Goal: Check status: Check status

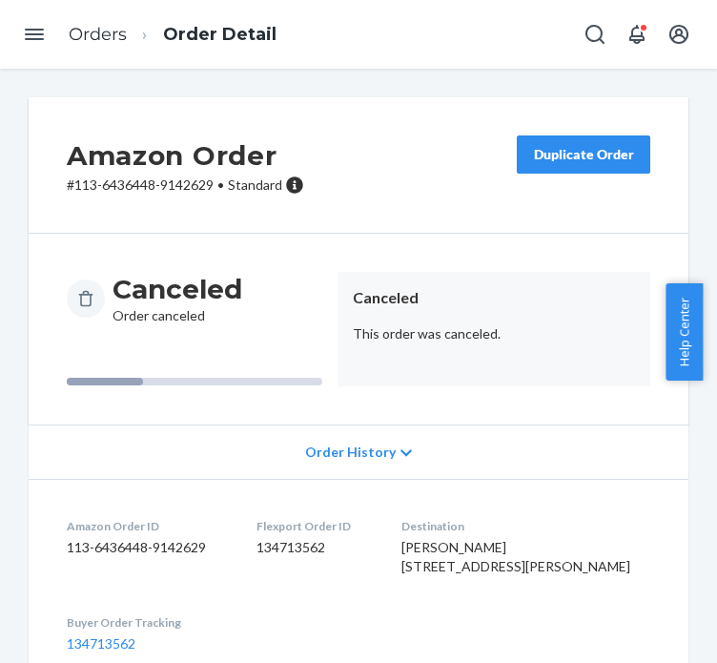
click at [95, 46] on li "Orders" at bounding box center [98, 35] width 58 height 25
click at [95, 37] on link "Orders" at bounding box center [98, 34] width 58 height 21
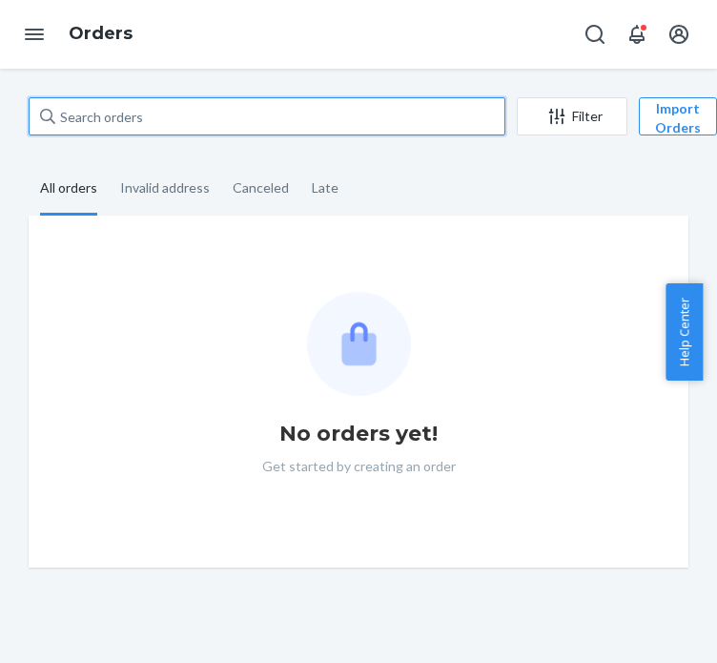
click at [103, 110] on input "text" at bounding box center [267, 116] width 477 height 38
paste input "111-5837433-4364252"
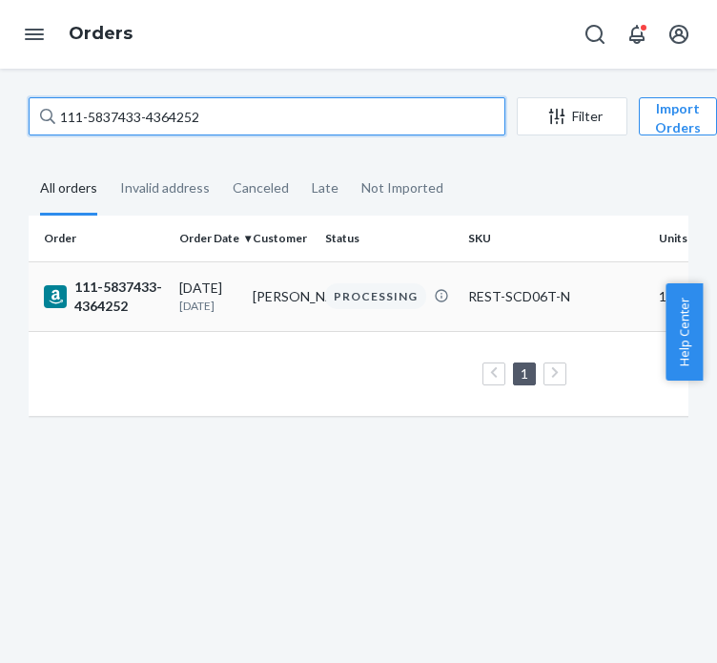
type input "111-5837433-4364252"
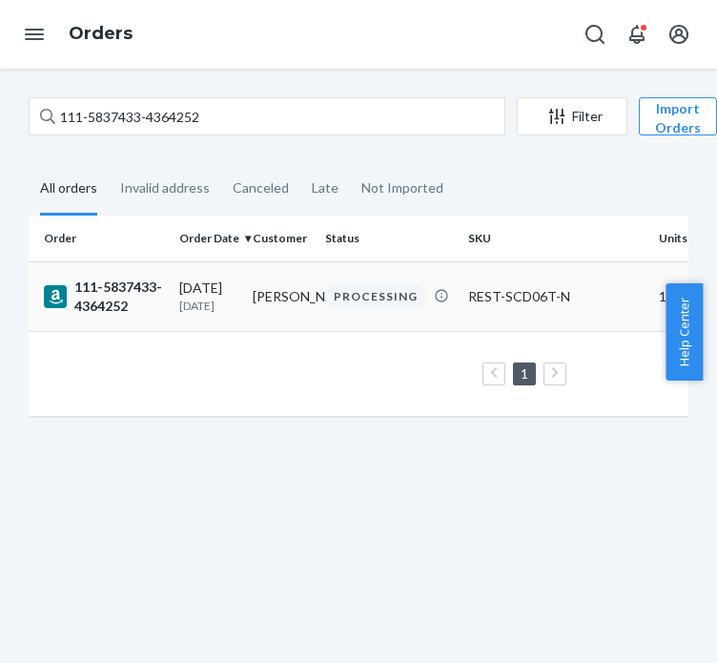
click at [127, 278] on div "111-5837433-4364252" at bounding box center [104, 297] width 120 height 38
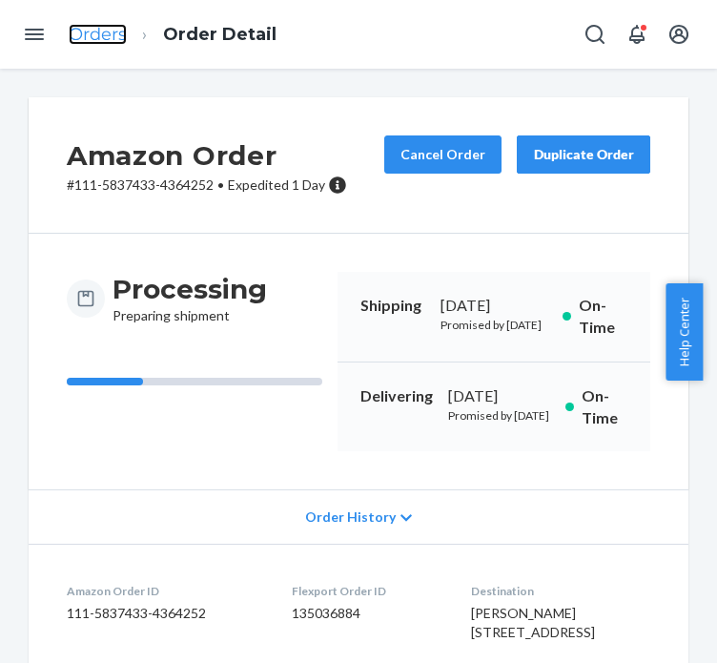
click at [80, 38] on link "Orders" at bounding box center [98, 34] width 58 height 21
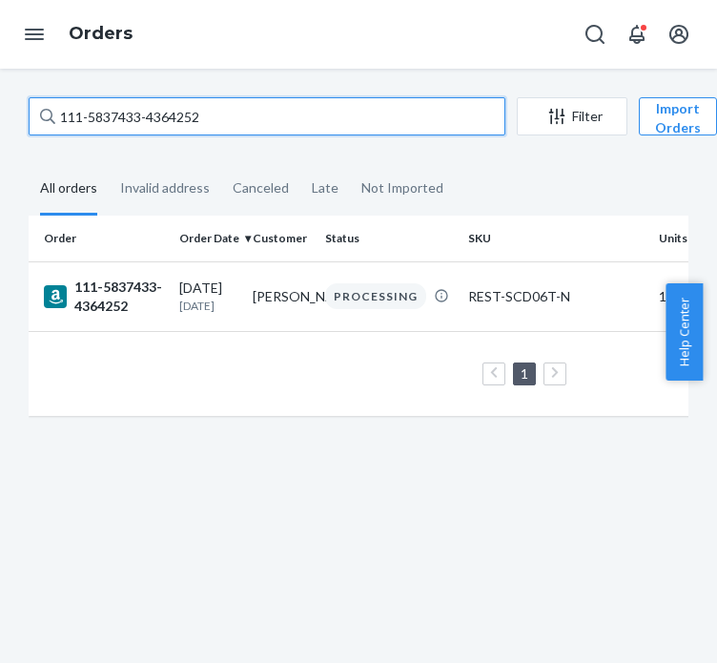
click at [117, 106] on input "111-5837433-4364252" at bounding box center [267, 116] width 477 height 38
paste input "3-4524825-0628225"
type input "113-4524825-0628225"
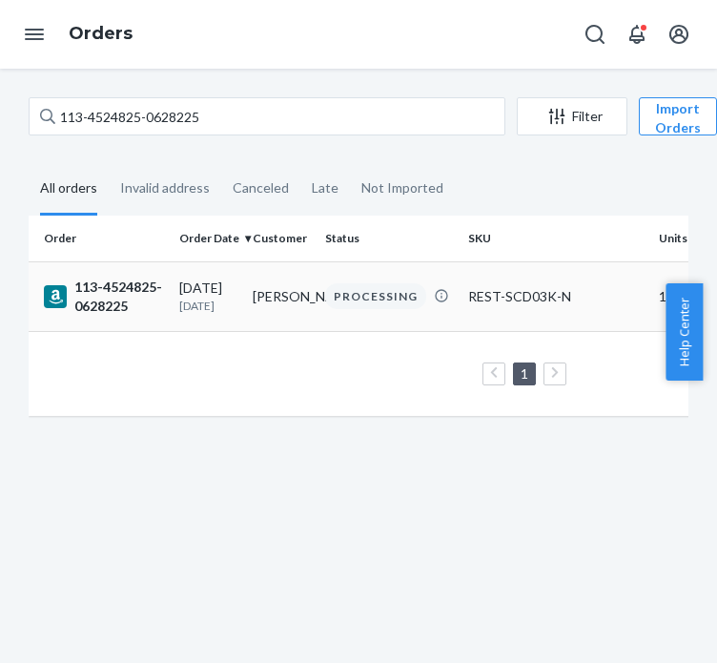
click at [147, 278] on div "113-4524825-0628225" at bounding box center [104, 297] width 120 height 38
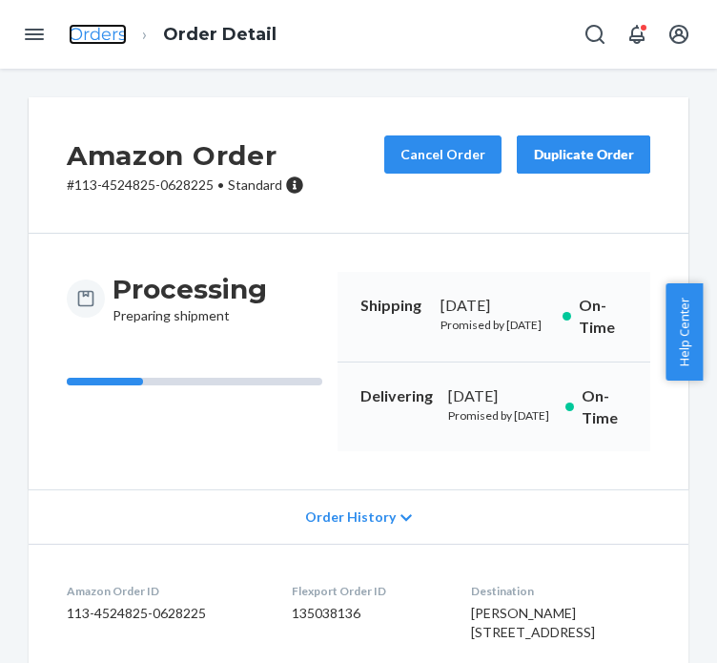
click at [101, 45] on link "Orders" at bounding box center [98, 34] width 58 height 21
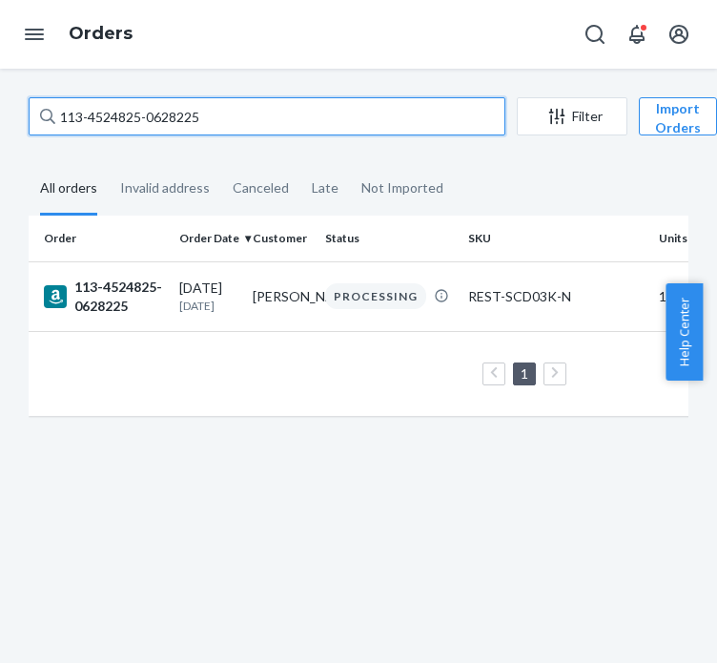
click at [140, 110] on input "113-4524825-0628225" at bounding box center [267, 116] width 477 height 38
paste input "[CREDIT_CARD_NUMBER]"
type input "111-7609628-8194653"
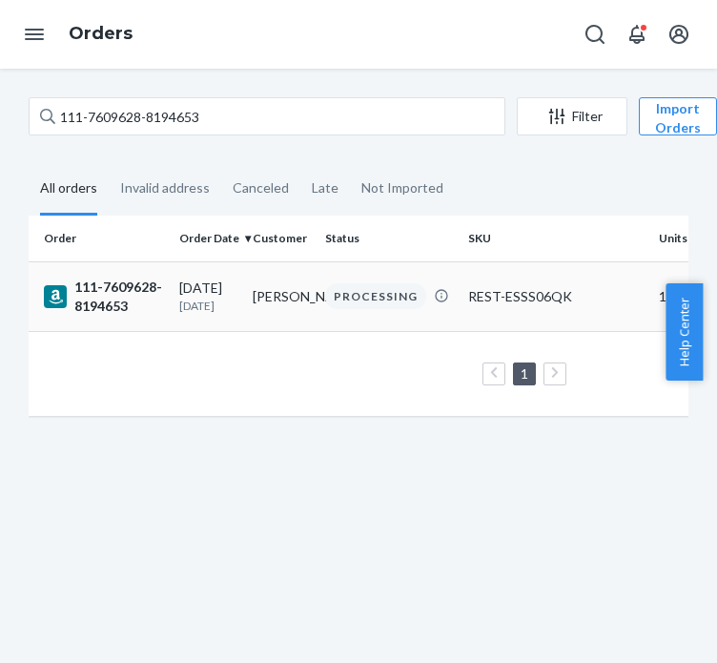
click at [102, 285] on div "111-7609628-8194653" at bounding box center [104, 297] width 120 height 38
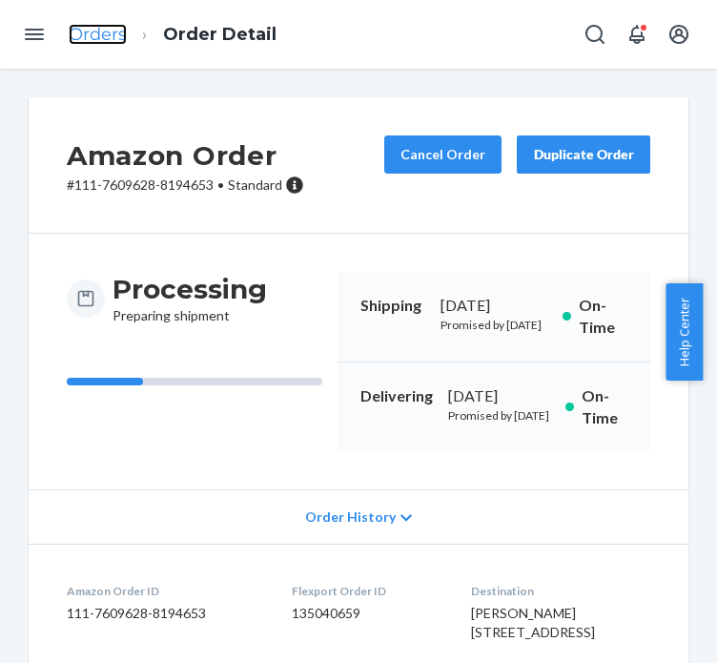
click at [107, 37] on link "Orders" at bounding box center [98, 34] width 58 height 21
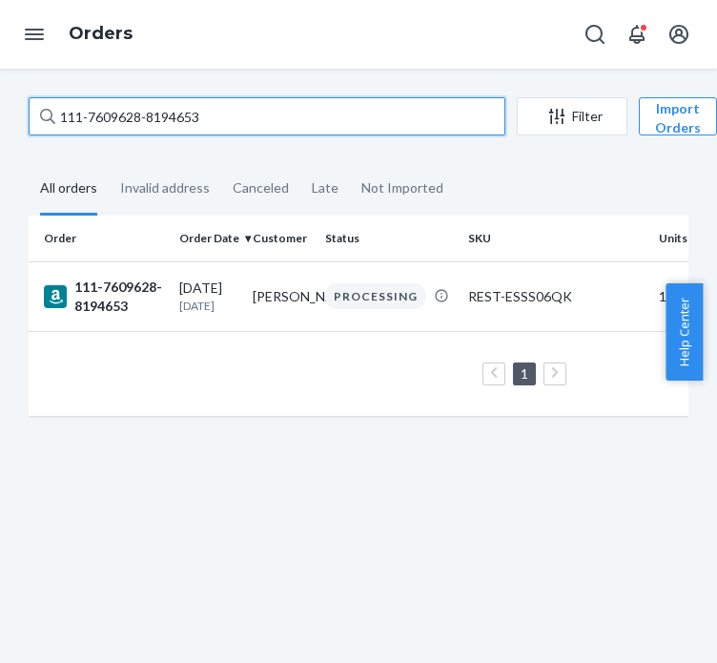
click at [172, 110] on input "111-7609628-8194653" at bounding box center [267, 116] width 477 height 38
paste input "2-3097950-421384"
type input "112-3097950-4213843"
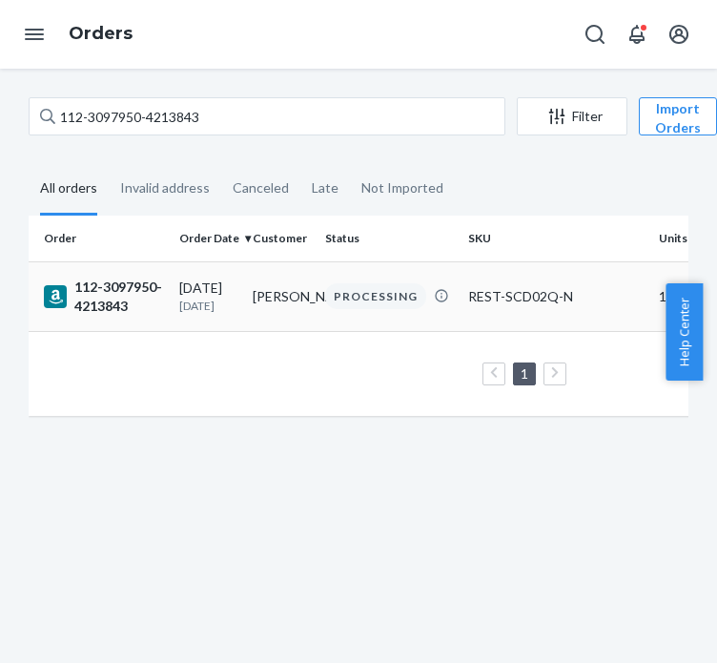
click at [100, 290] on div "112-3097950-4213843" at bounding box center [104, 297] width 120 height 38
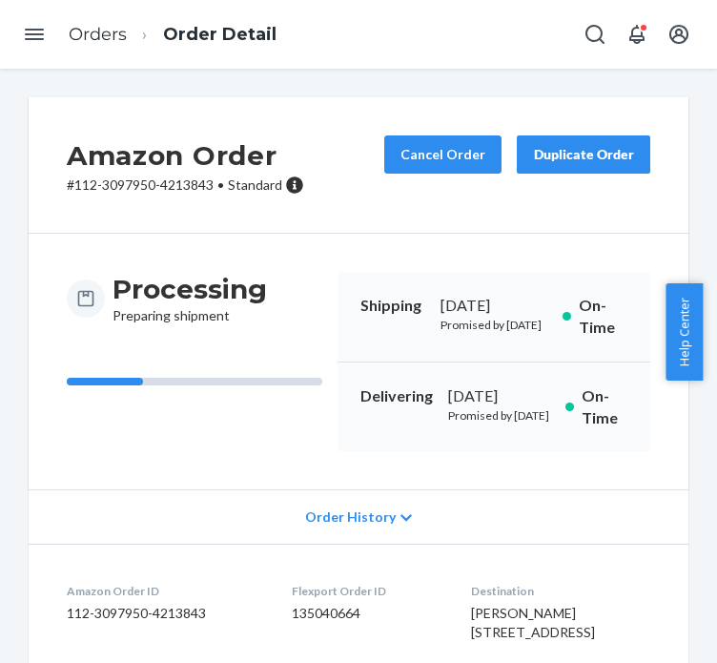
drag, startPoint x: 108, startPoint y: 1, endPoint x: 98, endPoint y: 19, distance: 20.5
click at [108, 1] on div "Orders Order Detail" at bounding box center [358, 34] width 717 height 69
click at [93, 27] on link "Orders" at bounding box center [98, 34] width 58 height 21
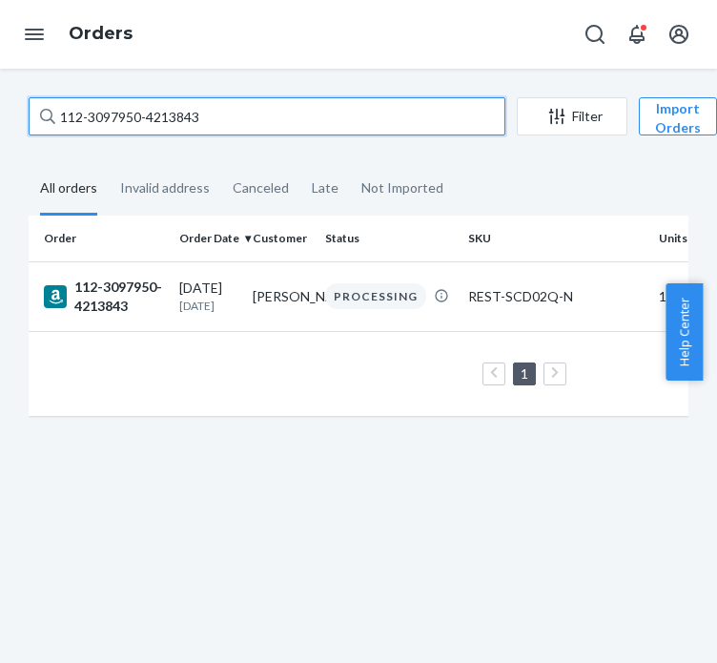
click at [135, 121] on input "112-3097950-4213843" at bounding box center [267, 116] width 477 height 38
paste input "4-9605340-4472247"
type input "114-9605340-4472247"
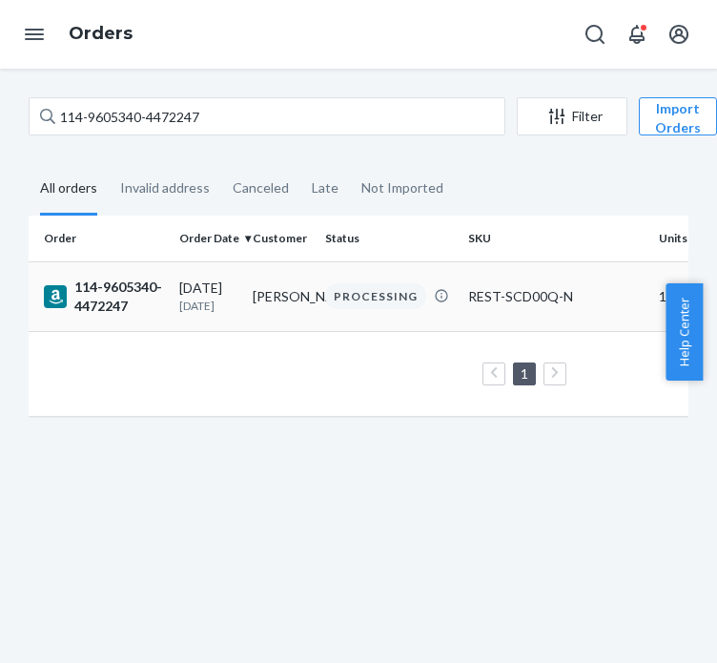
click at [258, 278] on td "[PERSON_NAME]" at bounding box center [281, 296] width 73 height 70
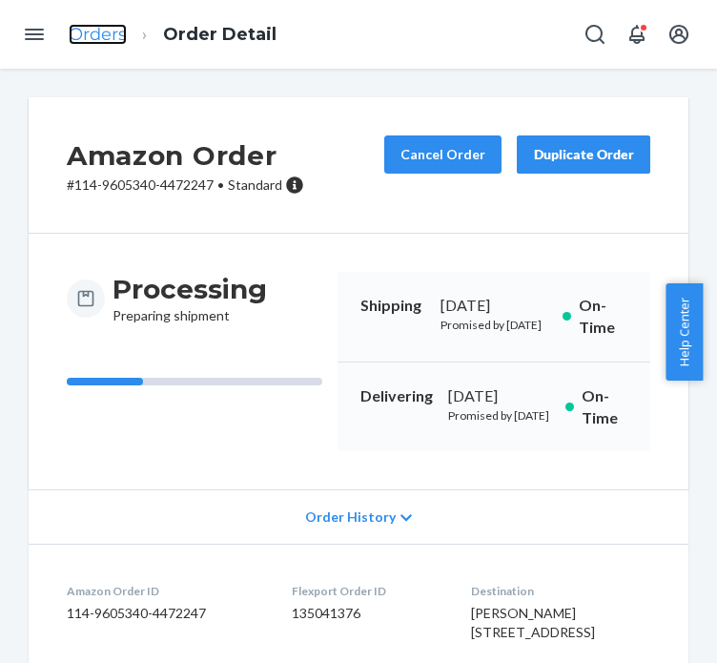
click at [88, 44] on link "Orders" at bounding box center [98, 34] width 58 height 21
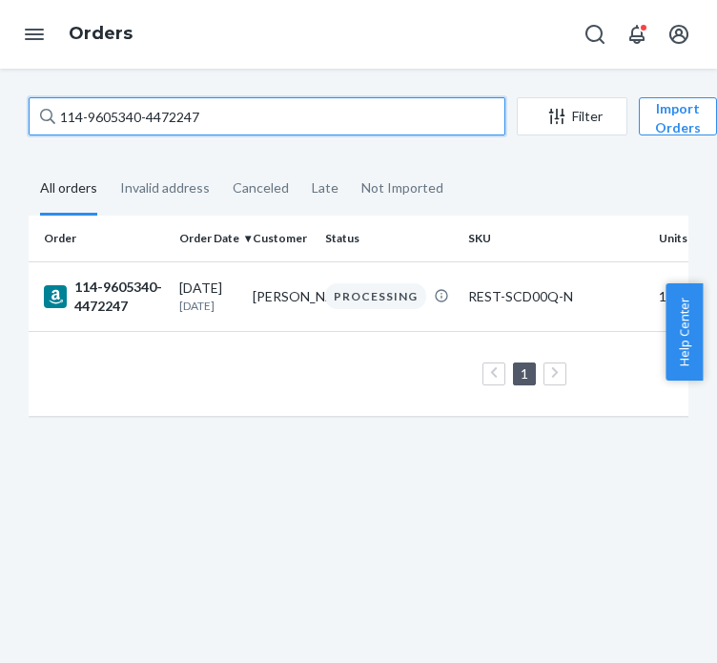
click at [150, 120] on input "114-9605340-4472247" at bounding box center [267, 116] width 477 height 38
paste input "2-3458435-1048213"
type input "112-3458435-1048213"
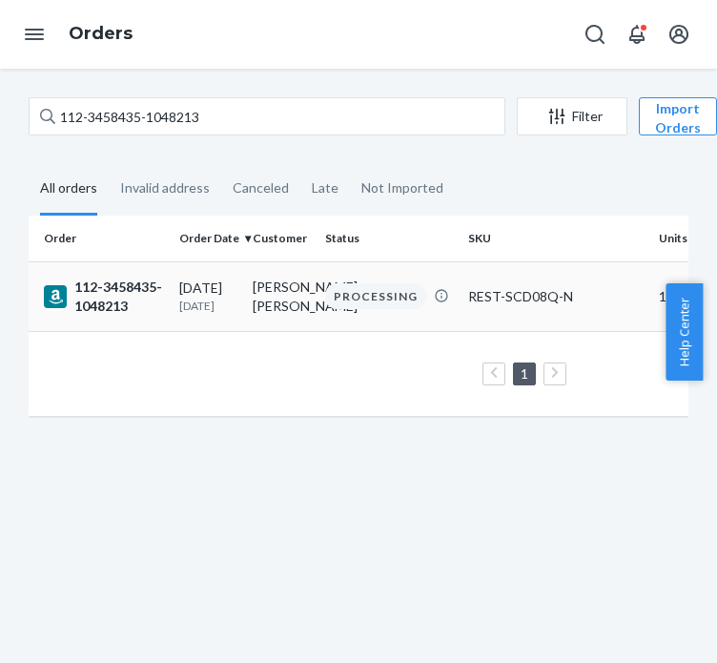
click at [130, 305] on div "112-3458435-1048213" at bounding box center [104, 297] width 120 height 38
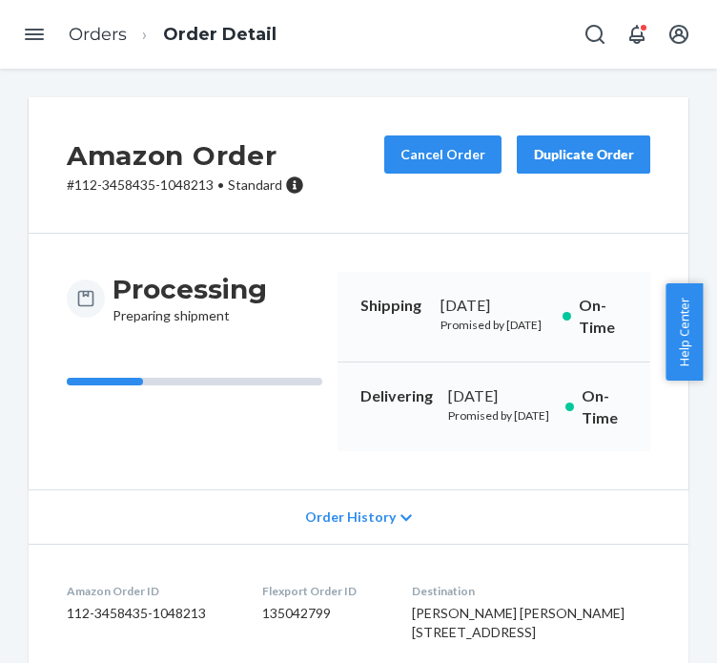
click at [91, 20] on ol "Orders Order Detail" at bounding box center [172, 35] width 239 height 56
click at [91, 26] on link "Orders" at bounding box center [98, 34] width 58 height 21
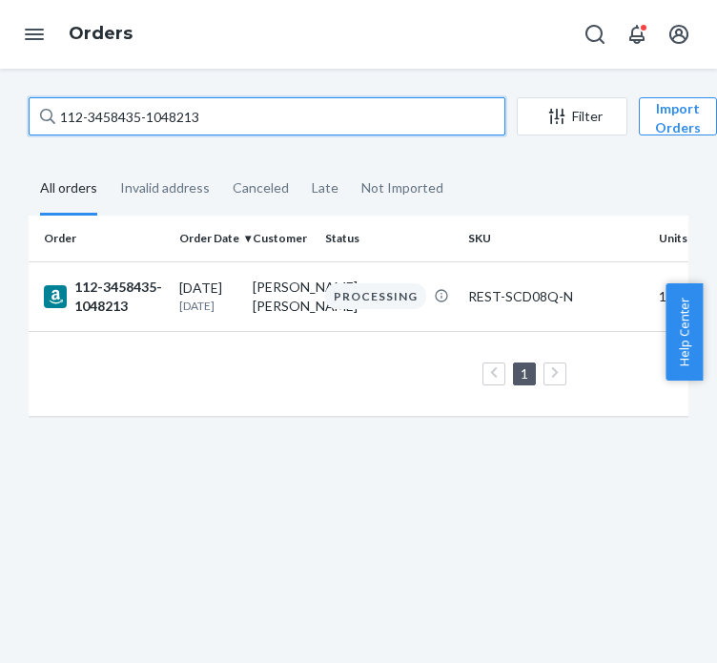
click at [135, 121] on input "112-3458435-1048213" at bounding box center [267, 116] width 477 height 38
paste input "4-9075436-878586"
type input "114-9075436-8785863"
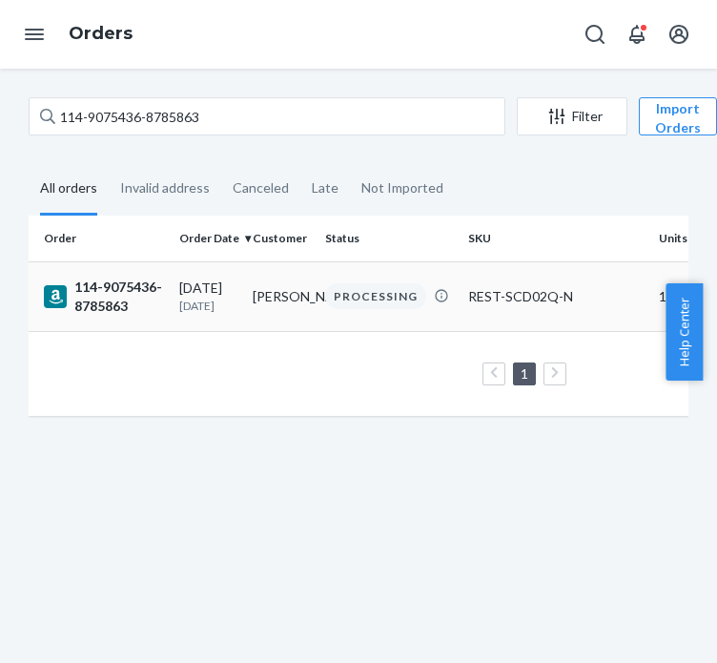
click at [136, 291] on div "114-9075436-8785863" at bounding box center [104, 297] width 120 height 38
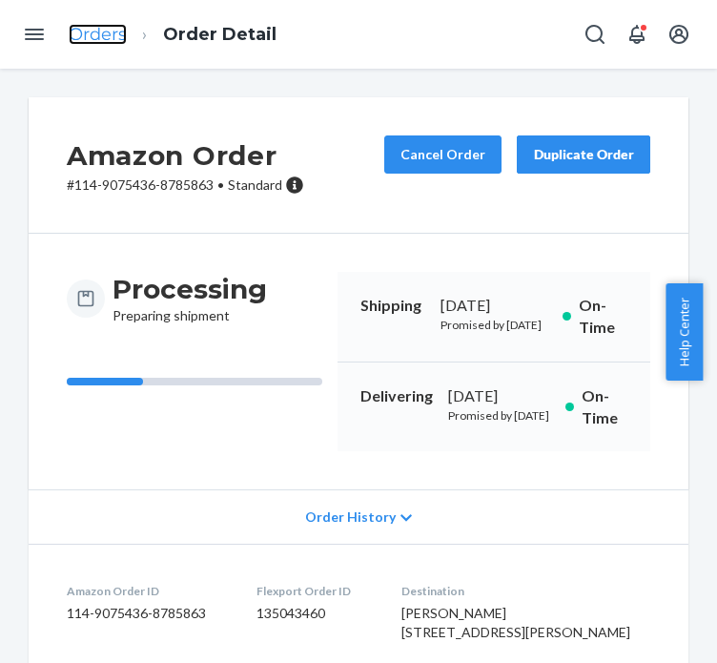
click at [94, 36] on link "Orders" at bounding box center [98, 34] width 58 height 21
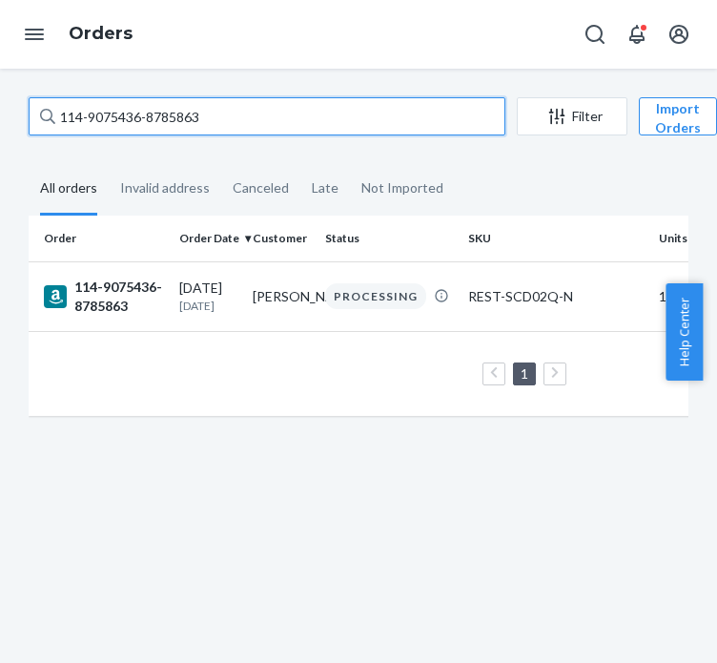
click at [143, 121] on input "114-9075436-8785863" at bounding box center [267, 116] width 477 height 38
paste input "2-6696718-2477801"
type input "112-6696718-2477801"
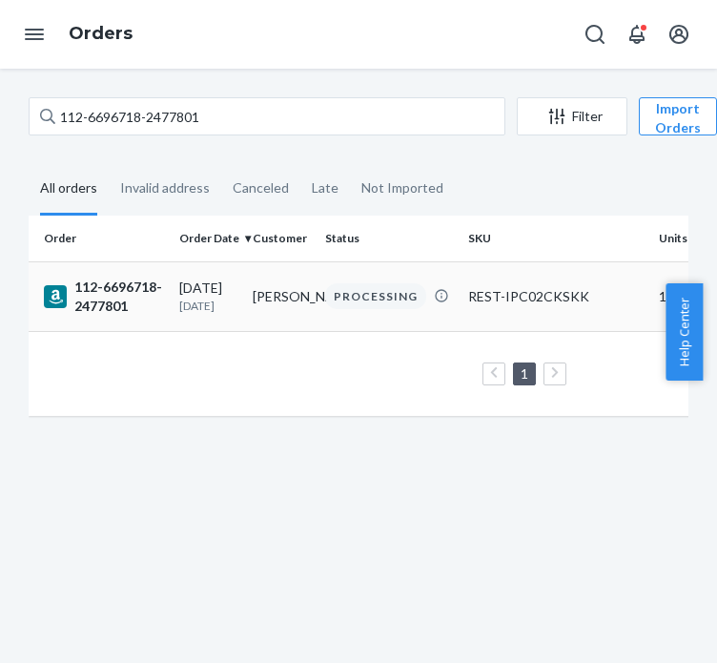
click at [125, 295] on div "112-6696718-2477801" at bounding box center [104, 297] width 120 height 38
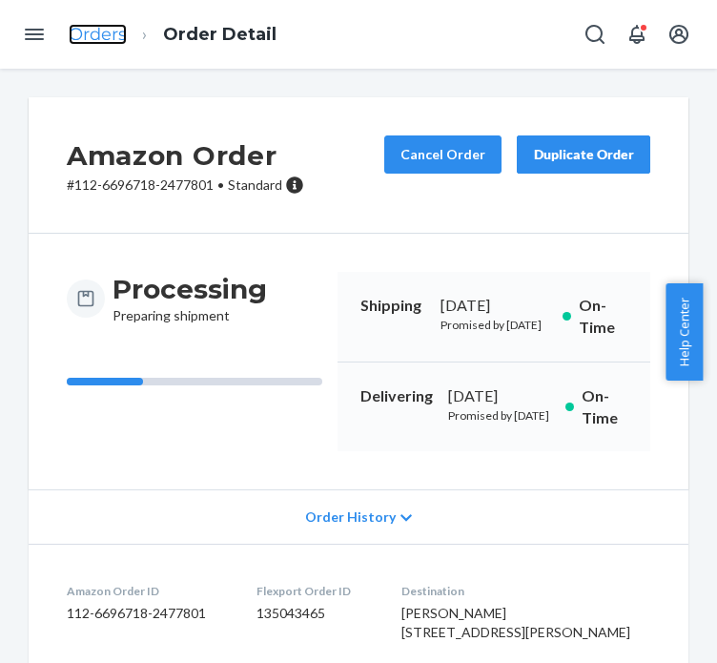
click at [93, 33] on link "Orders" at bounding box center [98, 34] width 58 height 21
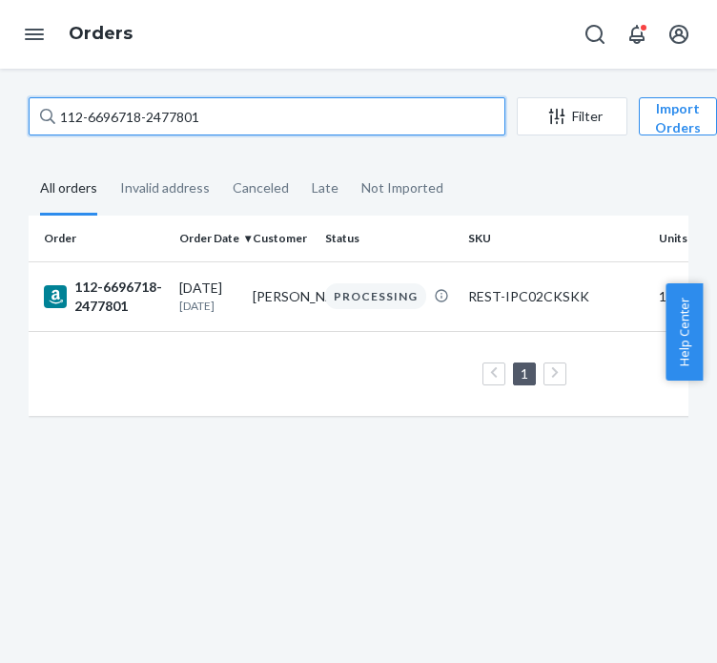
click at [186, 106] on input "112-6696718-2477801" at bounding box center [267, 116] width 477 height 38
paste input "5270139-2386652"
type input "112-5270139-2386652"
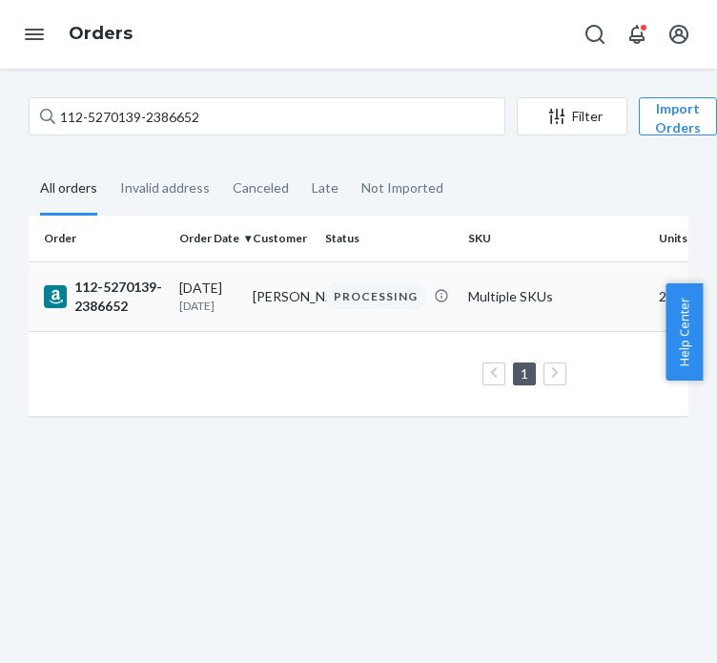
click at [123, 293] on div "112-5270139-2386652" at bounding box center [104, 297] width 120 height 38
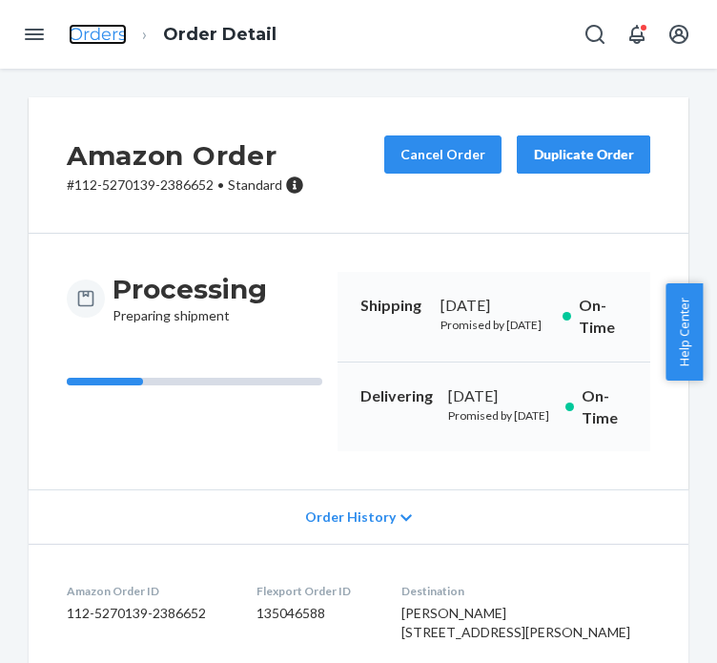
click at [119, 41] on link "Orders" at bounding box center [98, 34] width 58 height 21
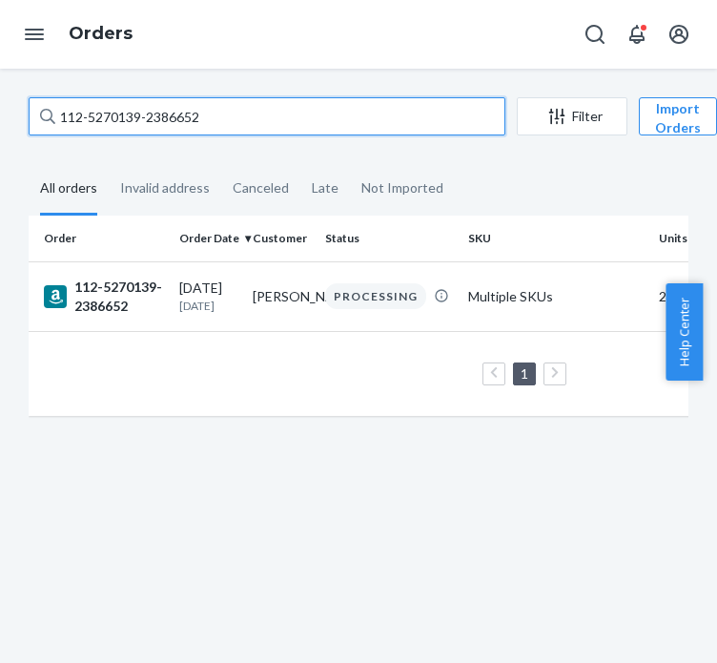
click at [209, 107] on input "112-5270139-2386652" at bounding box center [267, 116] width 477 height 38
paste input "4-1873011-0357841"
type input "114-1873011-0357841"
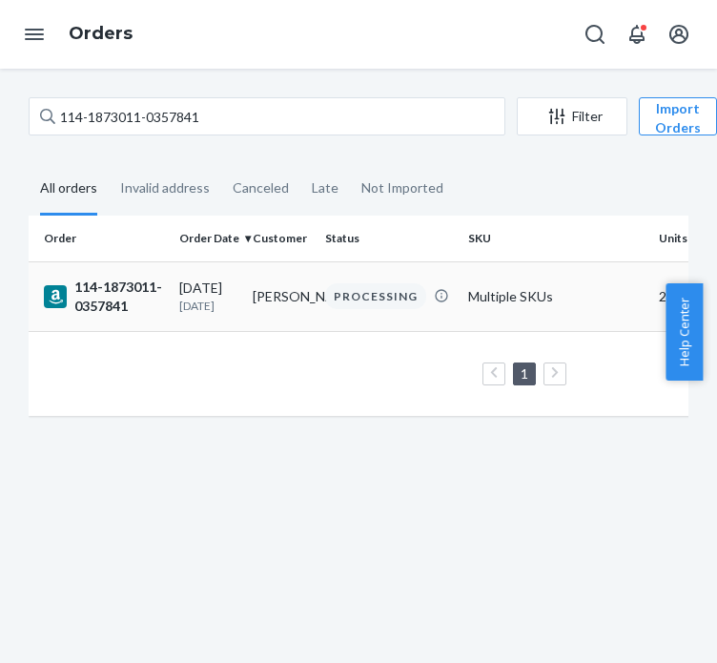
click at [101, 308] on div "114-1873011-0357841" at bounding box center [104, 297] width 120 height 38
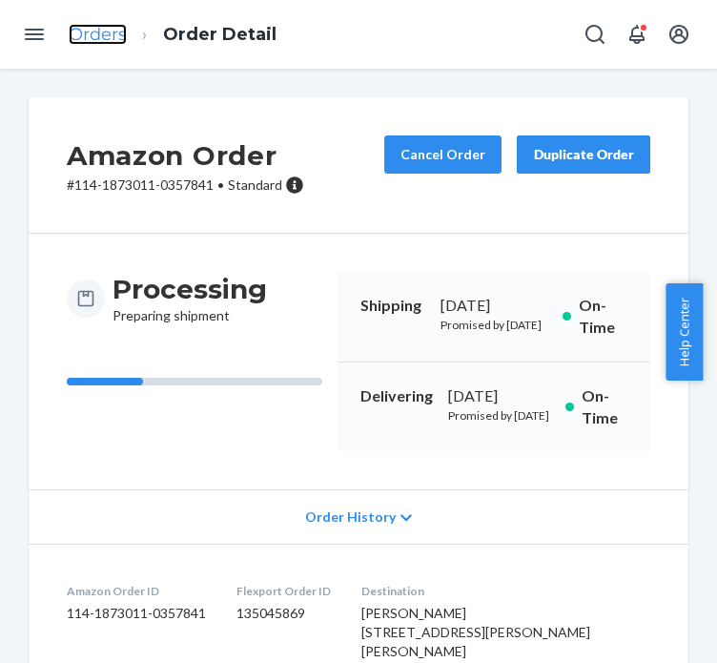
click at [92, 25] on link "Orders" at bounding box center [98, 34] width 58 height 21
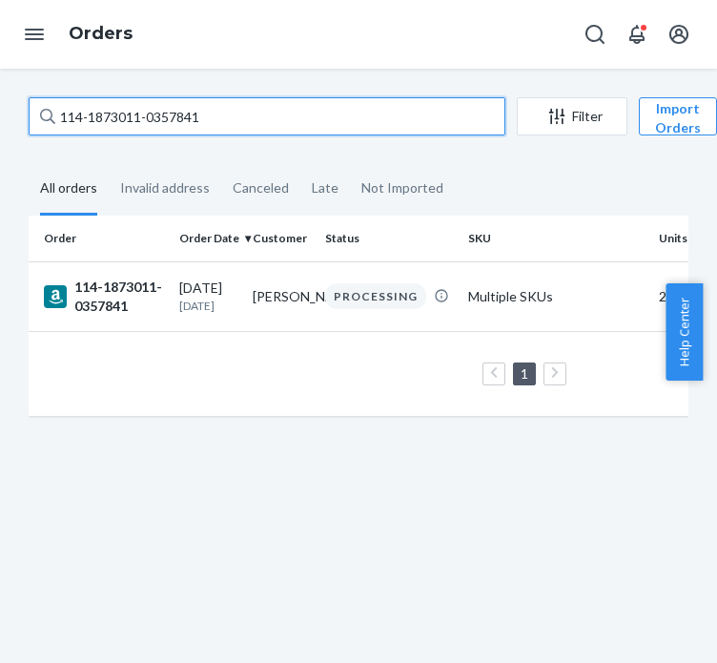
click at [249, 121] on input "114-1873011-0357841" at bounding box center [267, 116] width 477 height 38
paste input "3070561-9213009"
type input "114-3070561-9213009"
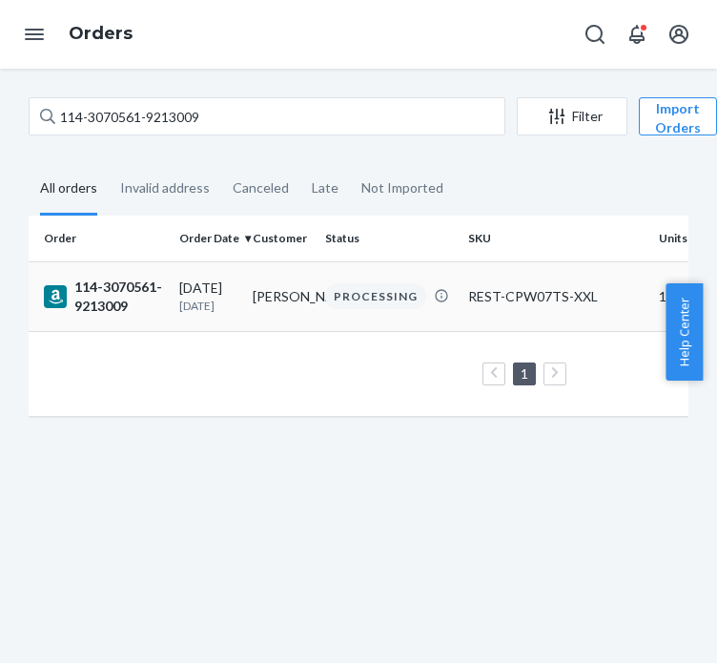
click at [63, 317] on td "114-3070561-9213009" at bounding box center [100, 296] width 143 height 70
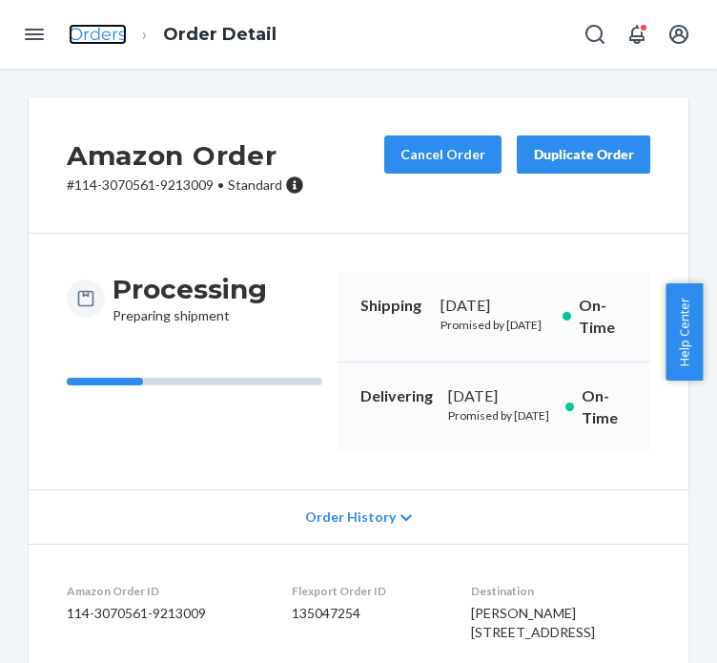
click at [88, 31] on link "Orders" at bounding box center [98, 34] width 58 height 21
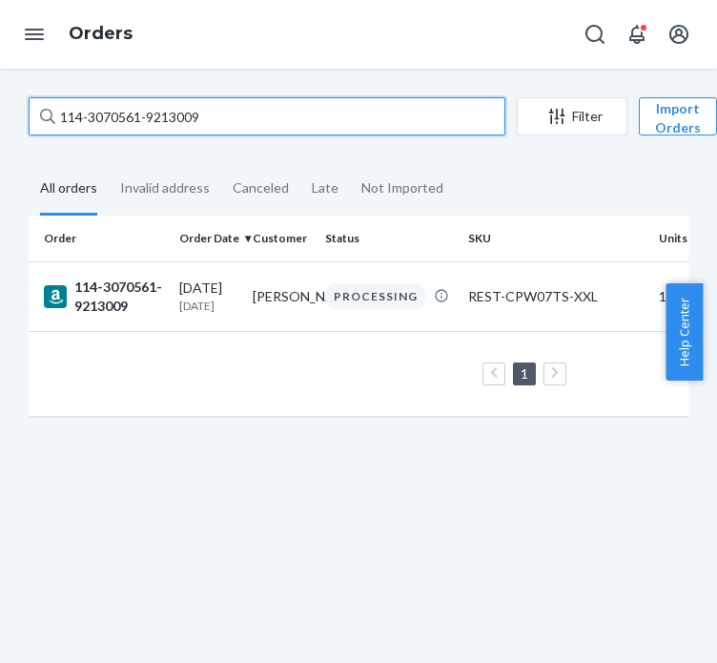
click at [154, 110] on input "114-3070561-9213009" at bounding box center [267, 116] width 477 height 38
paste input "1-9256998-334986"
type input "111-9256998-3349869"
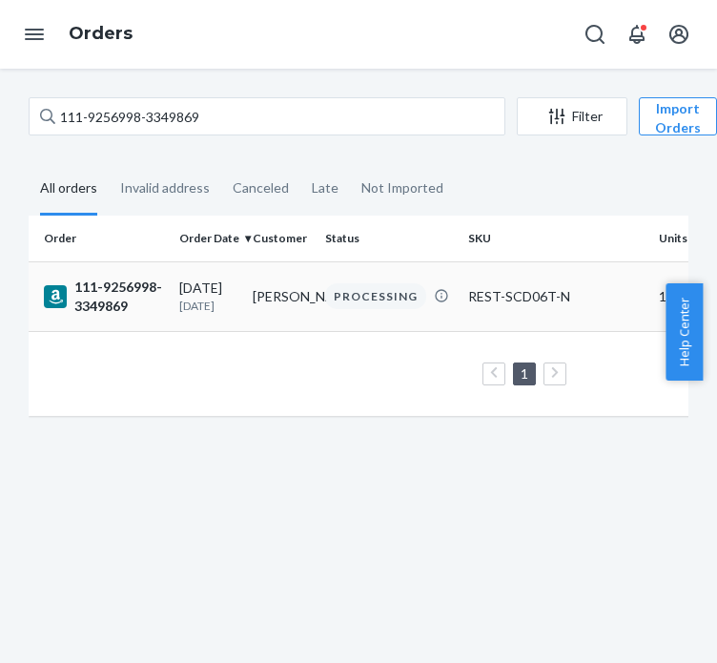
click at [141, 297] on div "111-9256998-3349869" at bounding box center [104, 297] width 120 height 38
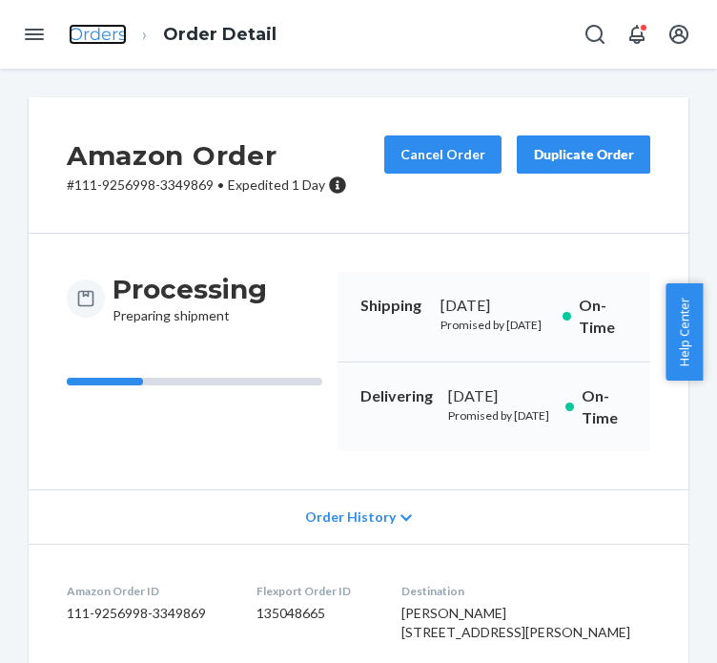
click at [95, 41] on link "Orders" at bounding box center [98, 34] width 58 height 21
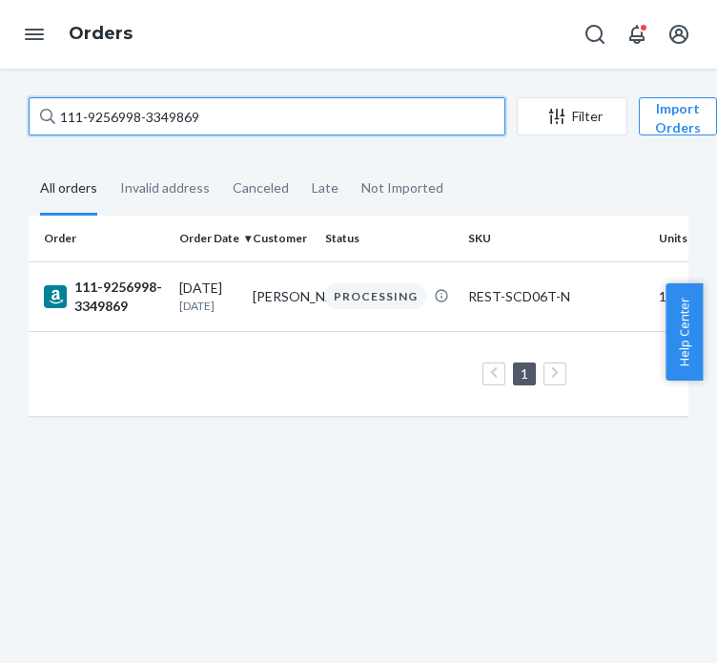
click at [152, 110] on input "111-9256998-3349869" at bounding box center [267, 116] width 477 height 38
paste input "169537-5712265"
type input "111-9169537-5712265"
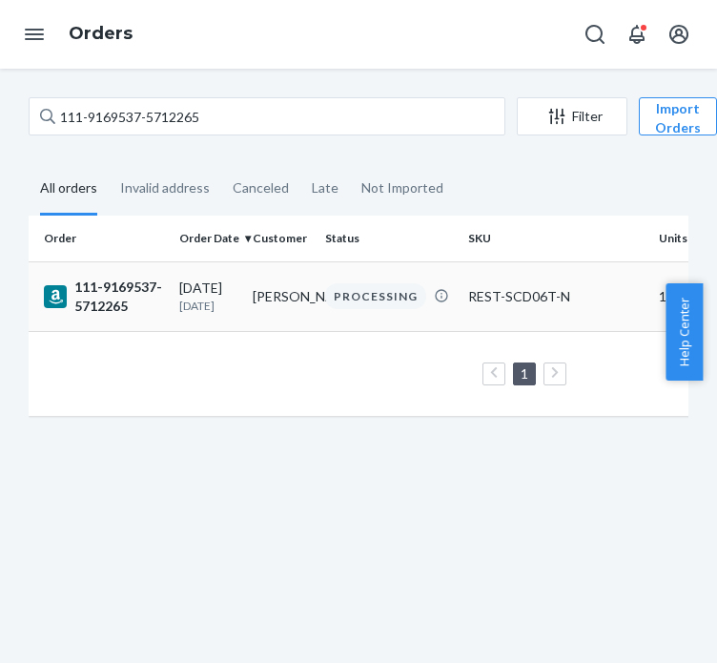
click at [234, 299] on p "[DATE]" at bounding box center [208, 306] width 58 height 16
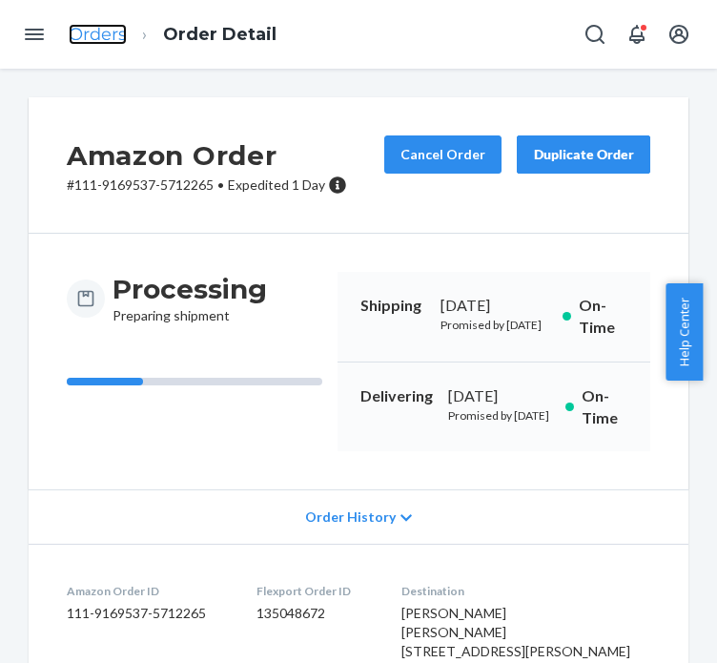
click at [85, 44] on link "Orders" at bounding box center [98, 34] width 58 height 21
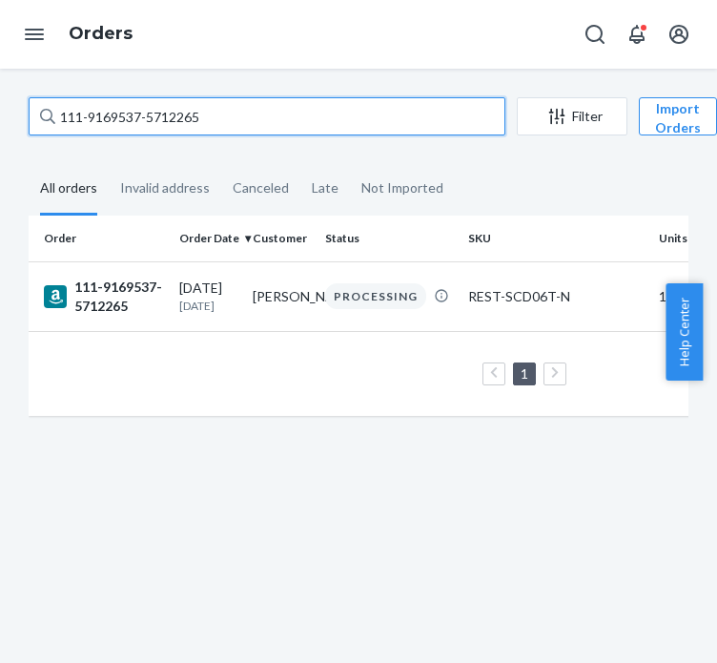
click at [164, 105] on input "111-9169537-5712265" at bounding box center [267, 116] width 477 height 38
paste input "4-9910452-7125836"
type input "114-9910452-7125836"
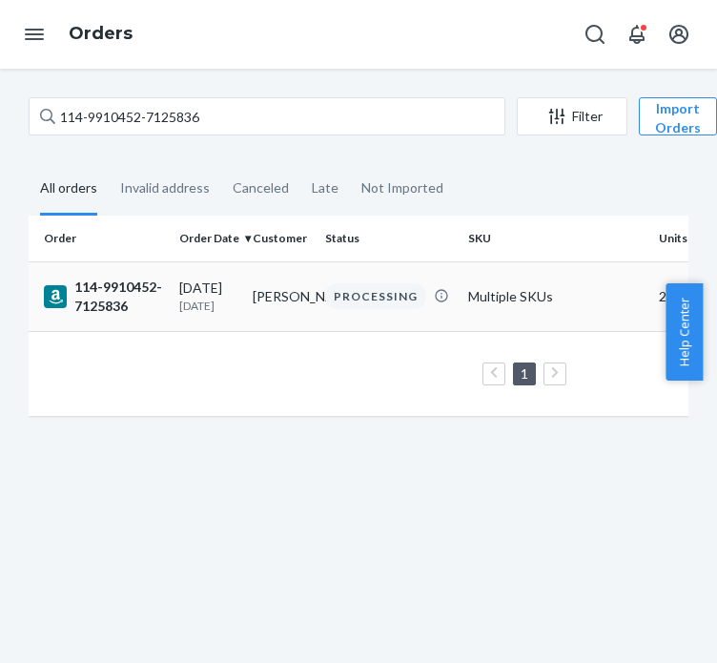
click at [183, 270] on td "[DATE] [DATE]" at bounding box center [208, 296] width 73 height 70
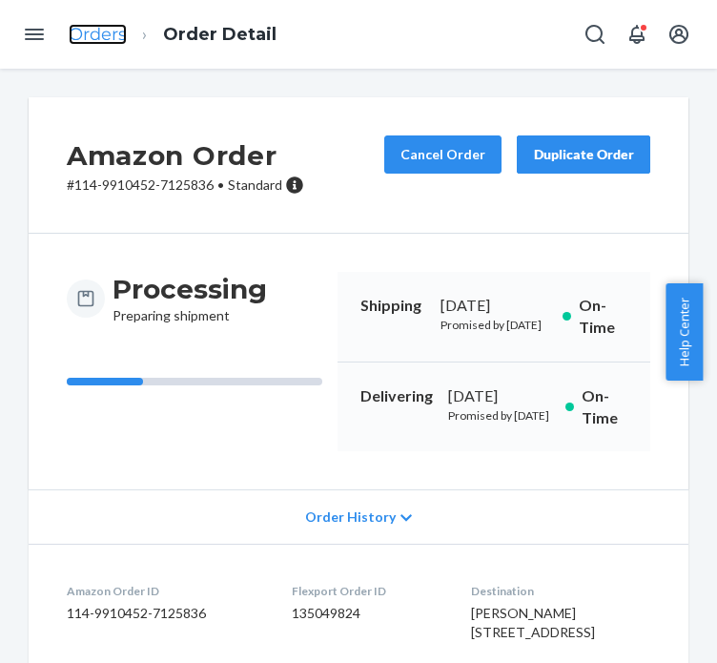
click at [101, 33] on link "Orders" at bounding box center [98, 34] width 58 height 21
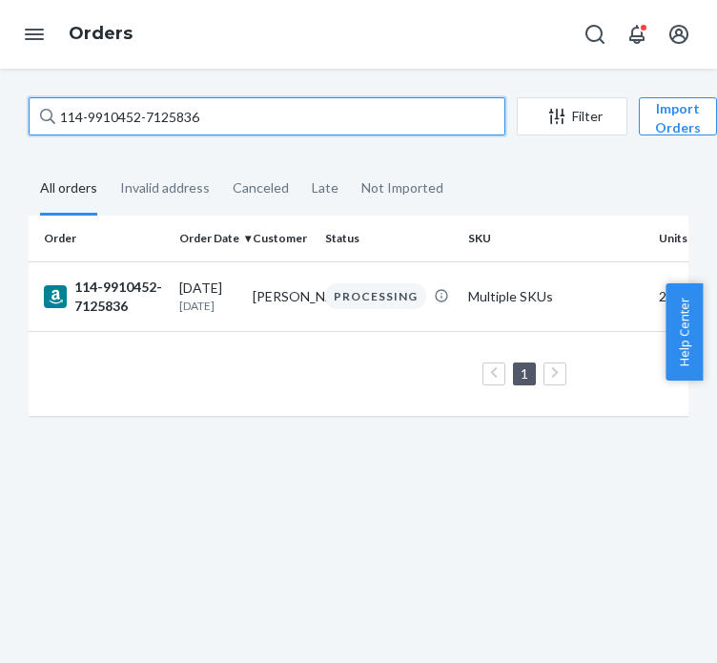
click at [198, 129] on input "114-9910452-7125836" at bounding box center [267, 116] width 477 height 38
click at [264, 129] on input "114-9910452-7125836" at bounding box center [267, 116] width 477 height 38
paste input "1-6846025-2184262"
type input "111-6846025-2184262"
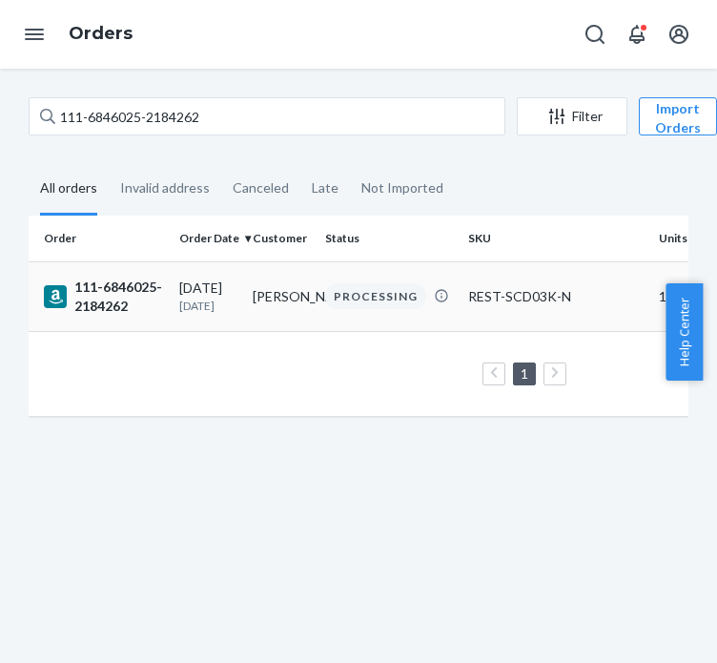
click at [169, 293] on td "111-6846025-2184262" at bounding box center [100, 296] width 143 height 70
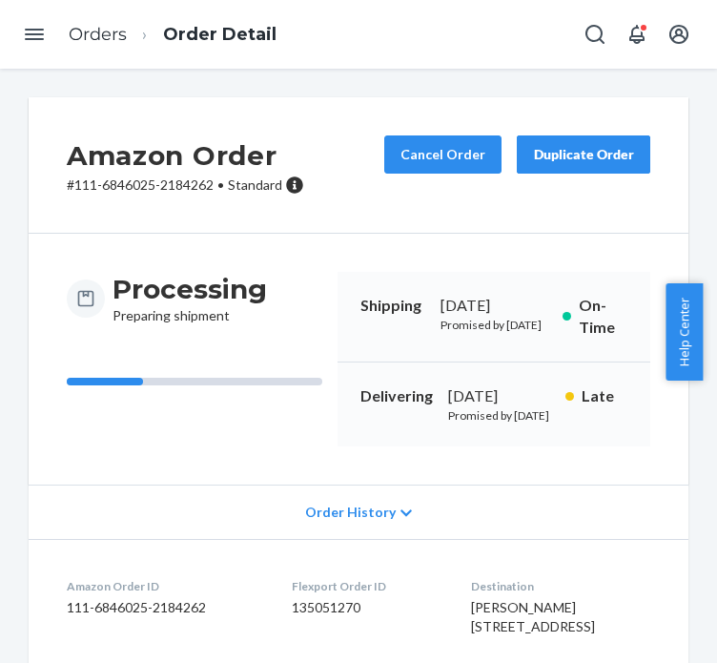
click at [94, 48] on ol "Orders Order Detail" at bounding box center [172, 35] width 239 height 56
click at [94, 39] on link "Orders" at bounding box center [98, 34] width 58 height 21
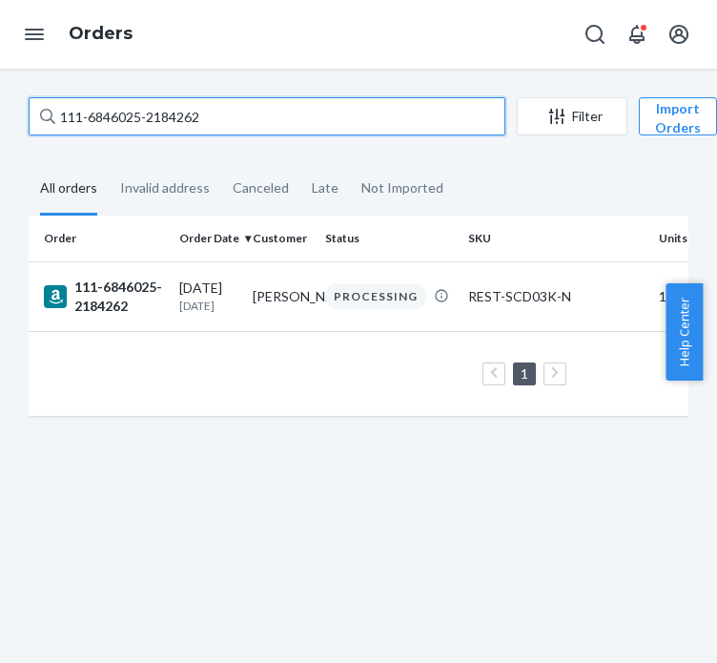
click at [156, 107] on input "111-6846025-2184262" at bounding box center [267, 116] width 477 height 38
paste input "0706420-6971441"
type input "111-0706420-6971441"
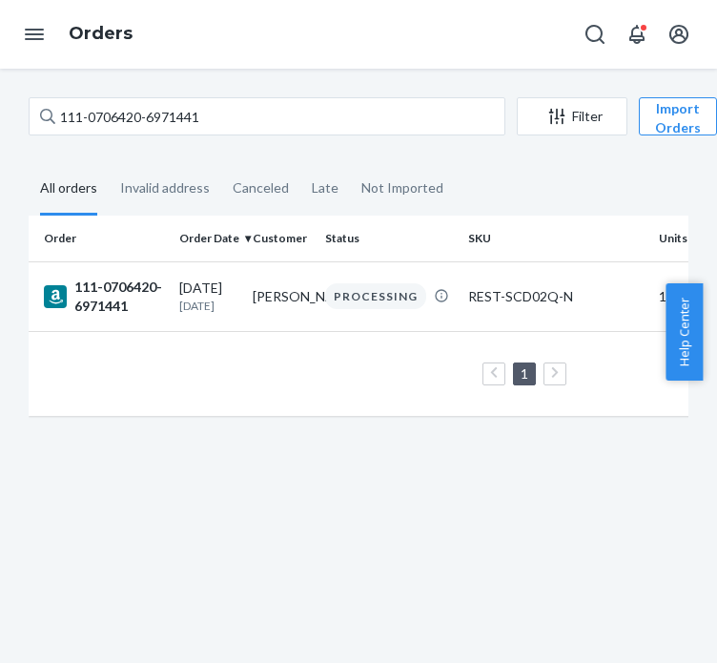
click at [142, 319] on td "111-0706420-6971441" at bounding box center [100, 296] width 143 height 70
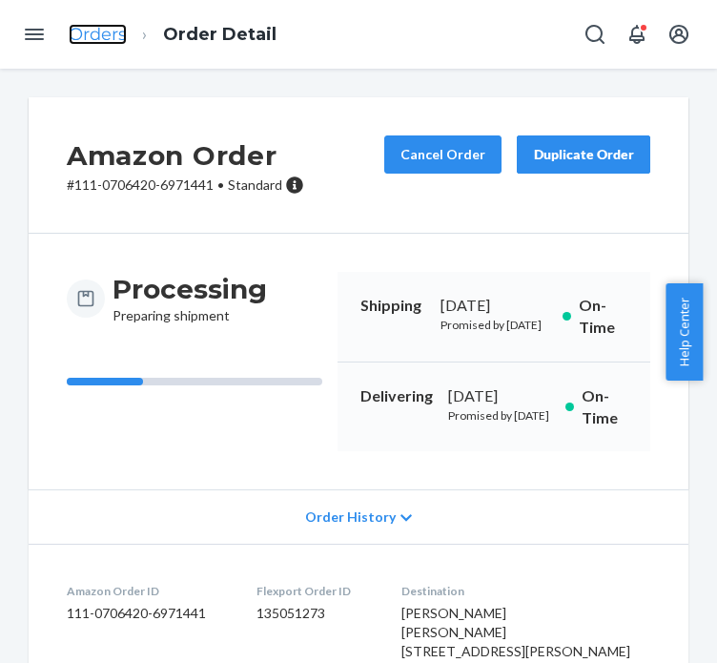
click at [115, 43] on link "Orders" at bounding box center [98, 34] width 58 height 21
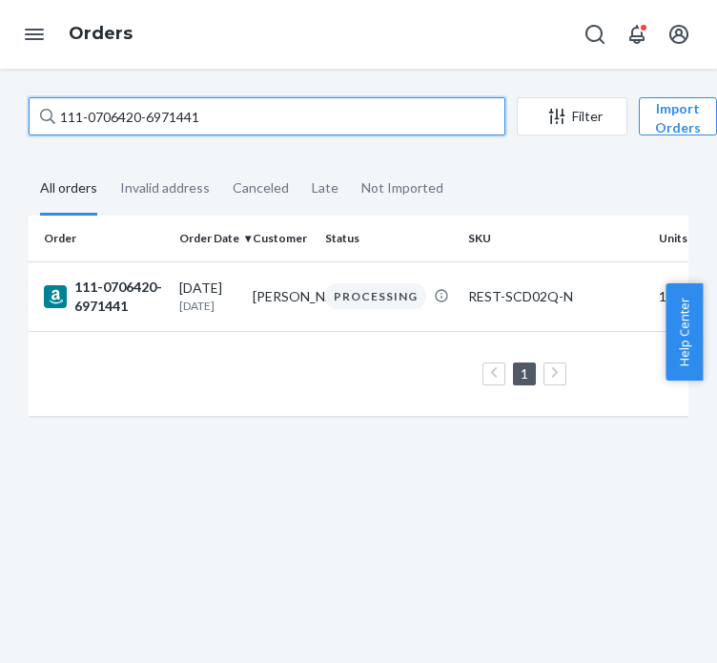
click at [134, 129] on input "111-0706420-6971441" at bounding box center [267, 116] width 477 height 38
paste input "3-8546282-8020235"
type input "113-8546282-8020235"
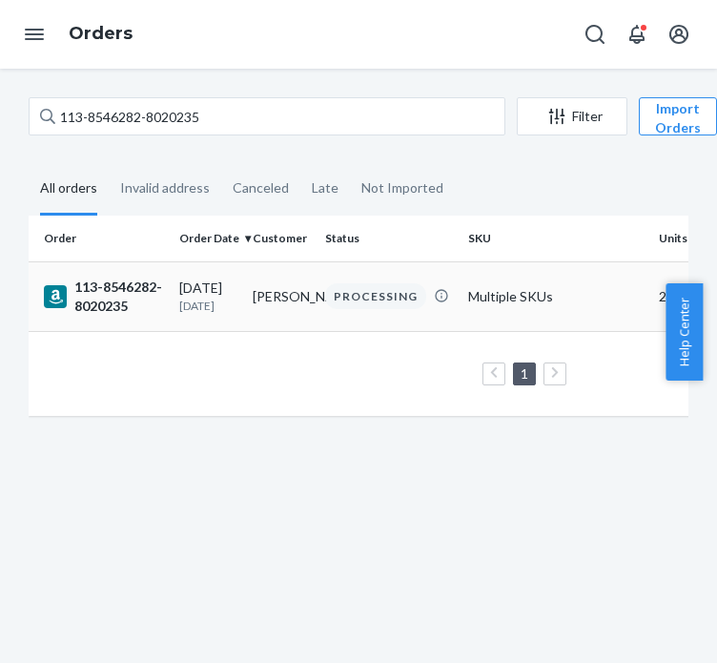
click at [141, 295] on div "113-8546282-8020235" at bounding box center [104, 297] width 120 height 38
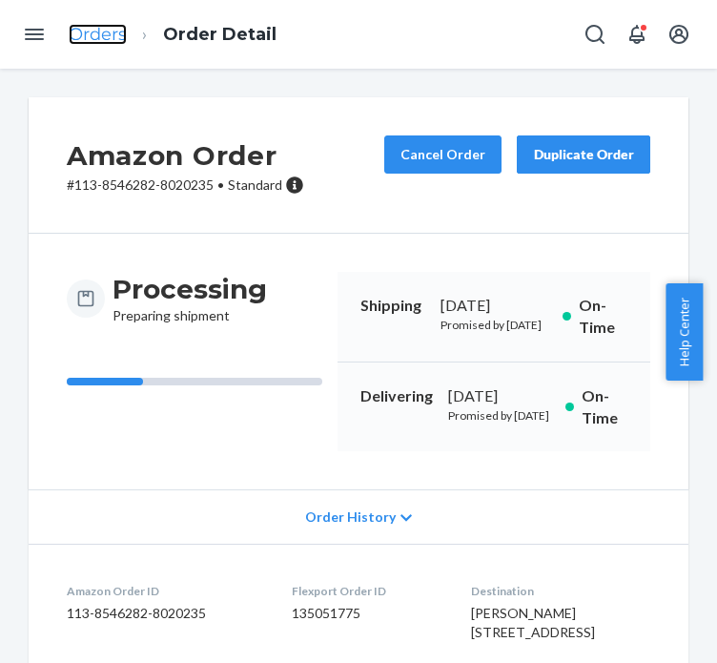
click at [114, 38] on link "Orders" at bounding box center [98, 34] width 58 height 21
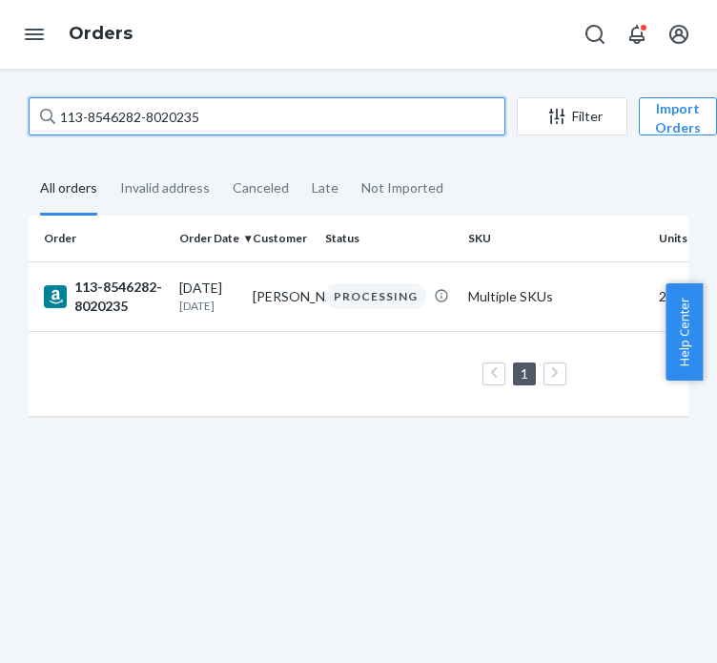
click at [231, 124] on input "113-8546282-8020235" at bounding box center [267, 116] width 477 height 38
paste input "6229158-9542663"
type input "113-6229158-9542663"
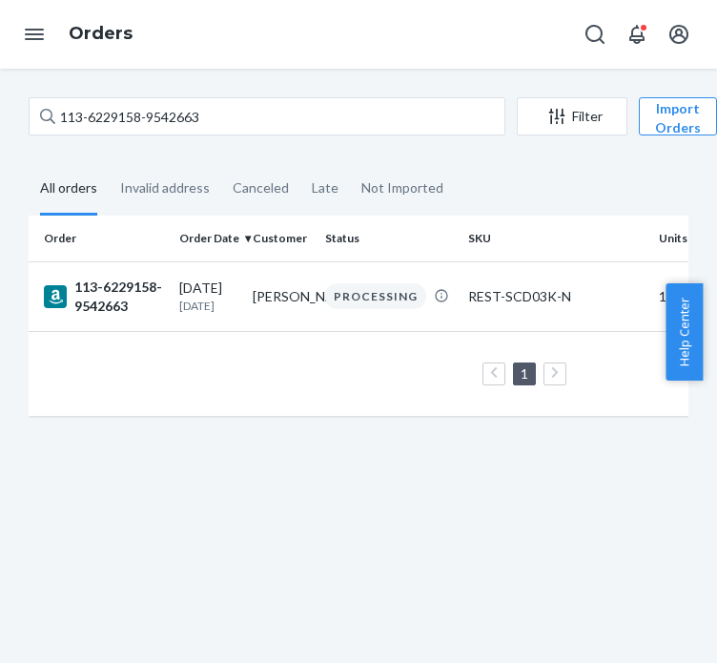
click at [153, 296] on div "113-6229158-9542663" at bounding box center [104, 297] width 120 height 38
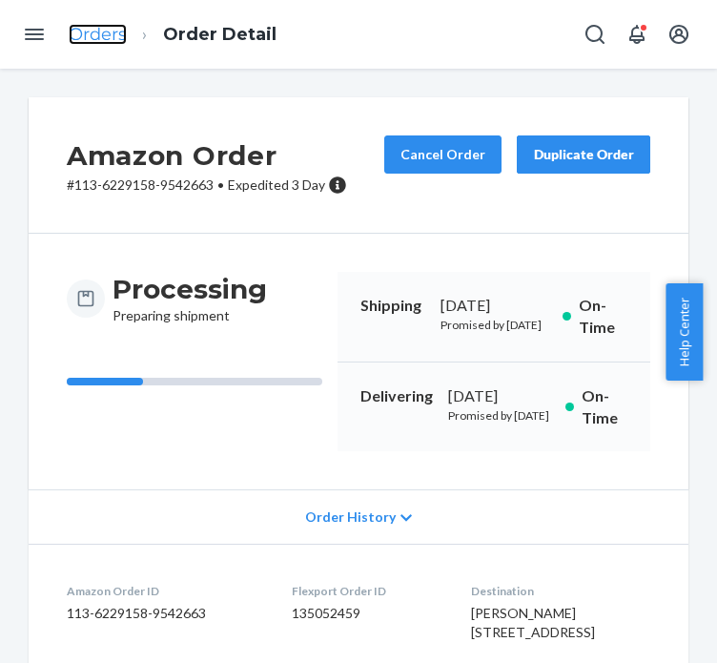
click at [91, 24] on link "Orders" at bounding box center [98, 34] width 58 height 21
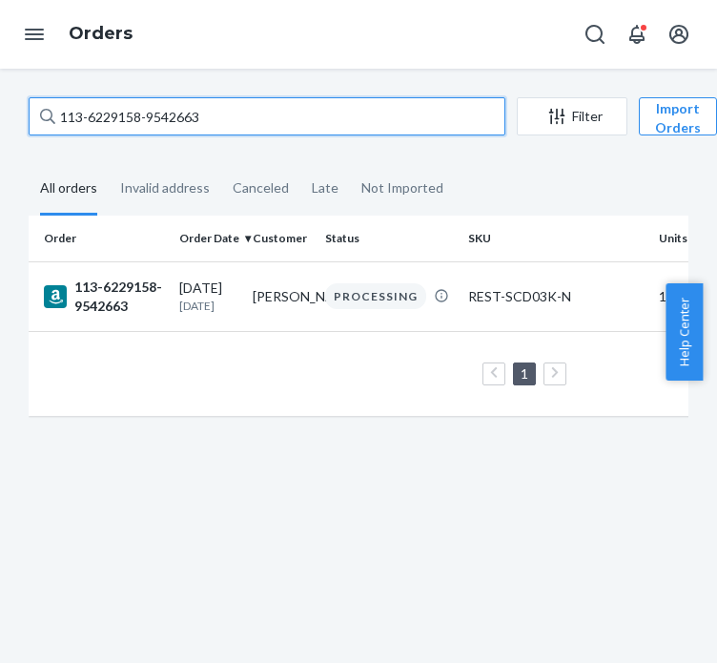
click at [156, 115] on input "113-6229158-9542663" at bounding box center [267, 116] width 477 height 38
paste input "2-3323071-268020"
type input "112-3323071-2680203"
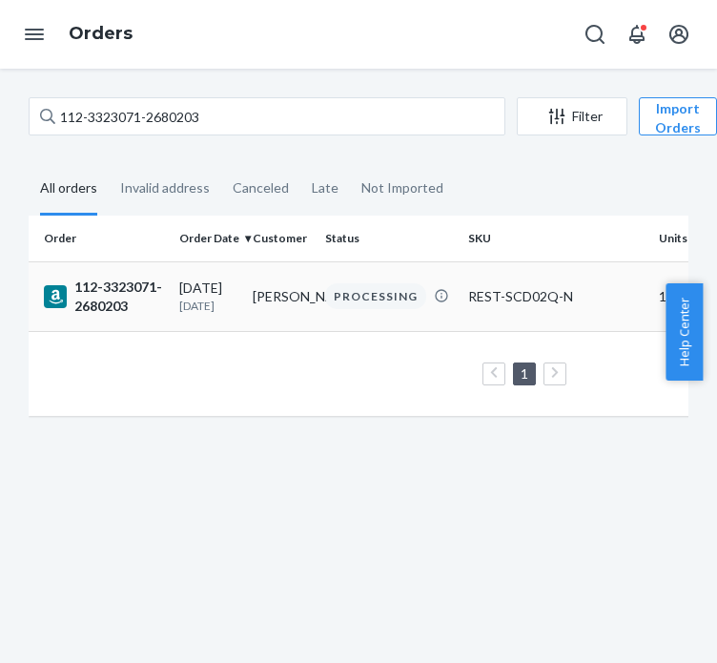
click at [118, 319] on td "112-3323071-2680203" at bounding box center [100, 296] width 143 height 70
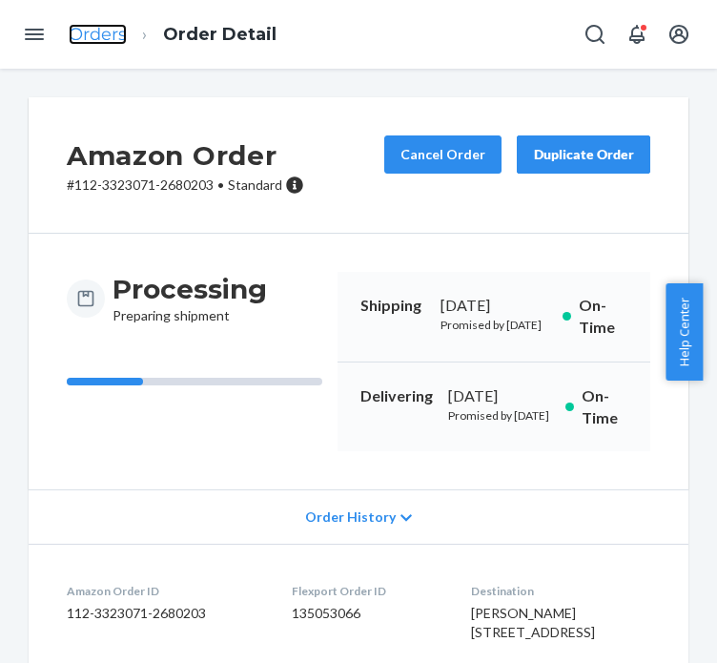
click at [111, 35] on link "Orders" at bounding box center [98, 34] width 58 height 21
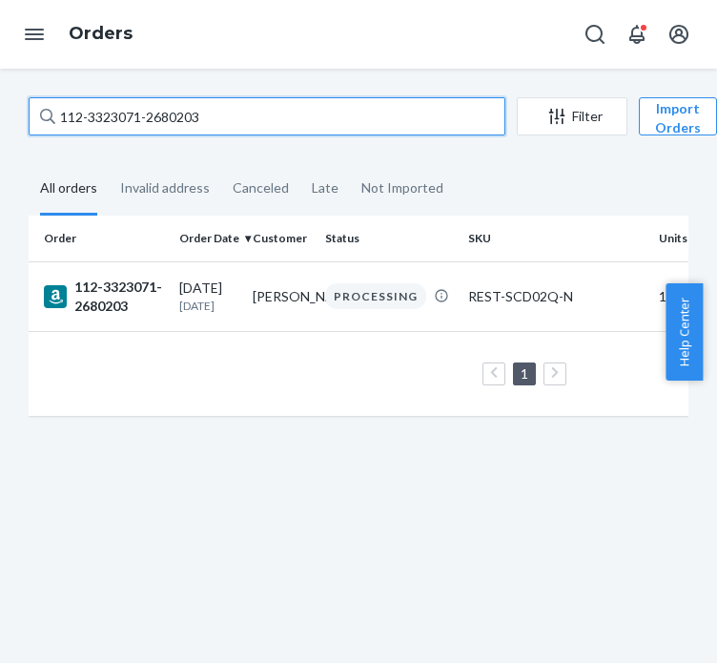
click at [170, 121] on input "112-3323071-2680203" at bounding box center [267, 116] width 477 height 38
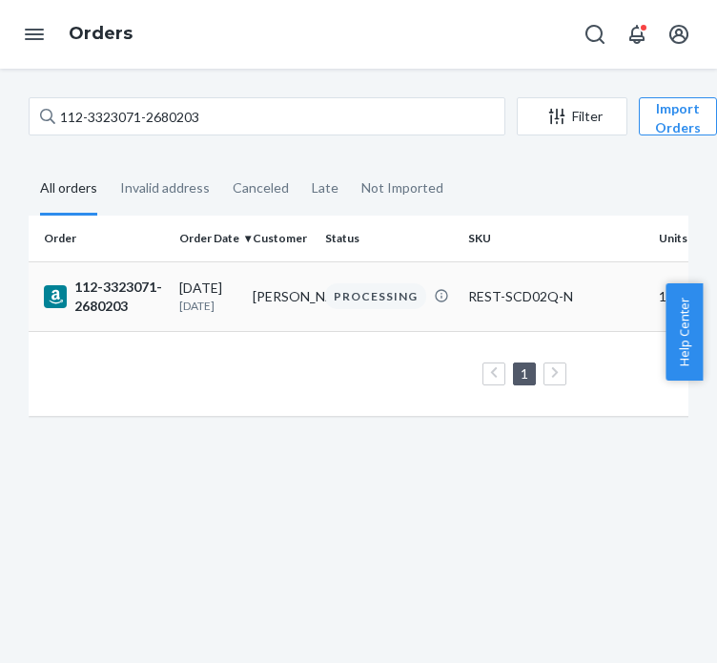
click at [75, 302] on div "112-3323071-2680203" at bounding box center [104, 297] width 120 height 38
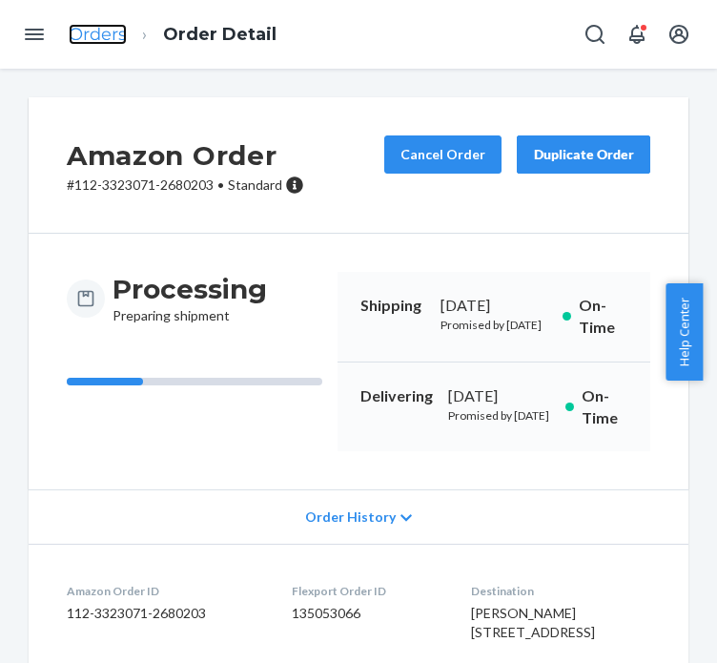
click at [117, 39] on link "Orders" at bounding box center [98, 34] width 58 height 21
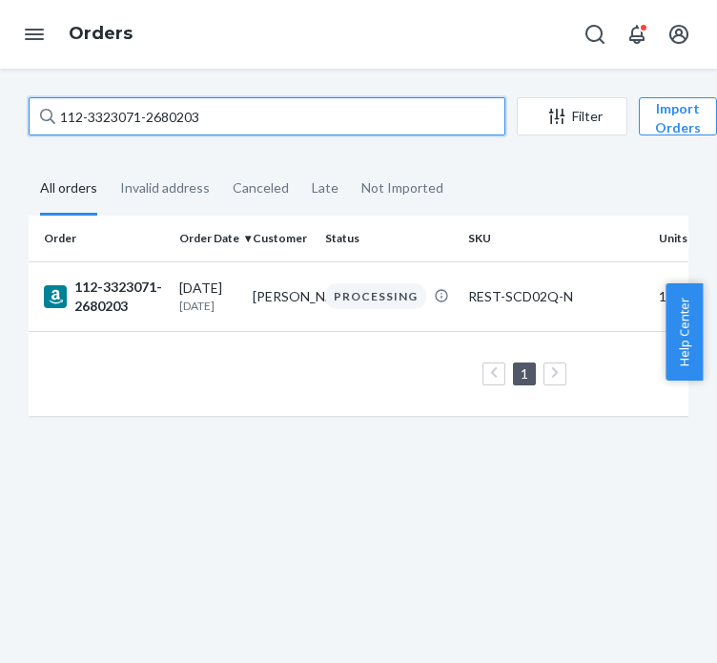
click at [153, 117] on input "112-3323071-2680203" at bounding box center [267, 116] width 477 height 38
paste input "0663319-5672205"
type input "112-0663319-5672205"
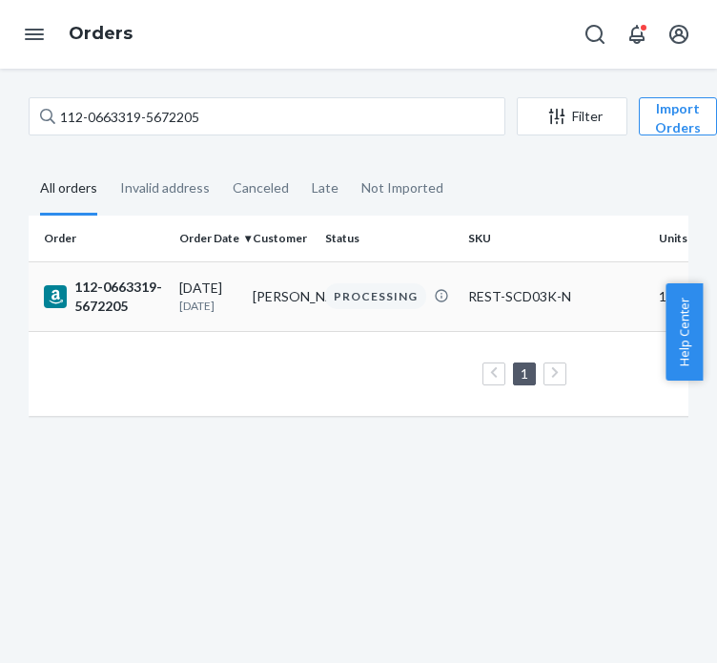
click at [99, 278] on div "112-0663319-5672205" at bounding box center [104, 297] width 120 height 38
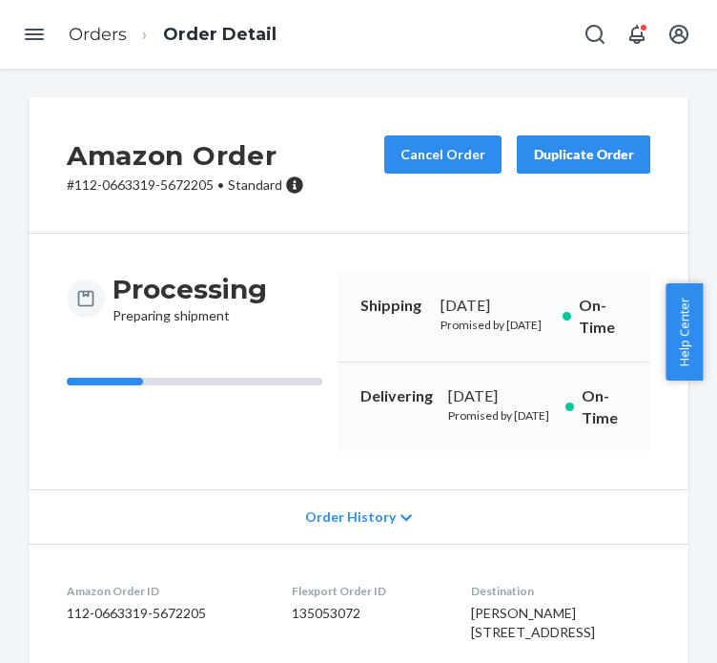
click at [121, 20] on ol "Orders Order Detail" at bounding box center [172, 35] width 239 height 56
click at [103, 30] on link "Orders" at bounding box center [98, 34] width 58 height 21
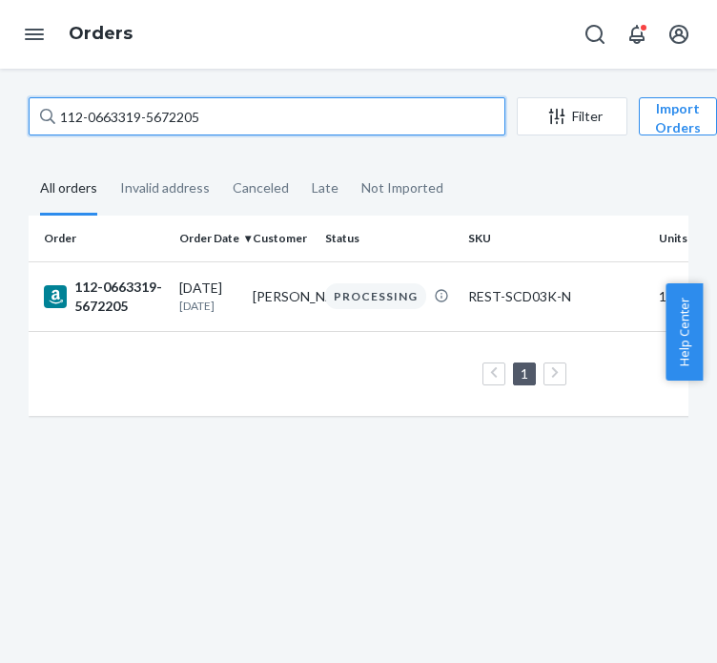
click at [204, 111] on input "112-0663319-5672205" at bounding box center [267, 116] width 477 height 38
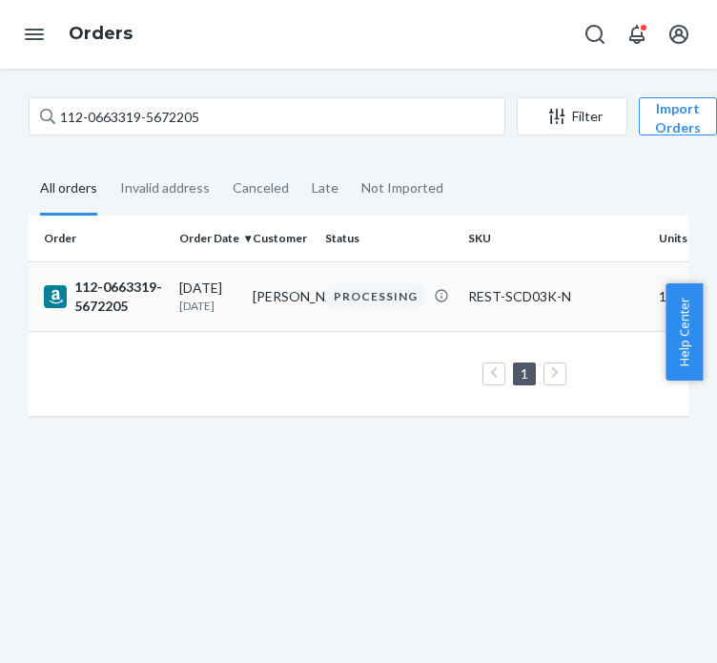
click at [163, 301] on div "112-0663319-5672205" at bounding box center [104, 297] width 120 height 38
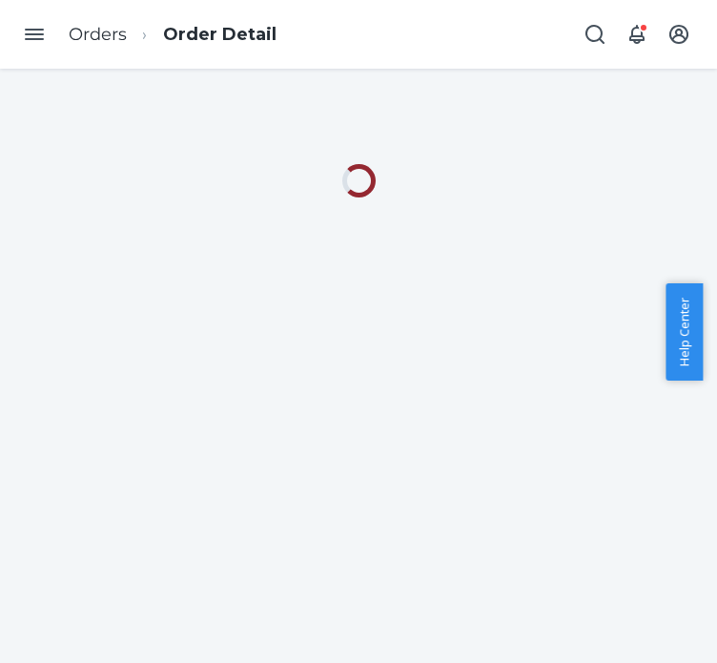
click at [328, 331] on div at bounding box center [358, 366] width 717 height 594
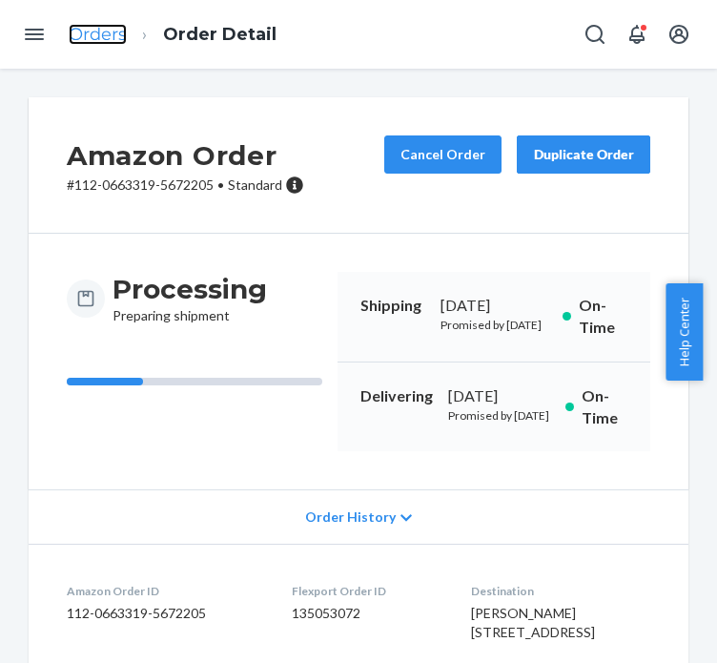
click at [107, 41] on link "Orders" at bounding box center [98, 34] width 58 height 21
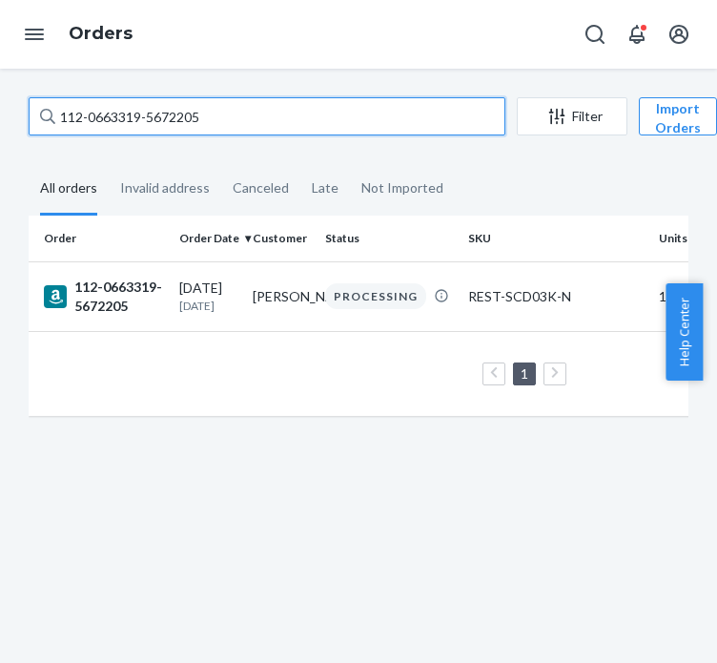
click at [131, 114] on input "112-0663319-5672205" at bounding box center [267, 116] width 477 height 38
paste input "ok in deliverr"
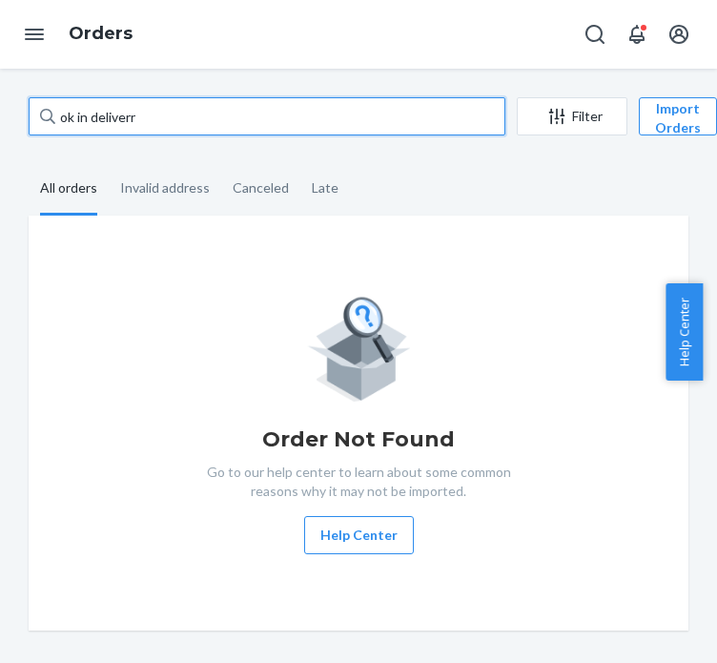
click at [92, 102] on input "ok in deliverr" at bounding box center [267, 116] width 477 height 38
paste input "113-2098915-8200219"
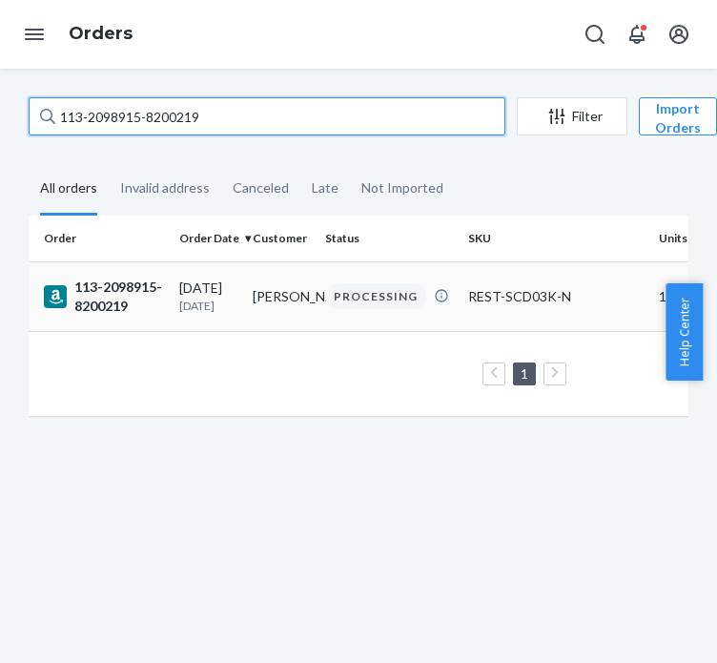
type input "113-2098915-8200219"
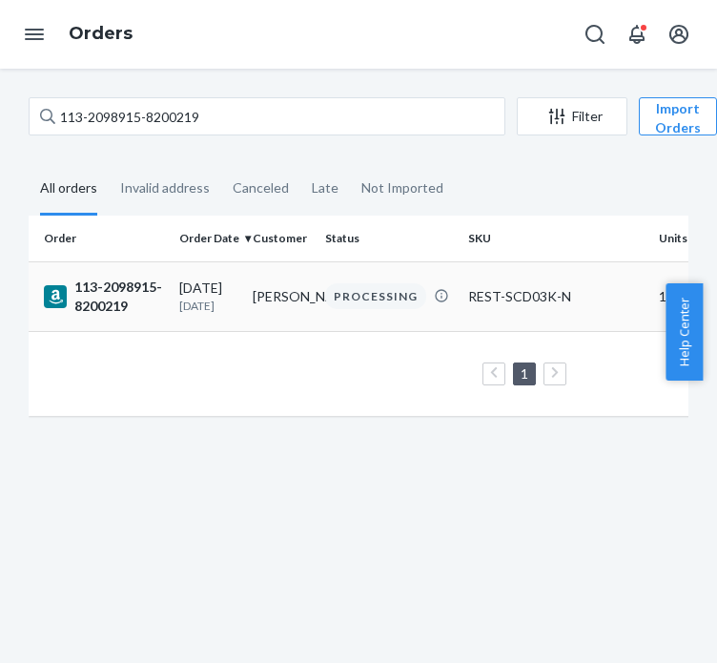
click at [186, 284] on div "[DATE] [DATE]" at bounding box center [208, 296] width 58 height 35
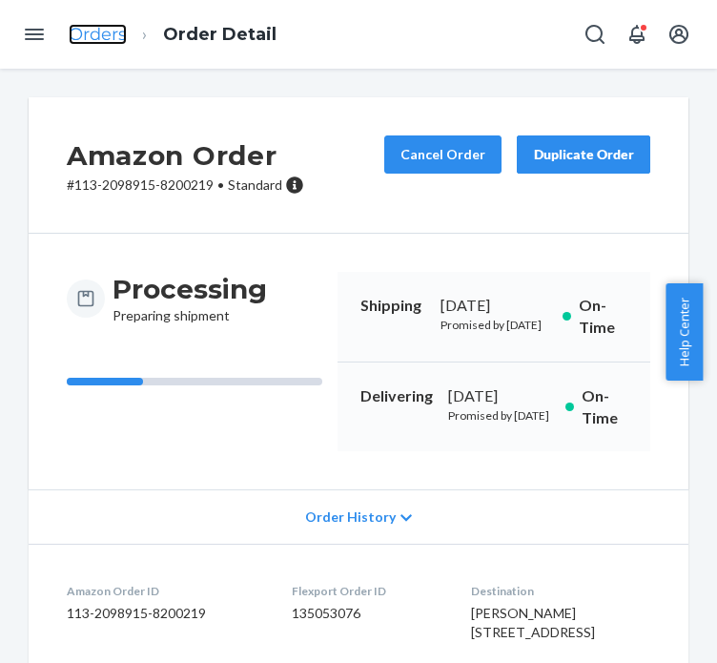
click at [99, 29] on link "Orders" at bounding box center [98, 34] width 58 height 21
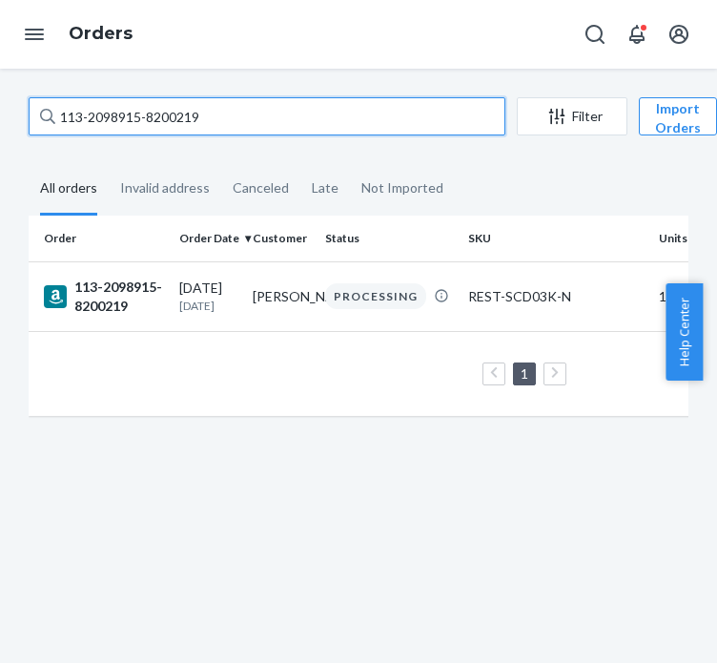
click at [142, 111] on input "113-2098915-8200219" at bounding box center [267, 116] width 477 height 38
paste input "9092852-8615427"
type input "113-9092852-8615427"
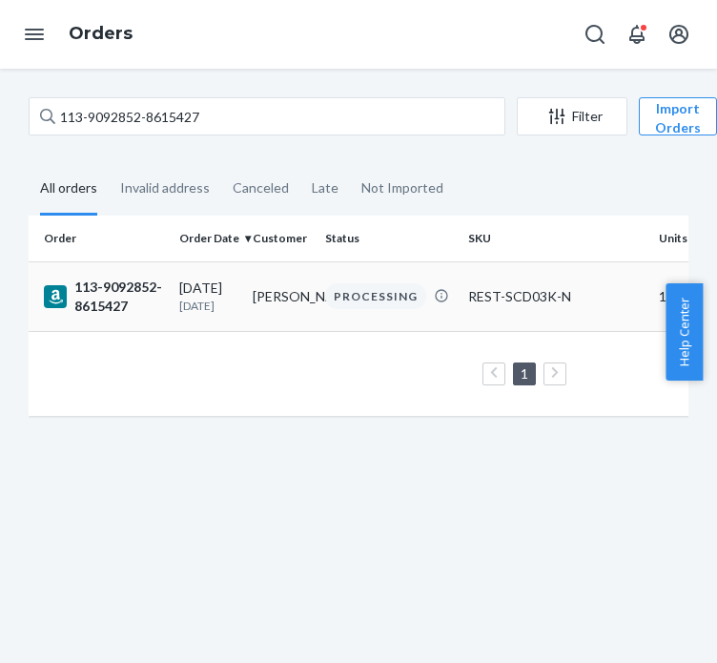
click at [150, 295] on div "113-9092852-8615427" at bounding box center [104, 297] width 120 height 38
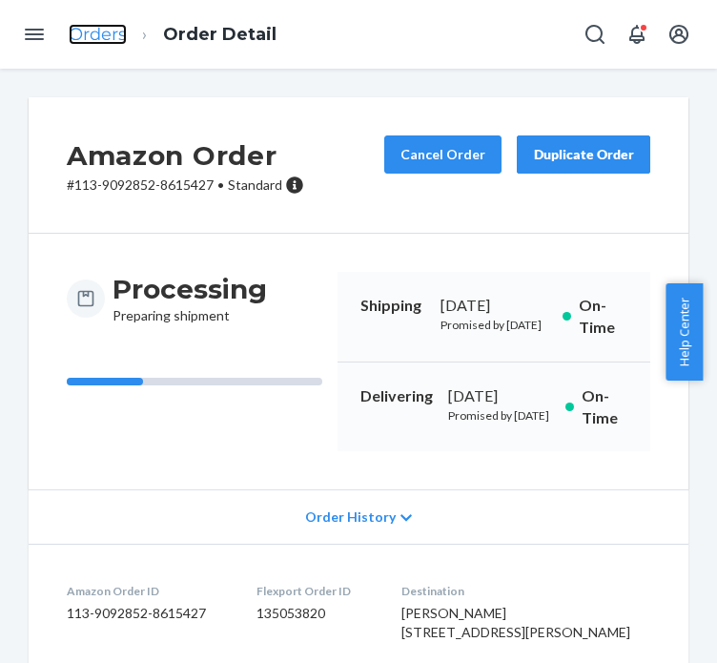
click at [84, 30] on link "Orders" at bounding box center [98, 34] width 58 height 21
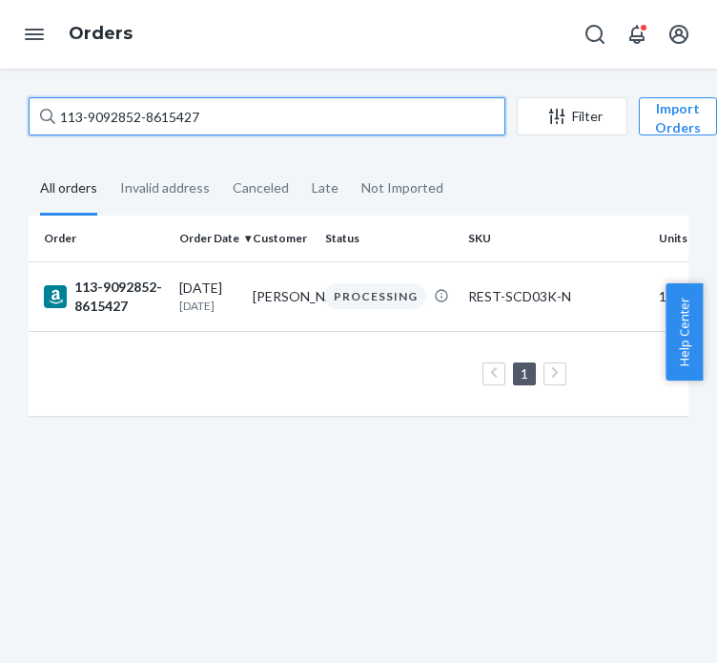
click at [177, 125] on input "113-9092852-8615427" at bounding box center [267, 116] width 477 height 38
paste input "4-2905043-026826"
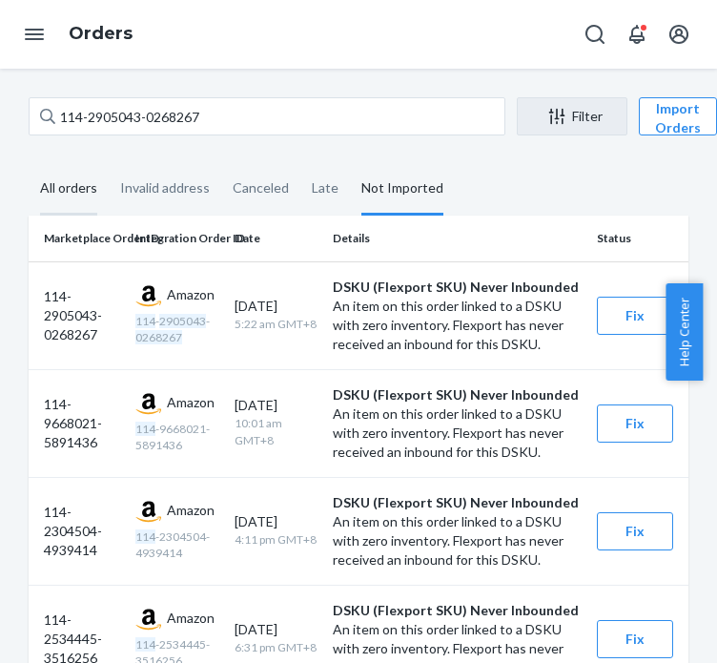
click at [69, 207] on div "All orders" at bounding box center [68, 189] width 57 height 52
click at [29, 163] on input "All orders" at bounding box center [29, 163] width 0 height 0
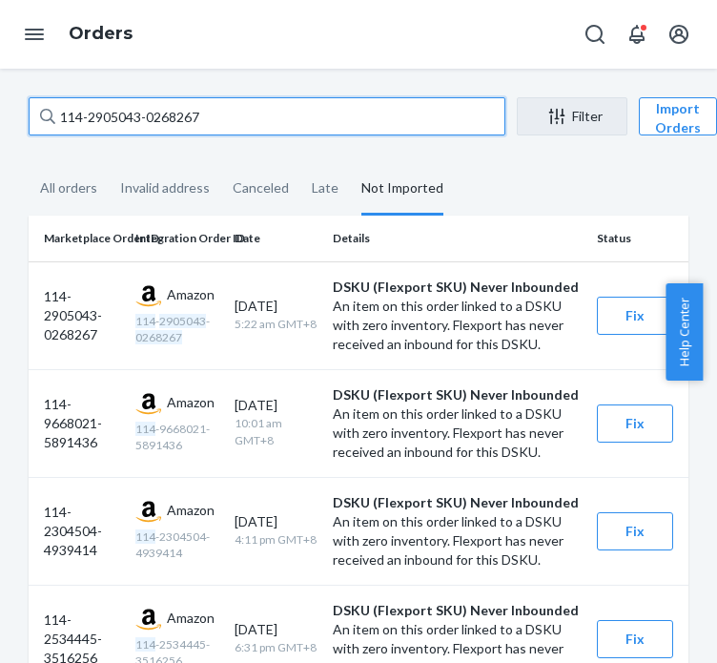
click at [209, 108] on input "114-2905043-0268267" at bounding box center [267, 116] width 477 height 38
paste input "2-9197876-9484229"
type input "112-9197876-9484229"
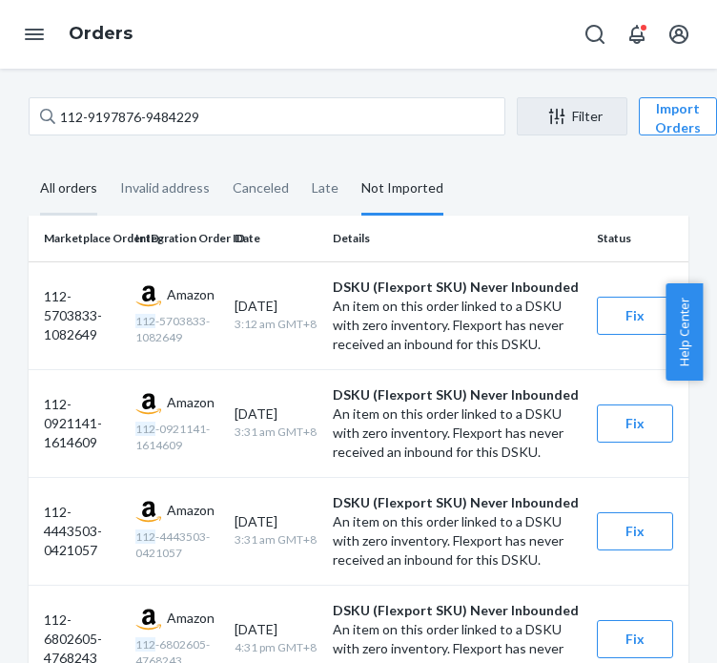
click at [69, 169] on div "All orders" at bounding box center [68, 189] width 57 height 52
click at [29, 163] on input "All orders" at bounding box center [29, 163] width 0 height 0
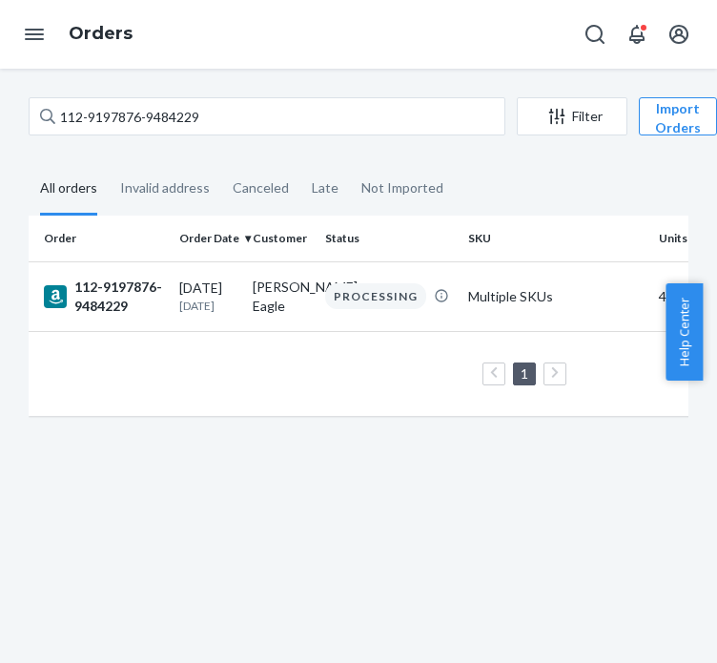
click at [151, 301] on div "112-9197876-9484229" at bounding box center [104, 297] width 120 height 38
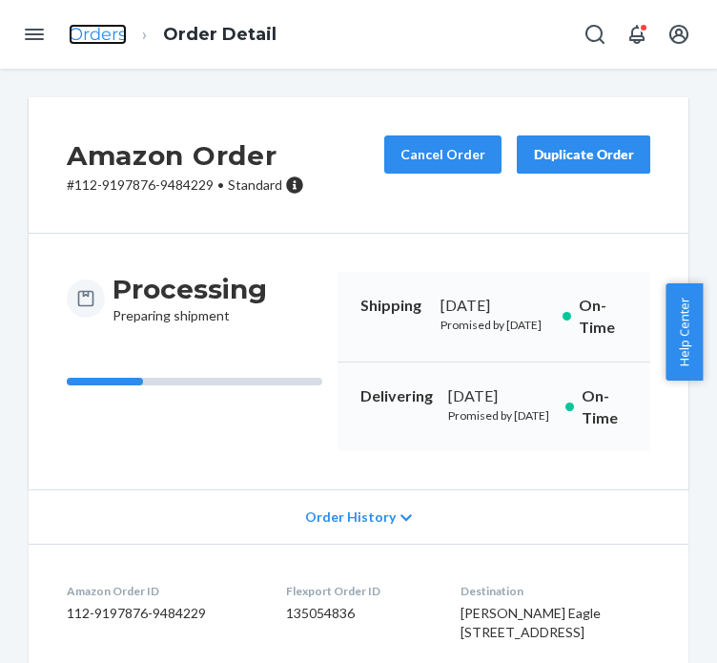
click at [92, 37] on link "Orders" at bounding box center [98, 34] width 58 height 21
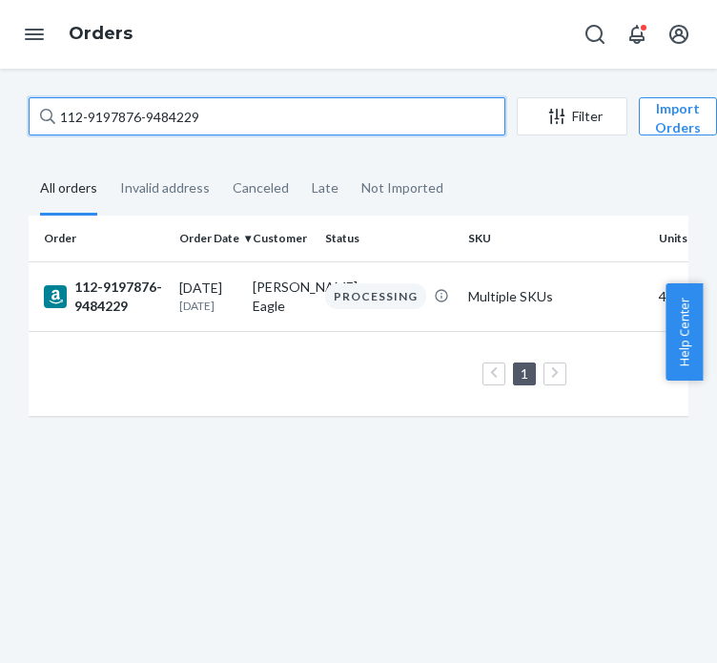
click at [161, 120] on input "112-9197876-9484229" at bounding box center [267, 116] width 477 height 38
paste input "2242003-3555443"
type input "112-2242003-3555443"
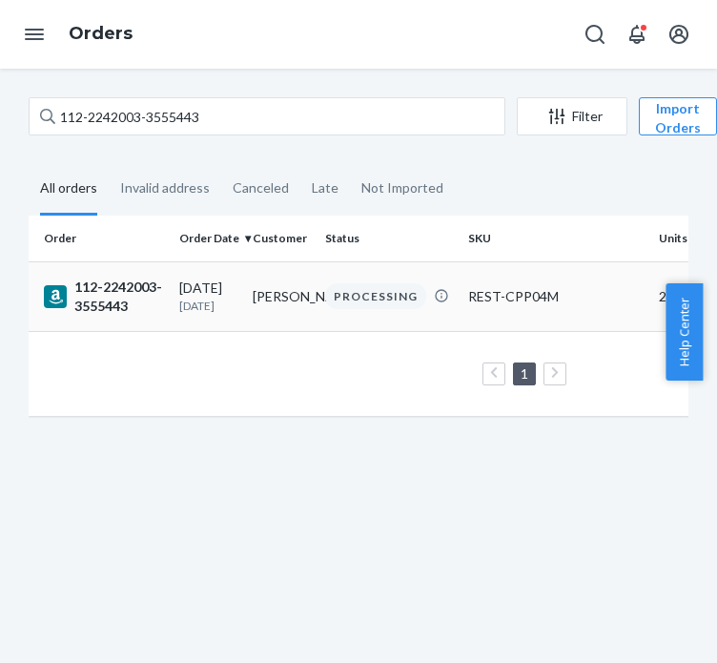
click at [126, 294] on div "112-2242003-3555443" at bounding box center [104, 297] width 120 height 38
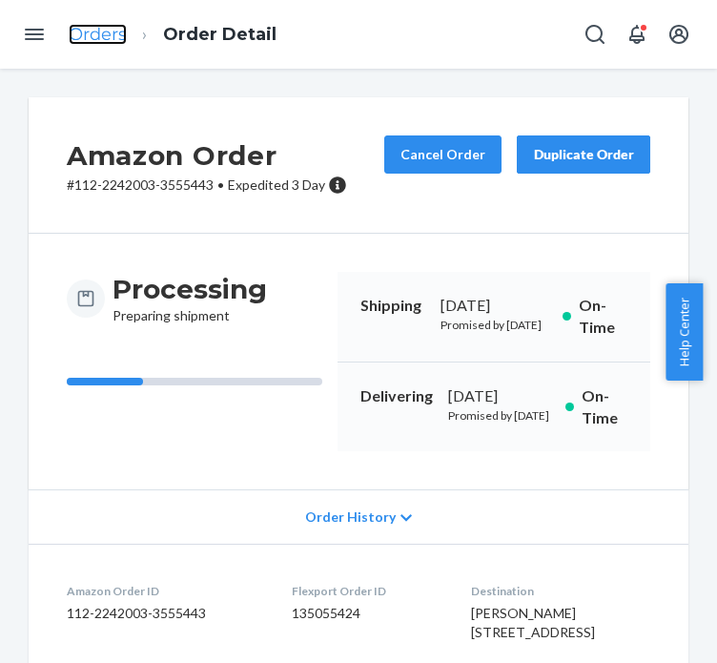
click at [99, 33] on link "Orders" at bounding box center [98, 34] width 58 height 21
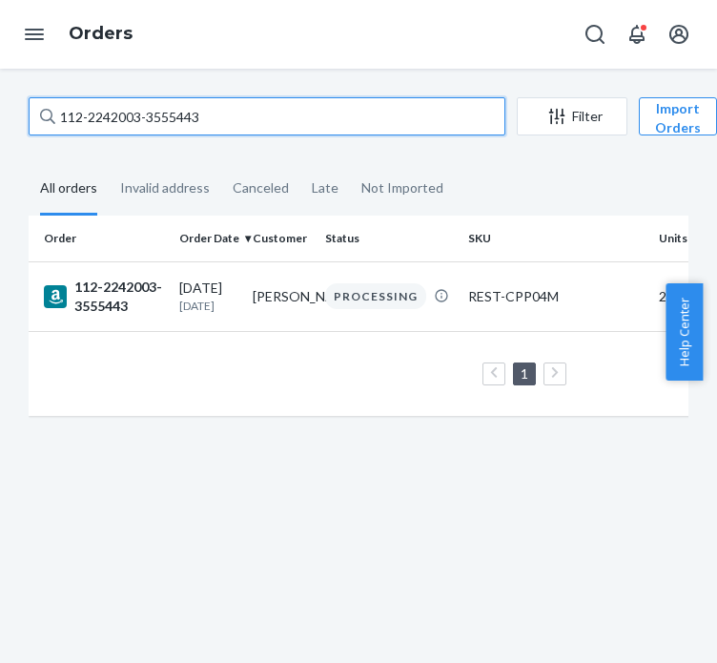
click at [144, 110] on input "112-2242003-3555443" at bounding box center [267, 116] width 477 height 38
paste input "3-4636763-5665056"
type input "113-4636763-5665056"
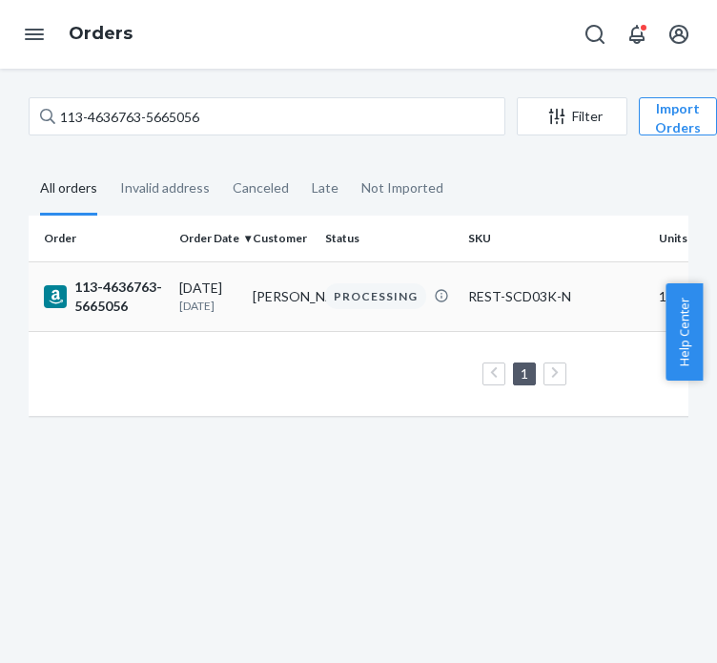
click at [145, 269] on td "113-4636763-5665056" at bounding box center [100, 296] width 143 height 70
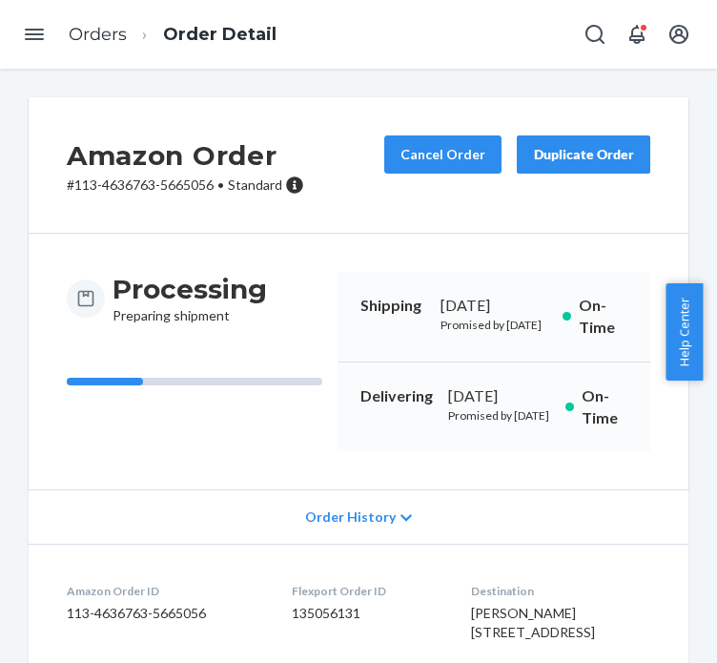
click at [85, 50] on ol "Orders Order Detail" at bounding box center [172, 35] width 239 height 56
click at [82, 32] on link "Orders" at bounding box center [98, 34] width 58 height 21
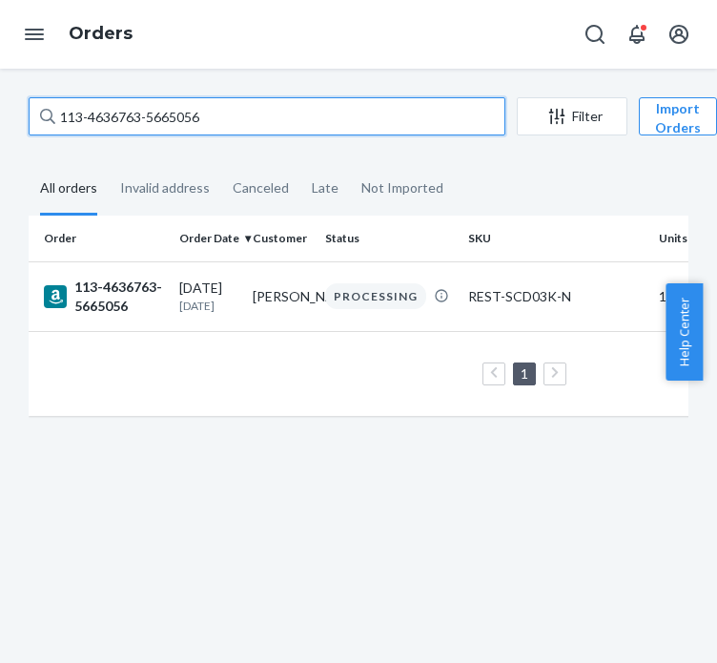
click at [186, 114] on input "113-4636763-5665056" at bounding box center [267, 116] width 477 height 38
paste input "2-7688201-9972221"
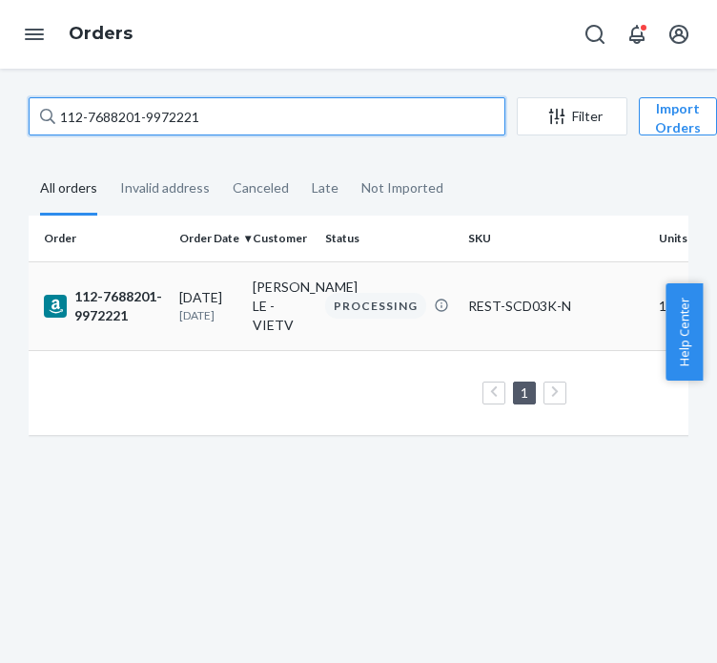
type input "112-7688201-9972221"
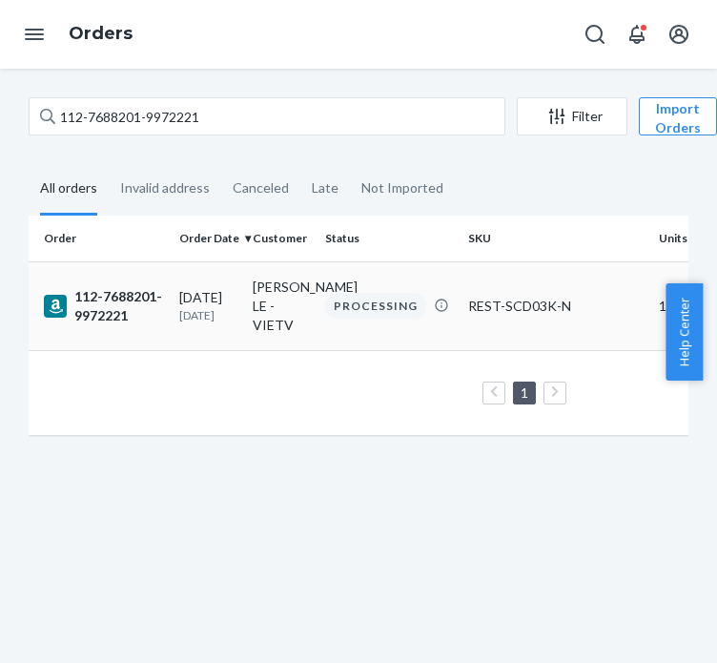
click at [172, 280] on td "[DATE] [DATE]" at bounding box center [208, 305] width 73 height 89
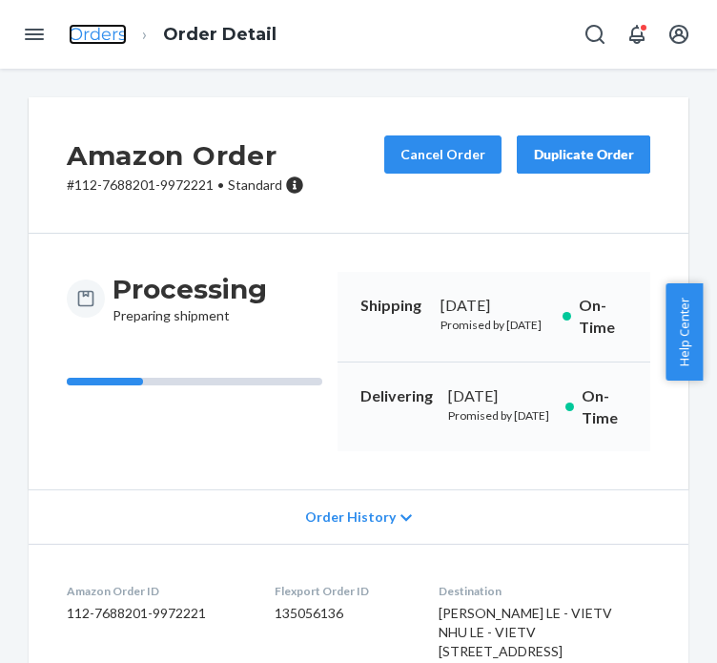
click at [122, 40] on link "Orders" at bounding box center [98, 34] width 58 height 21
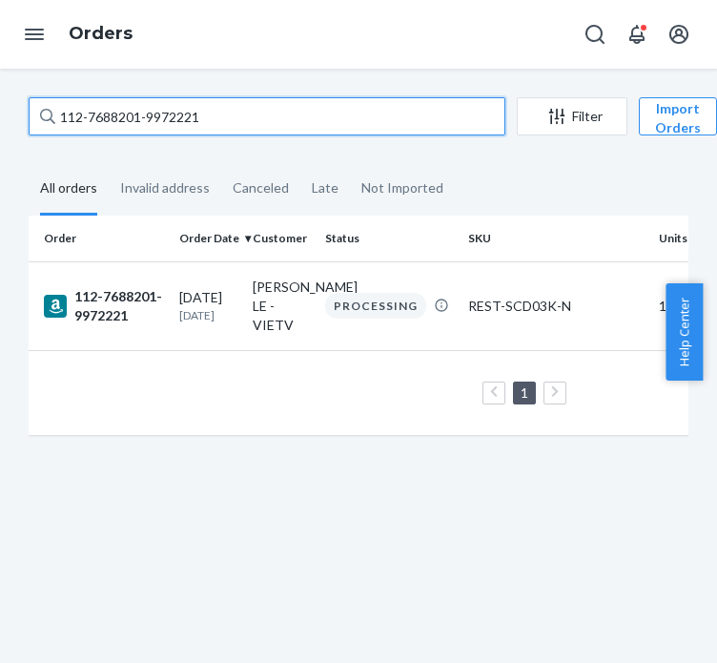
click at [149, 114] on input "112-7688201-9972221" at bounding box center [267, 116] width 477 height 38
paste input "1-3227575-2875469"
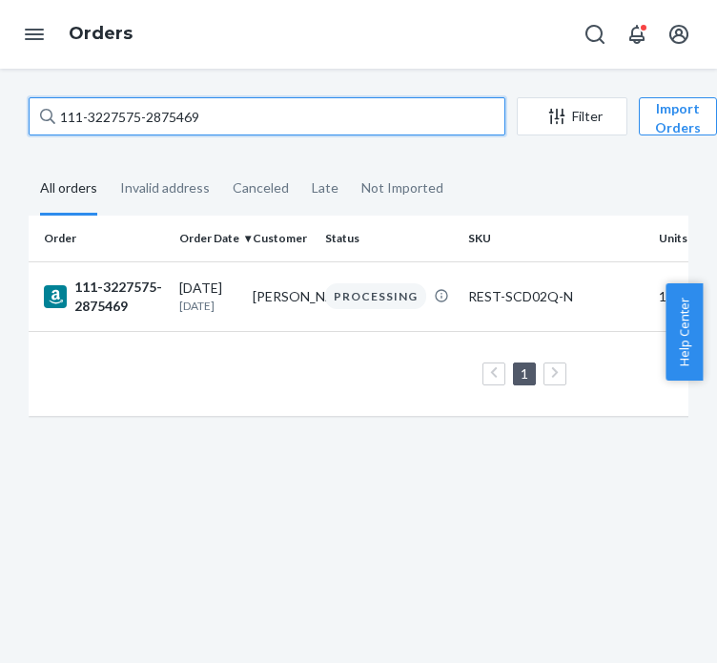
type input "111-3227575-2875469"
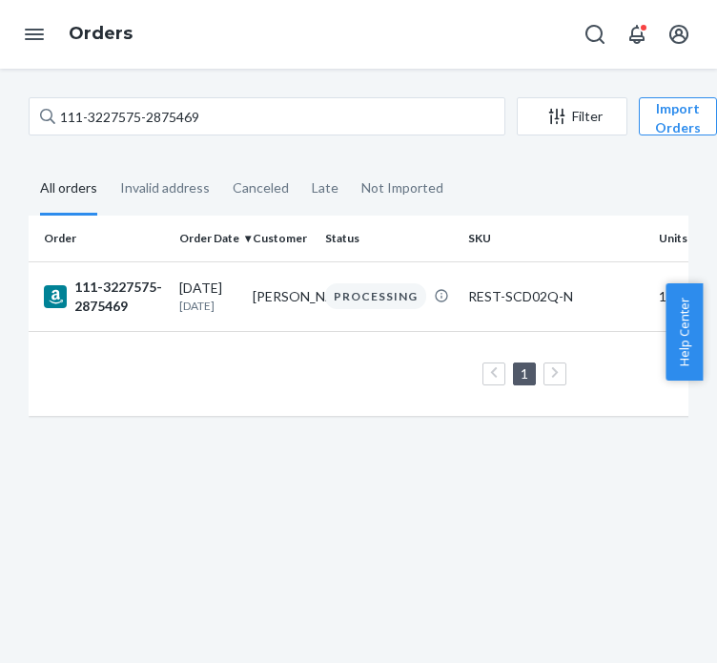
click at [110, 274] on td "111-3227575-2875469" at bounding box center [100, 296] width 143 height 70
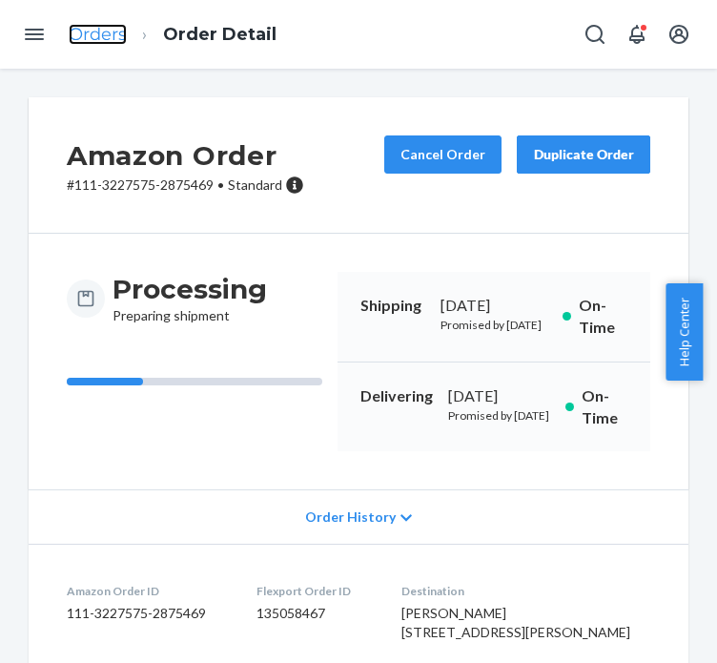
click at [111, 31] on link "Orders" at bounding box center [98, 34] width 58 height 21
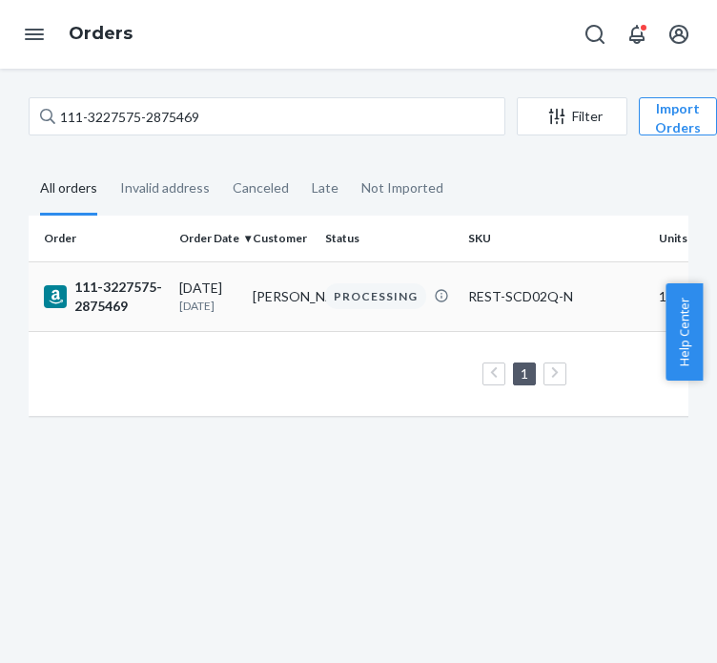
click at [153, 281] on div "111-3227575-2875469" at bounding box center [104, 297] width 120 height 38
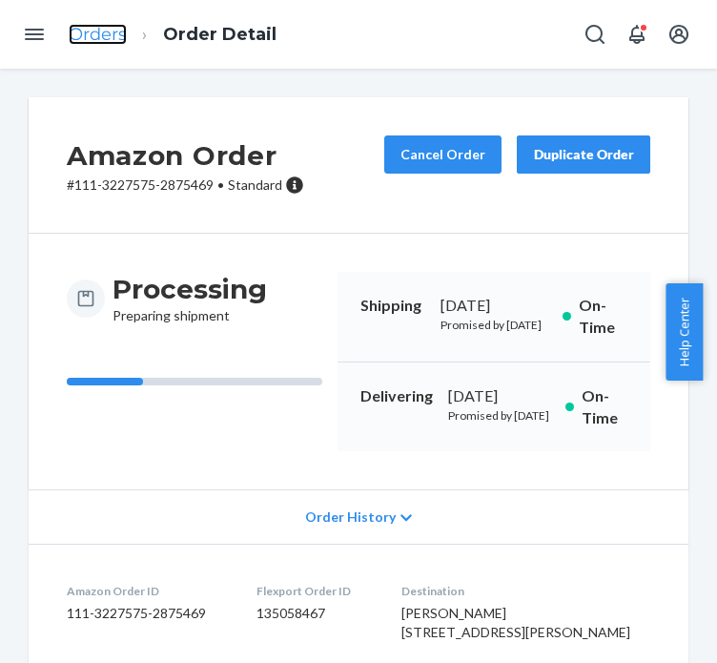
click at [91, 41] on link "Orders" at bounding box center [98, 34] width 58 height 21
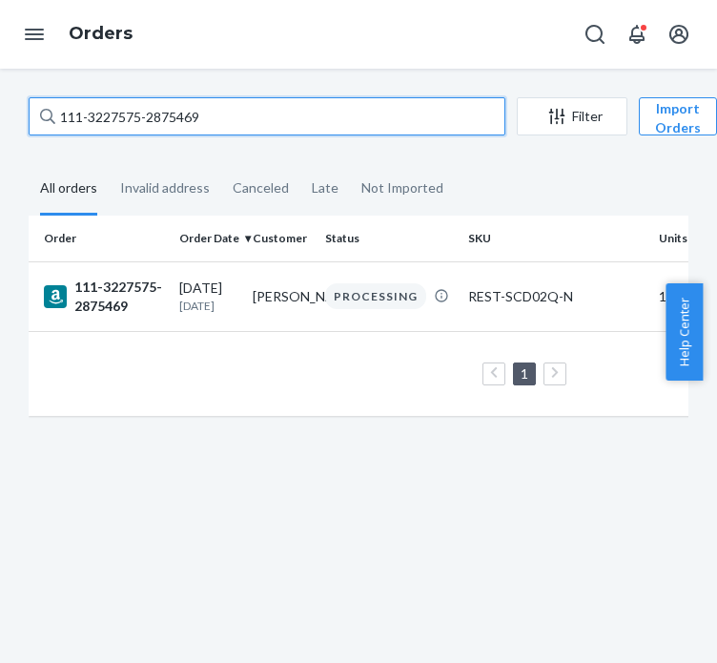
click at [212, 128] on input "111-3227575-2875469" at bounding box center [267, 116] width 477 height 38
paste input "3-4348469-5662640"
type input "113-4348469-5662640"
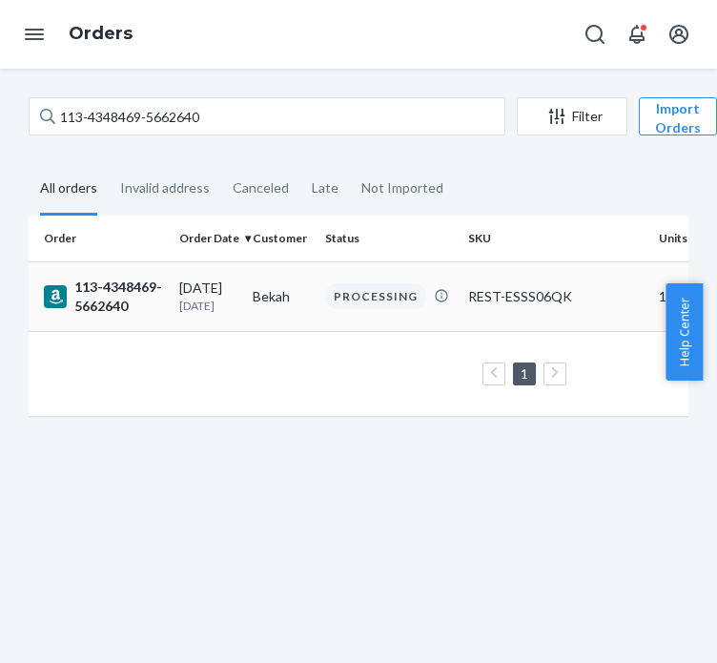
click at [178, 280] on td "[DATE] [DATE]" at bounding box center [208, 296] width 73 height 70
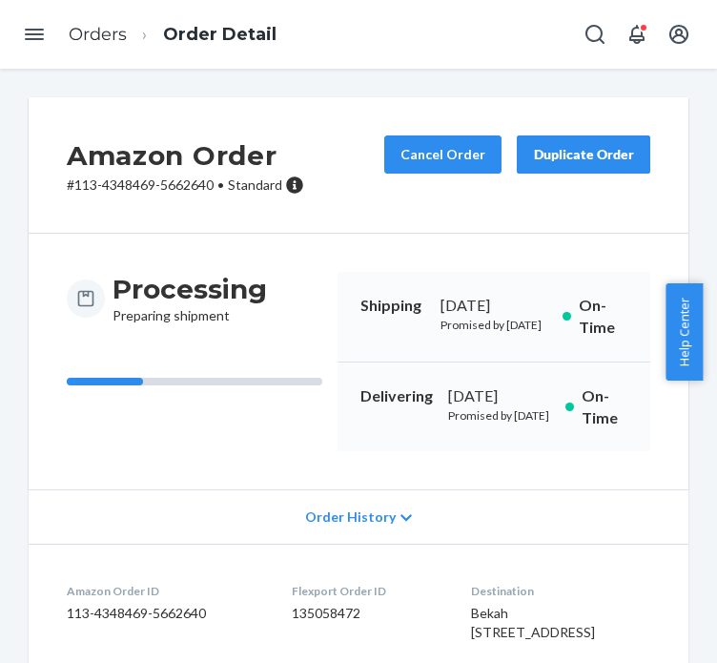
click at [101, 52] on ol "Orders Order Detail" at bounding box center [172, 35] width 239 height 56
click at [99, 41] on link "Orders" at bounding box center [98, 34] width 58 height 21
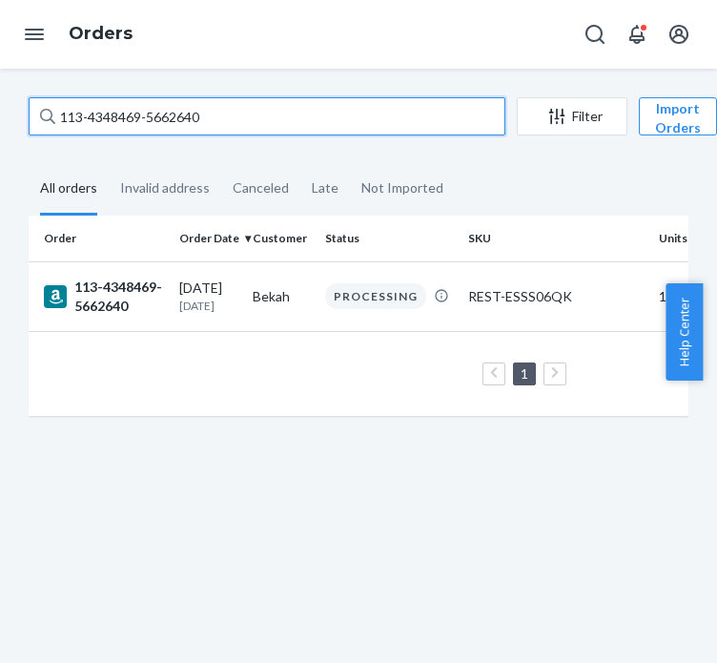
click at [195, 106] on input "113-4348469-5662640" at bounding box center [267, 116] width 477 height 38
paste input "2-9403583-0656258"
type input "112-9403583-0656258"
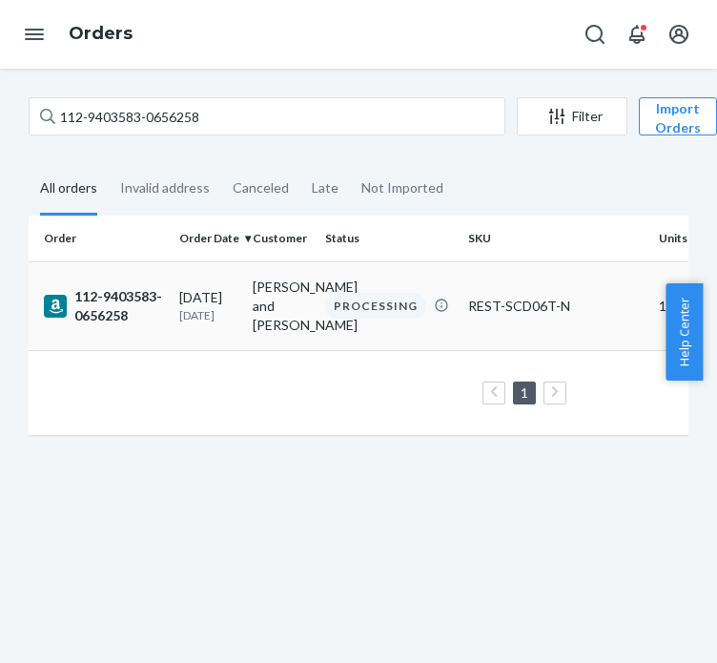
click at [103, 331] on td "112-9403583-0656258" at bounding box center [100, 305] width 143 height 89
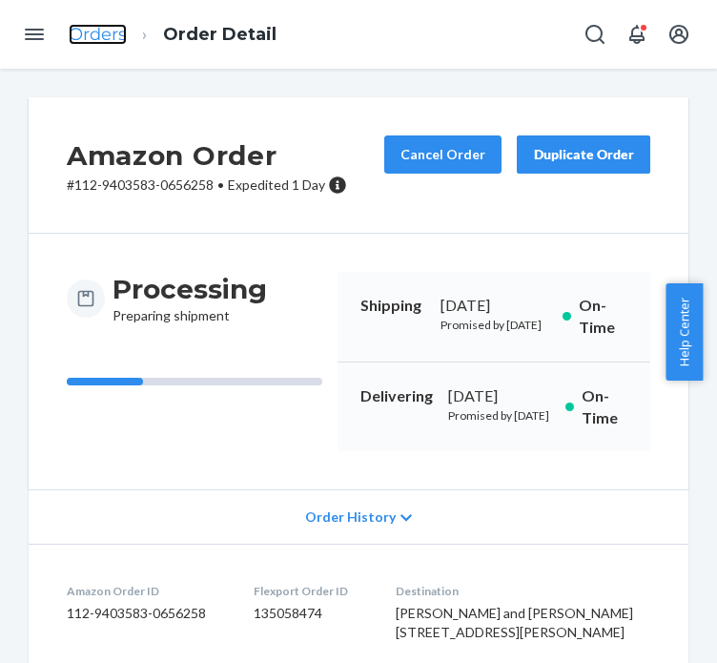
click at [90, 40] on link "Orders" at bounding box center [98, 34] width 58 height 21
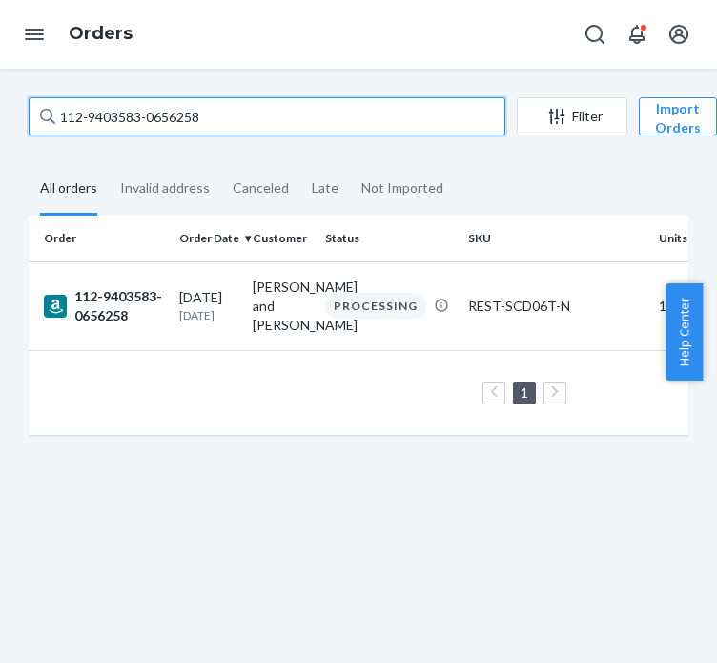
click at [146, 104] on input "112-9403583-0656258" at bounding box center [267, 116] width 477 height 38
paste input "4-7931995-6289014"
type input "114-7931995-6289014"
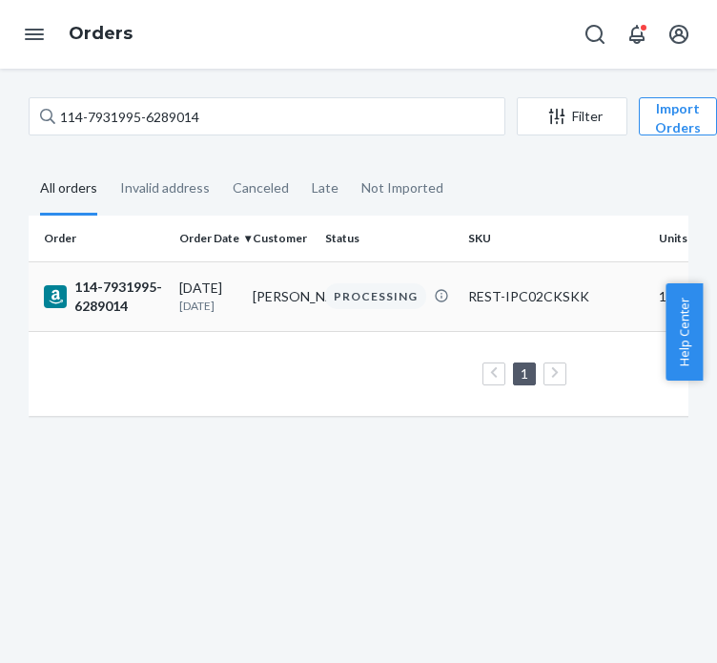
click at [92, 296] on div "114-7931995-6289014" at bounding box center [104, 297] width 120 height 38
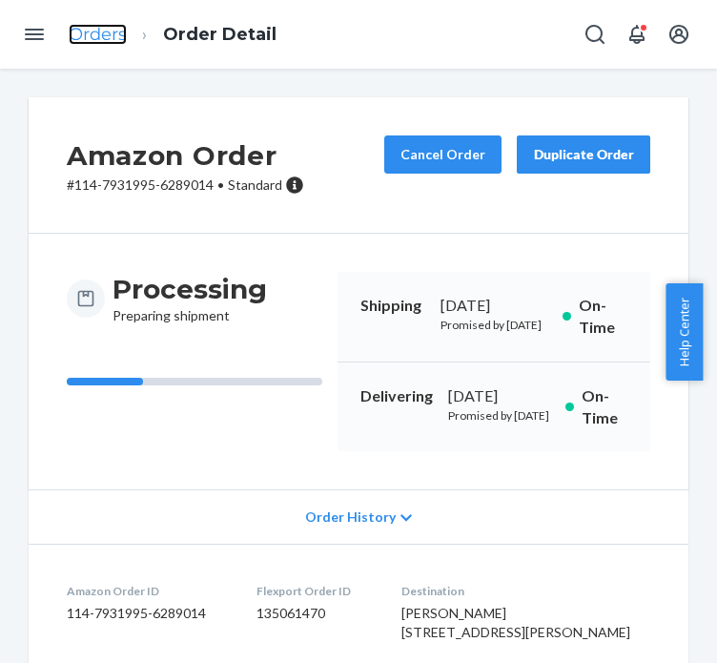
click at [107, 30] on link "Orders" at bounding box center [98, 34] width 58 height 21
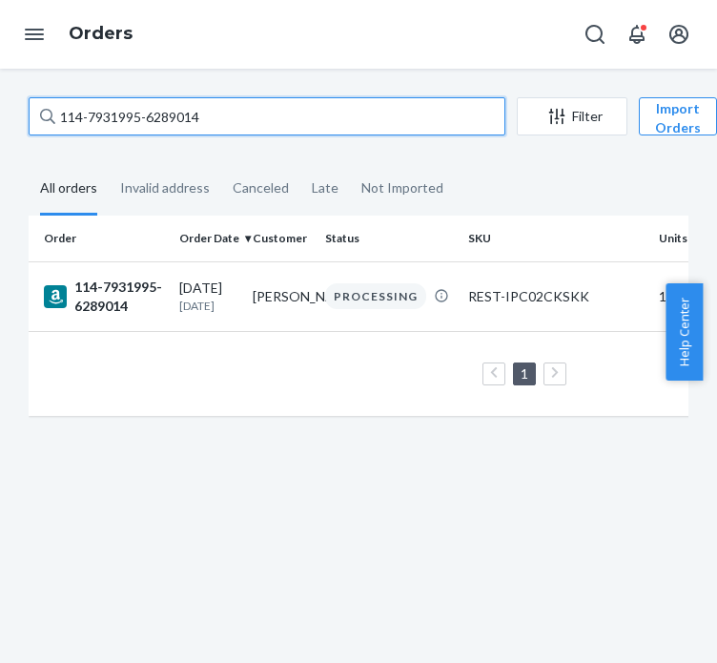
click at [118, 123] on input "114-7931995-6289014" at bounding box center [267, 116] width 477 height 38
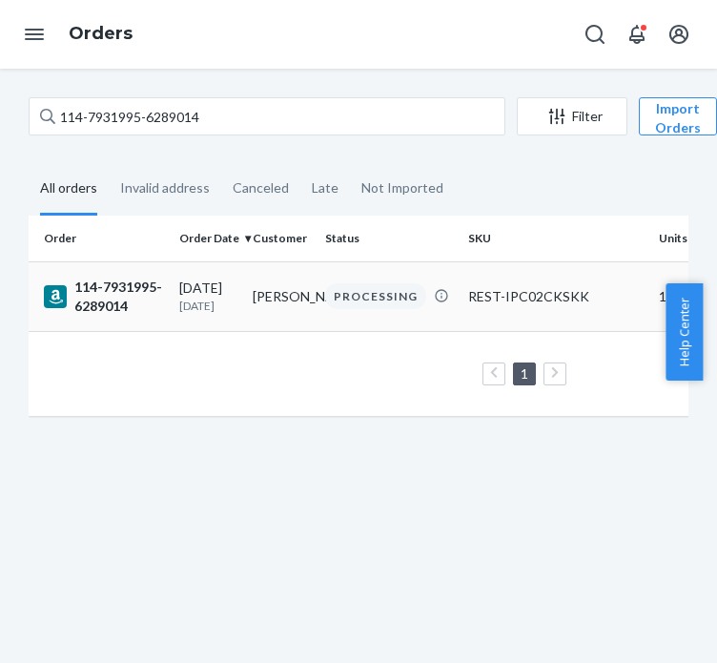
click at [128, 309] on div "114-7931995-6289014" at bounding box center [104, 297] width 120 height 38
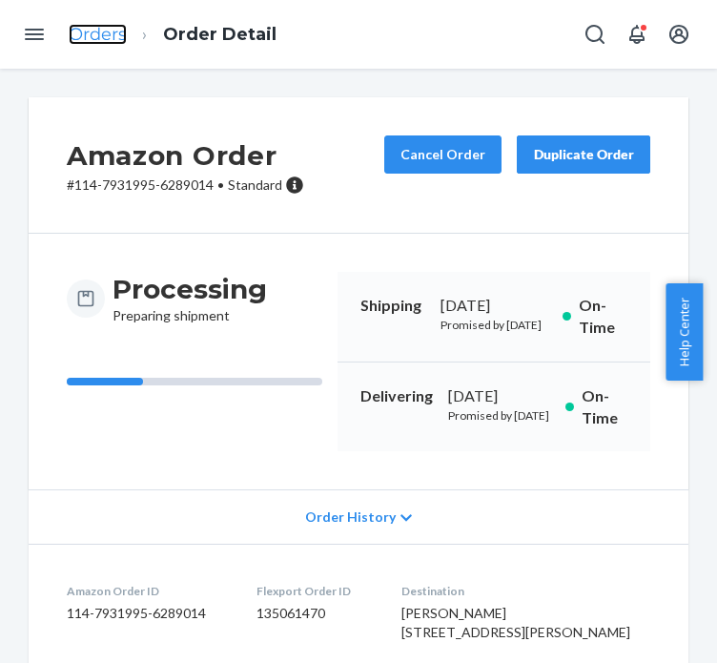
click at [110, 31] on link "Orders" at bounding box center [98, 34] width 58 height 21
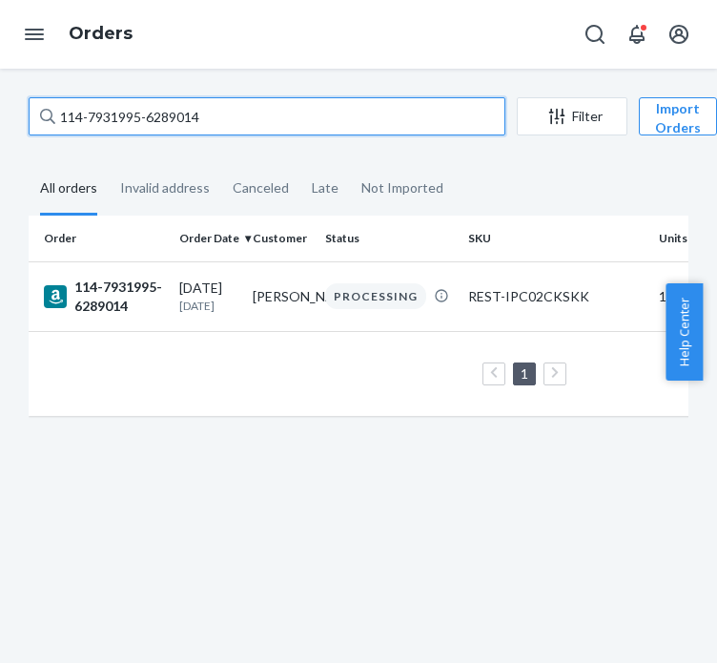
click at [206, 107] on input "114-7931995-6289014" at bounding box center [267, 116] width 477 height 38
paste input "1784187-4255469"
type input "114-1784187-4255469"
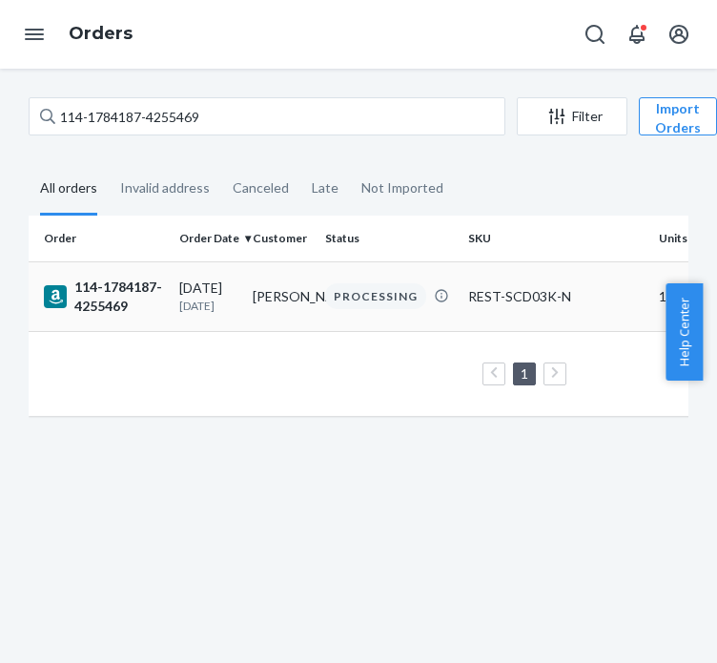
click at [189, 275] on td "[DATE] [DATE]" at bounding box center [208, 296] width 73 height 70
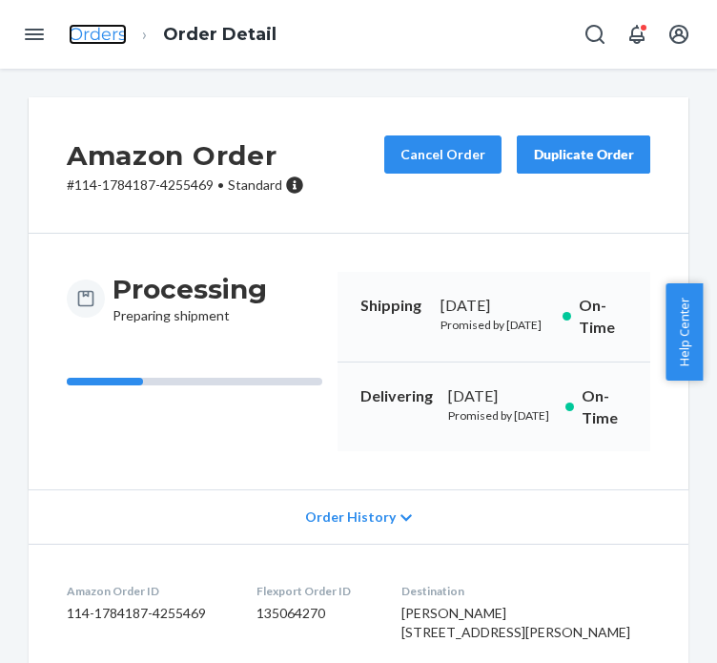
click at [84, 43] on link "Orders" at bounding box center [98, 34] width 58 height 21
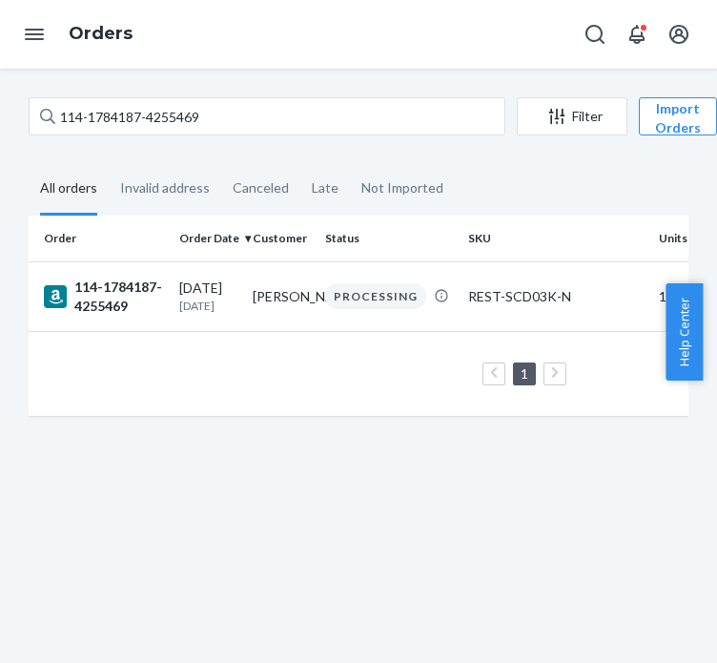
click at [172, 97] on div "114-1784187-4255469" at bounding box center [267, 116] width 477 height 38
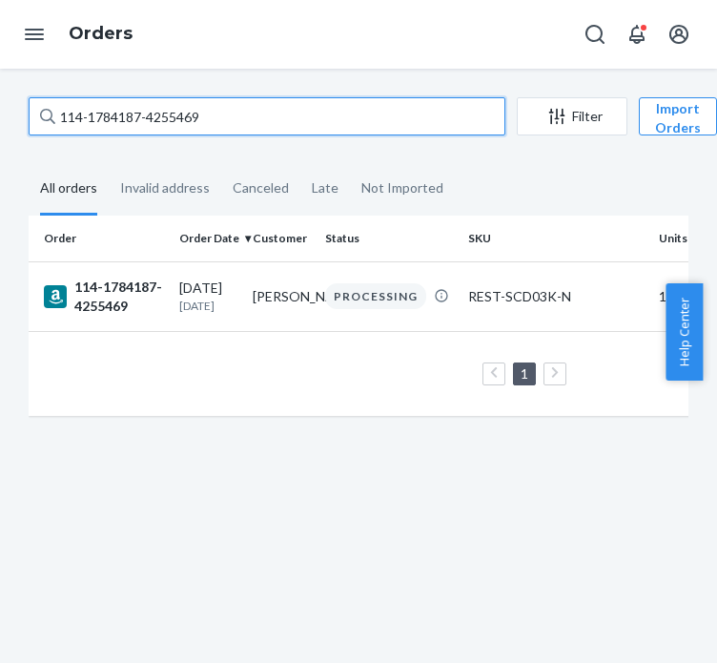
click at [172, 97] on input "114-1784187-4255469" at bounding box center [267, 116] width 477 height 38
click at [168, 110] on input "114-1784187-4255469" at bounding box center [267, 116] width 477 height 38
paste input "3-2397918-0529828"
type input "113-2397918-0529828"
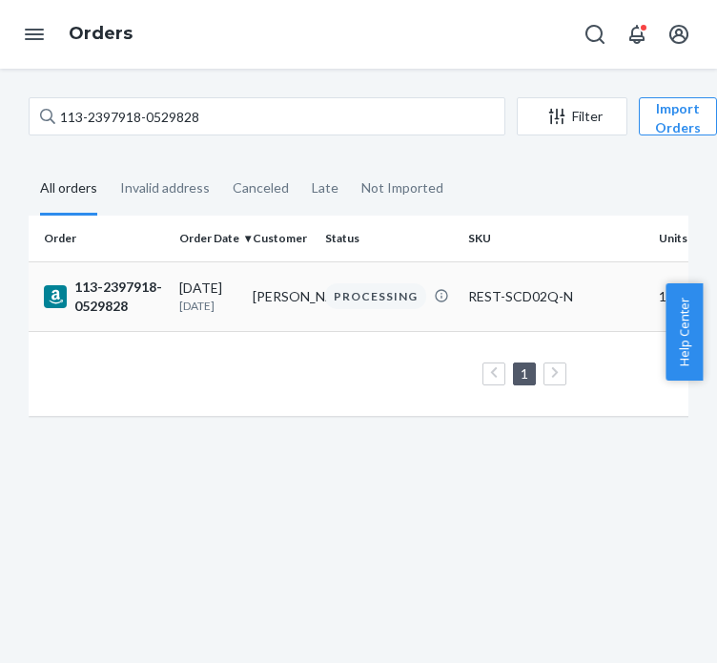
click at [114, 311] on div "113-2397918-0529828" at bounding box center [104, 297] width 120 height 38
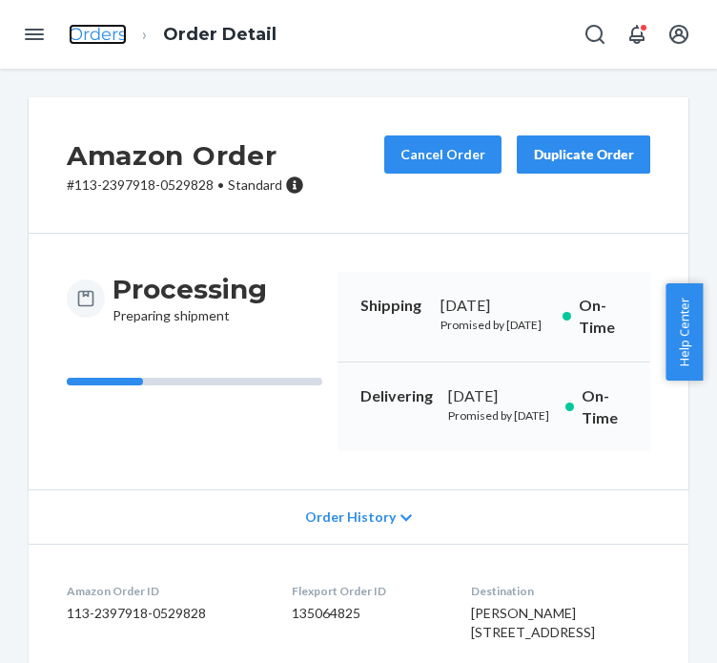
click at [107, 27] on link "Orders" at bounding box center [98, 34] width 58 height 21
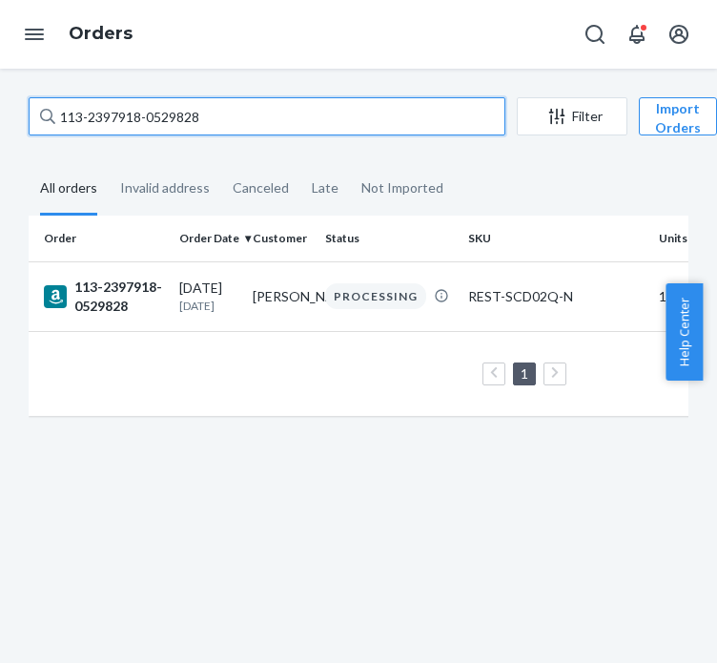
click at [119, 105] on input "113-2397918-0529828" at bounding box center [267, 116] width 477 height 38
paste input "2-5586946-8152233"
type input "112-5586946-8152233"
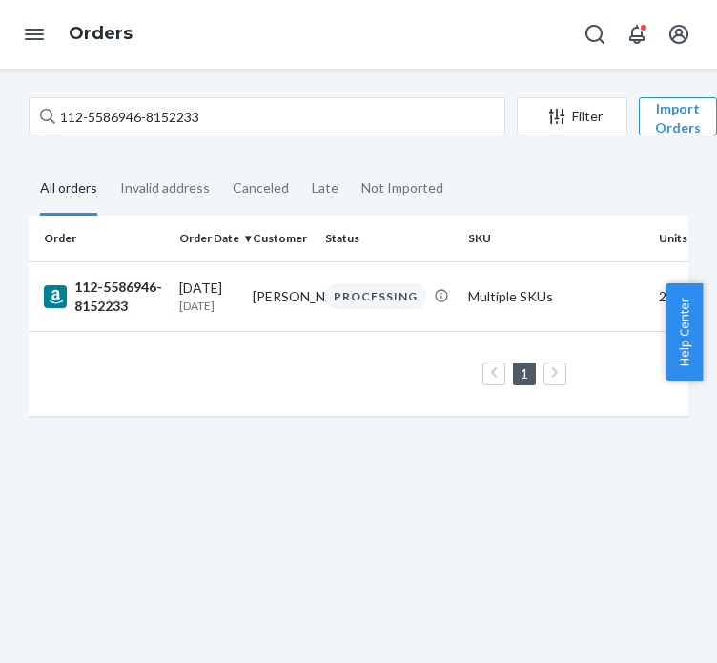
drag, startPoint x: 126, startPoint y: 286, endPoint x: 512, endPoint y: 258, distance: 387.5
click at [512, 258] on th "SKU" at bounding box center [556, 239] width 191 height 46
click at [499, 266] on td "Multiple SKUs" at bounding box center [556, 296] width 191 height 70
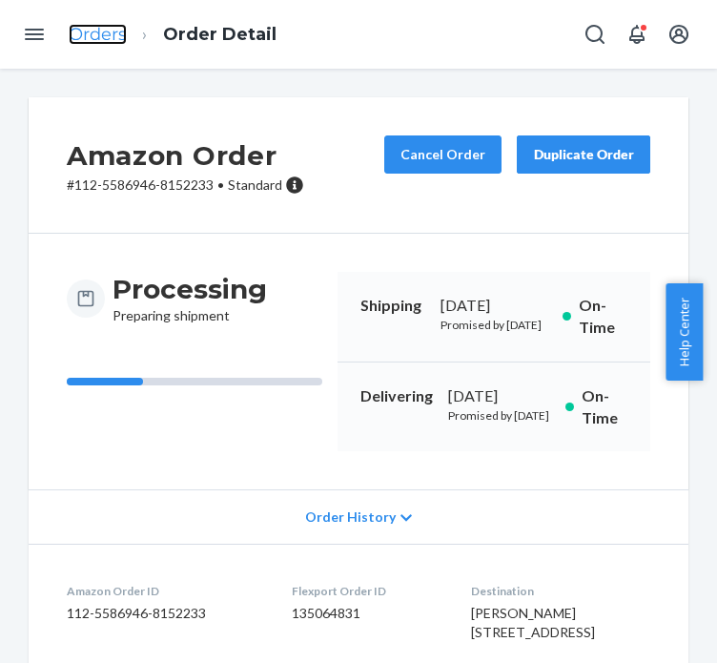
click at [84, 44] on link "Orders" at bounding box center [98, 34] width 58 height 21
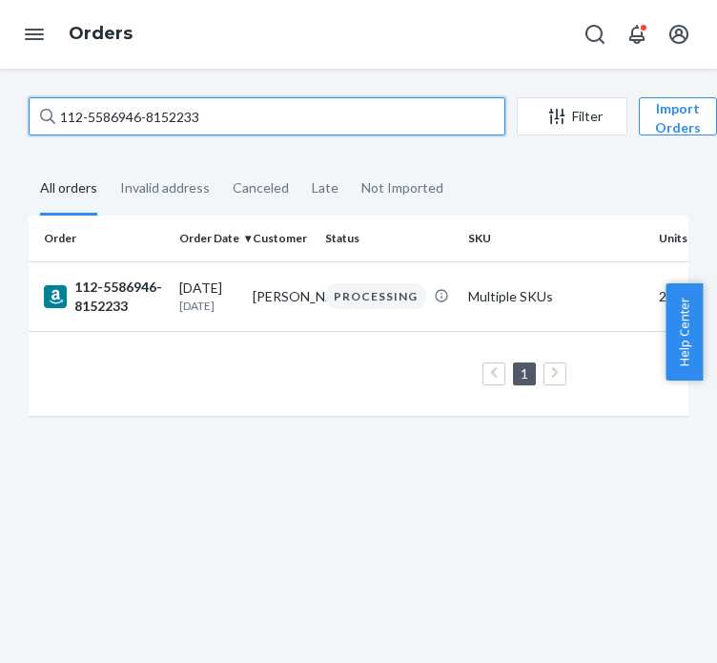
click at [168, 113] on input "112-5586946-8152233" at bounding box center [267, 116] width 477 height 38
paste input "4-7724362-8750622"
type input "114-7724362-8750622"
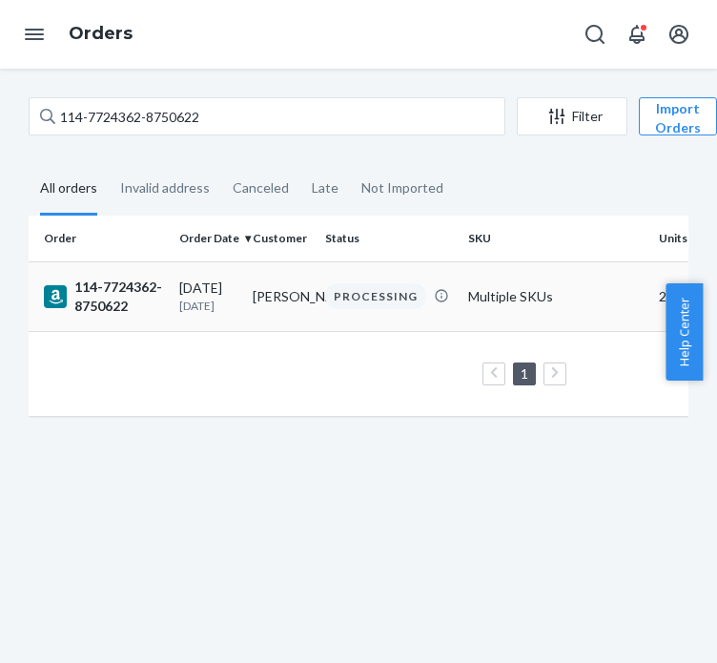
click at [133, 302] on div "114-7724362-8750622" at bounding box center [104, 297] width 120 height 38
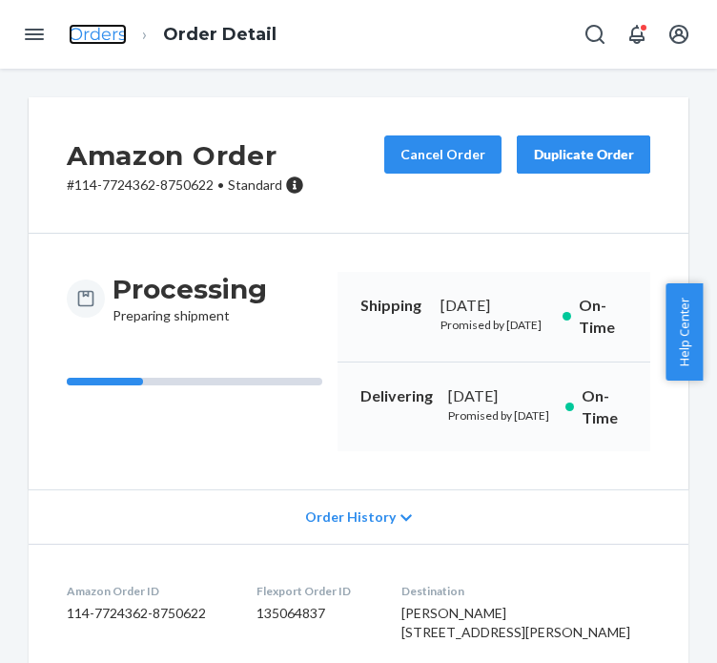
click at [103, 25] on link "Orders" at bounding box center [98, 34] width 58 height 21
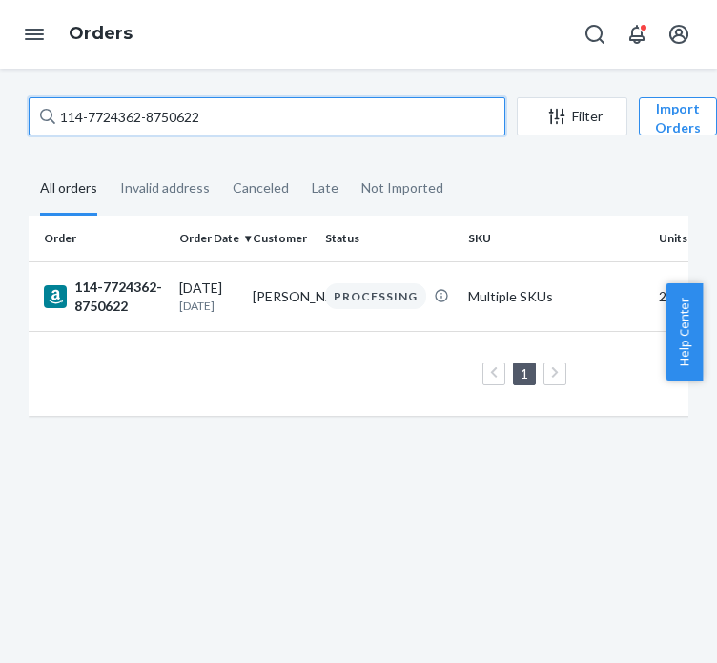
click at [76, 111] on input "114-7724362-8750622" at bounding box center [267, 116] width 477 height 38
paste input "2-3472836-7156254"
type input "112-3472836-7156254"
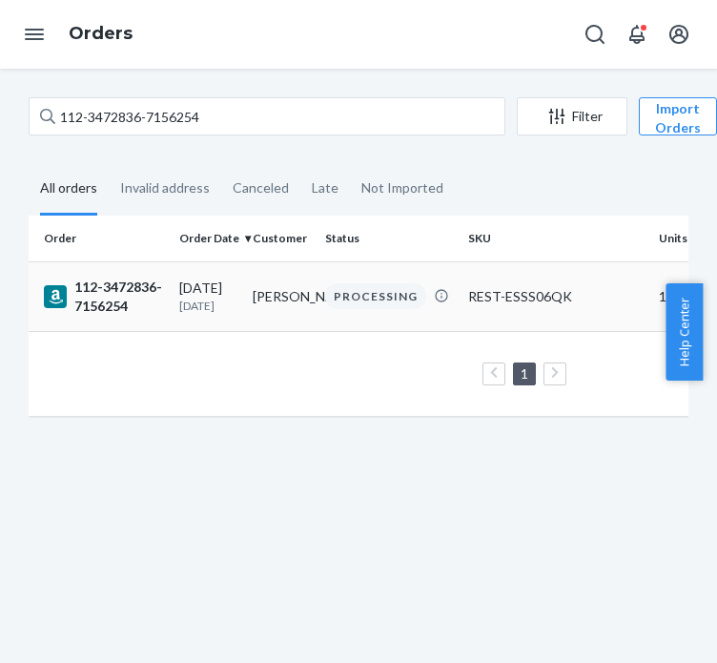
click at [140, 310] on div "112-3472836-7156254" at bounding box center [104, 297] width 120 height 38
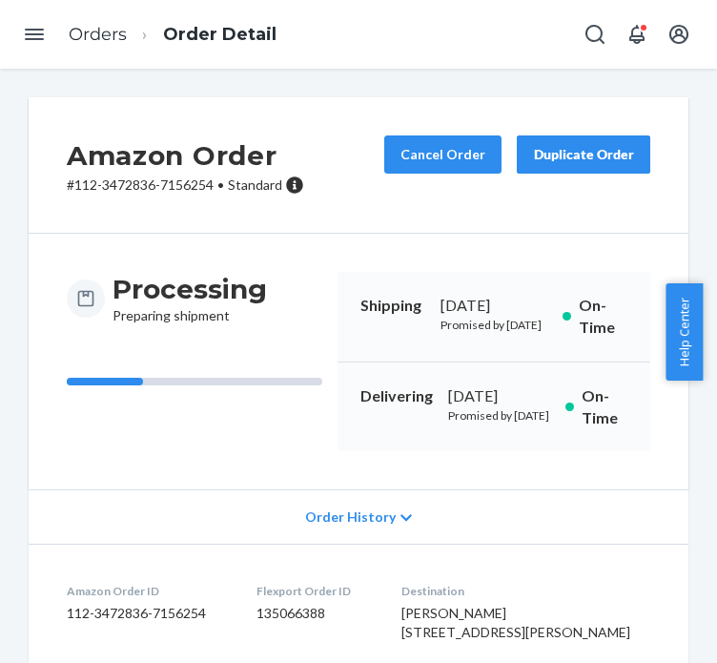
click at [122, 45] on li "Orders" at bounding box center [98, 35] width 58 height 25
click at [119, 43] on link "Orders" at bounding box center [98, 34] width 58 height 21
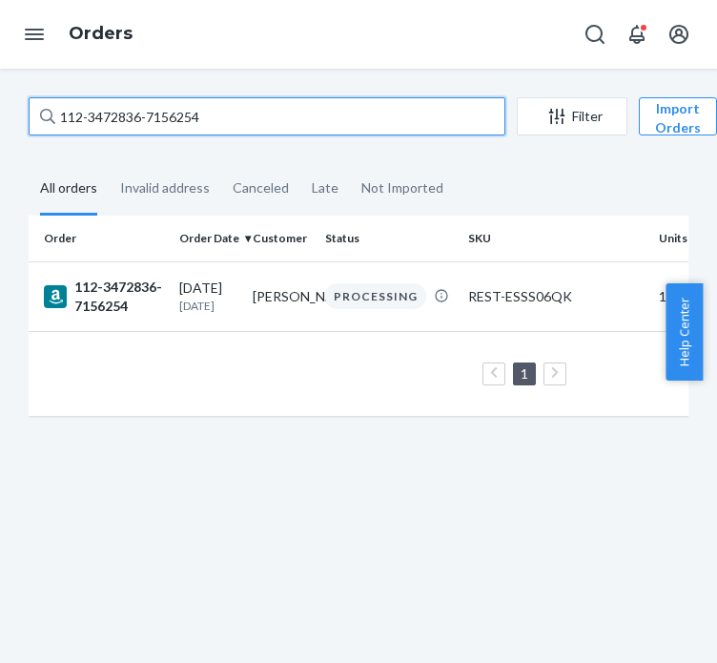
click at [139, 110] on input "112-3472836-7156254" at bounding box center [267, 116] width 477 height 38
paste input "4447552-4203402"
type input "112-4447552-4203402"
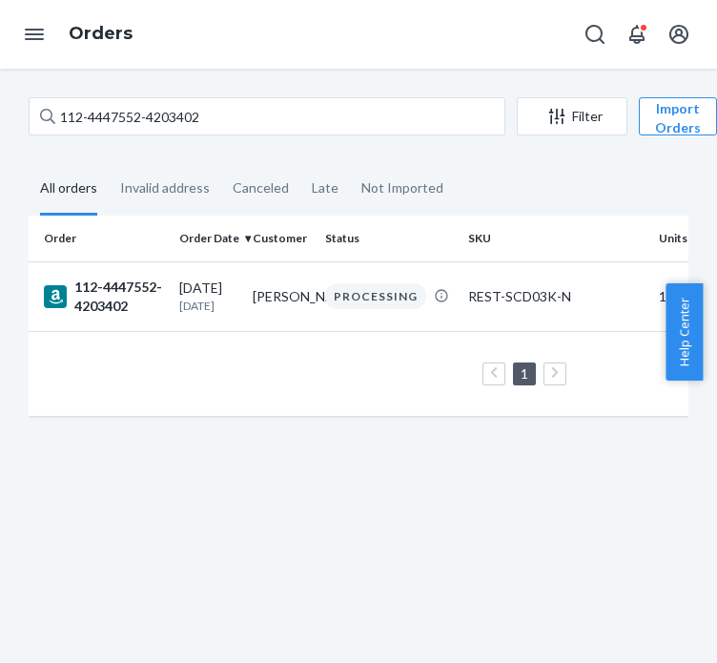
click at [147, 301] on div "112-4447552-4203402" at bounding box center [104, 297] width 120 height 38
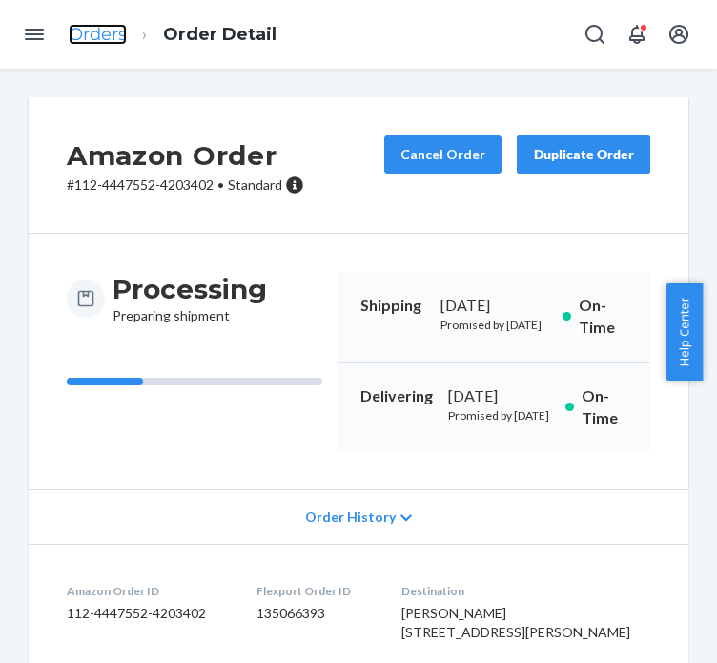
click at [97, 39] on link "Orders" at bounding box center [98, 34] width 58 height 21
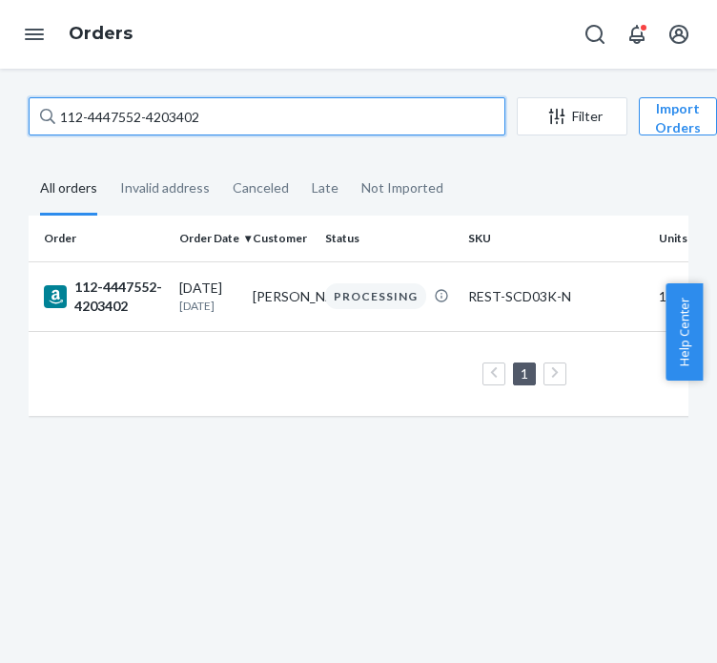
click at [166, 128] on input "112-4447552-4203402" at bounding box center [267, 116] width 477 height 38
paste input "3-6742735-5953843"
type input "113-6742735-5953843"
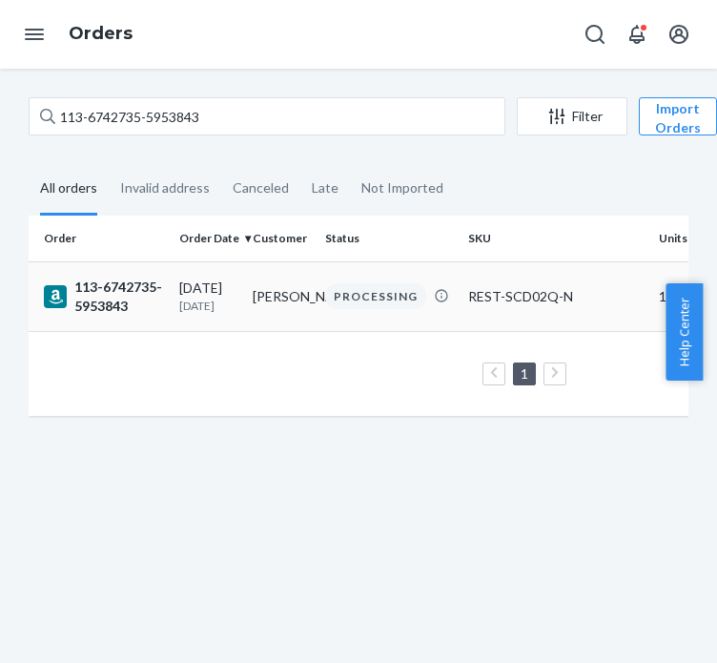
click at [130, 283] on div "113-6742735-5953843" at bounding box center [104, 297] width 120 height 38
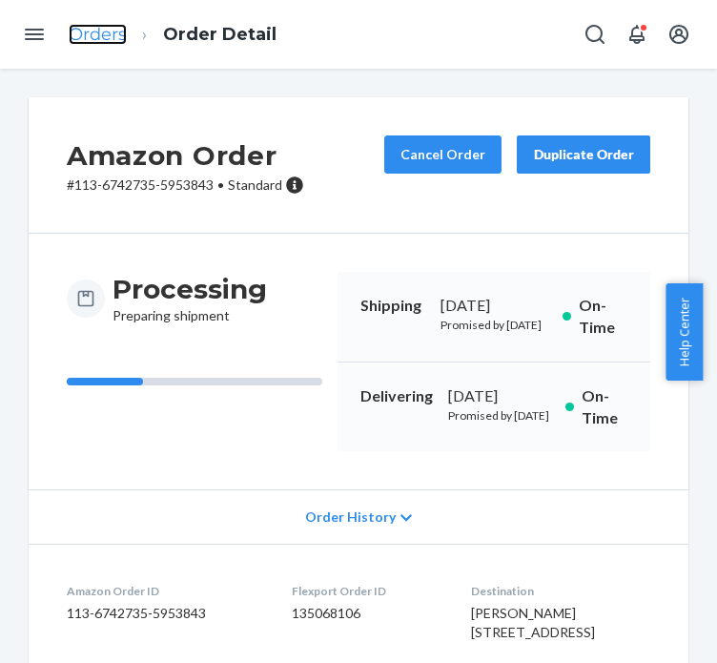
click at [100, 33] on link "Orders" at bounding box center [98, 34] width 58 height 21
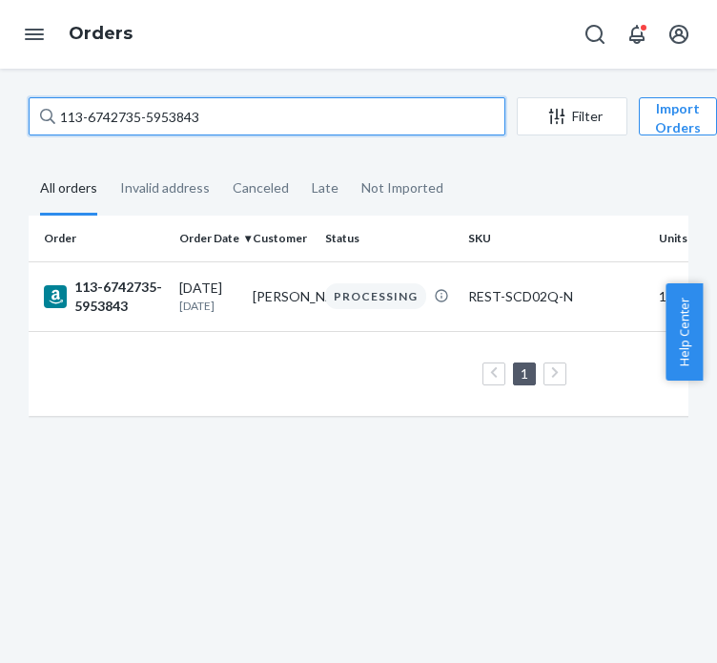
click at [137, 122] on input "113-6742735-5953843" at bounding box center [267, 116] width 477 height 38
paste input "3888130-0357807"
type input "113-3888130-0357807"
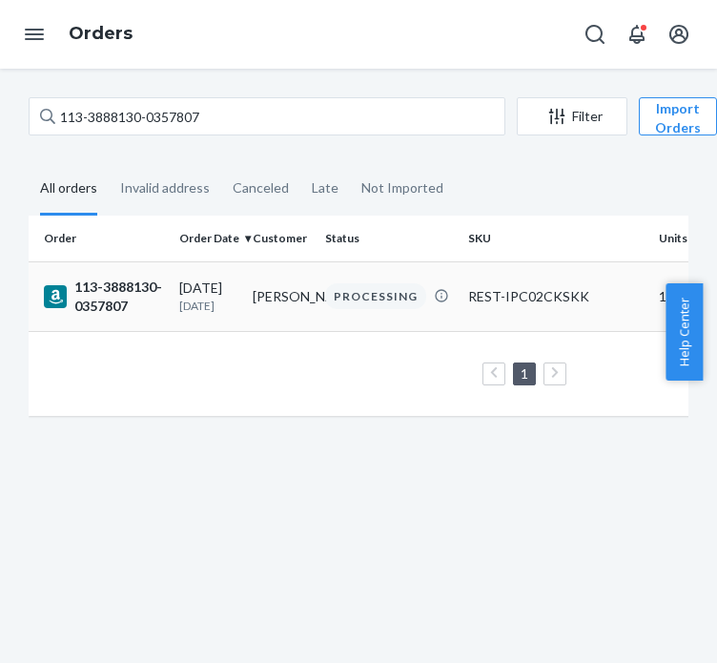
click at [109, 299] on div "113-3888130-0357807" at bounding box center [104, 297] width 120 height 38
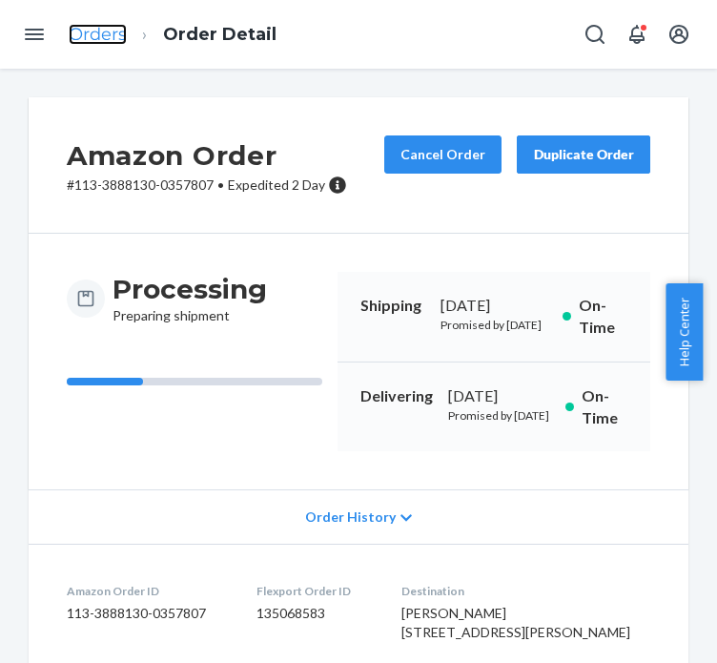
click at [96, 44] on link "Orders" at bounding box center [98, 34] width 58 height 21
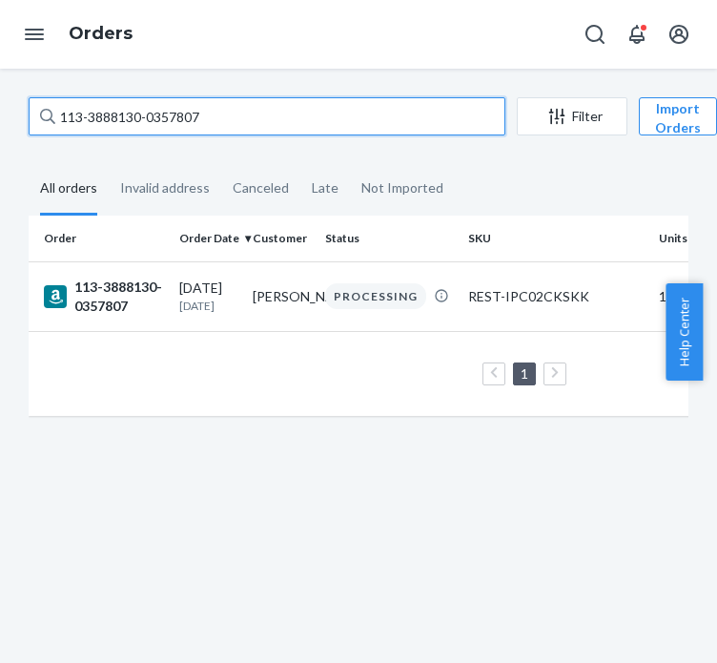
click at [166, 103] on input "113-3888130-0357807" at bounding box center [267, 116] width 477 height 38
paste input "4-7038440-8444229"
type input "114-7038440-8444229"
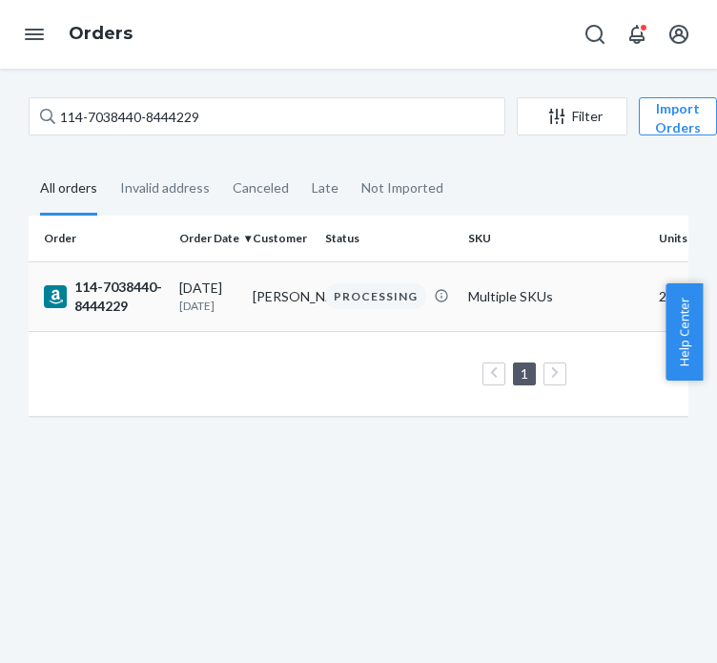
click at [146, 290] on div "114-7038440-8444229" at bounding box center [104, 297] width 120 height 38
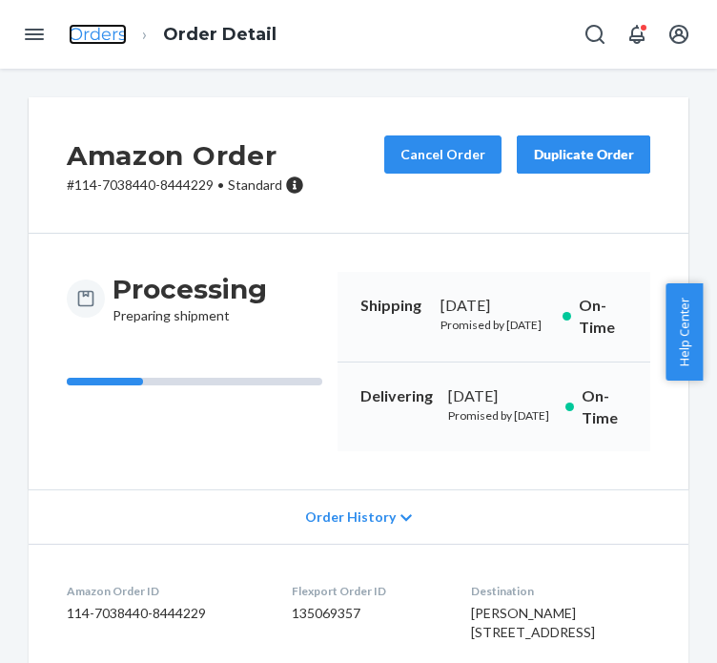
click at [91, 35] on link "Orders" at bounding box center [98, 34] width 58 height 21
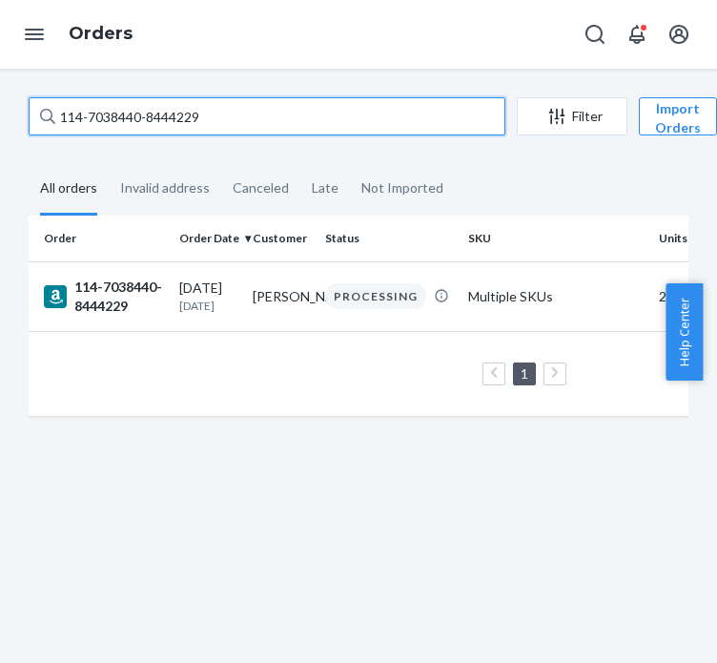
click at [151, 102] on input "114-7038440-8444229" at bounding box center [267, 116] width 477 height 38
paste input "1-5606454-9033068"
type input "111-5606454-9033068"
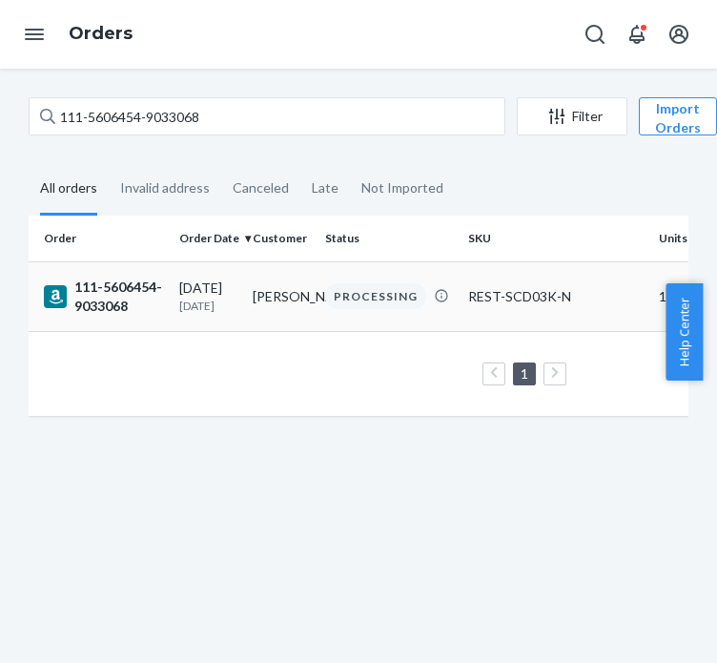
click at [121, 266] on td "111-5606454-9033068" at bounding box center [100, 296] width 143 height 70
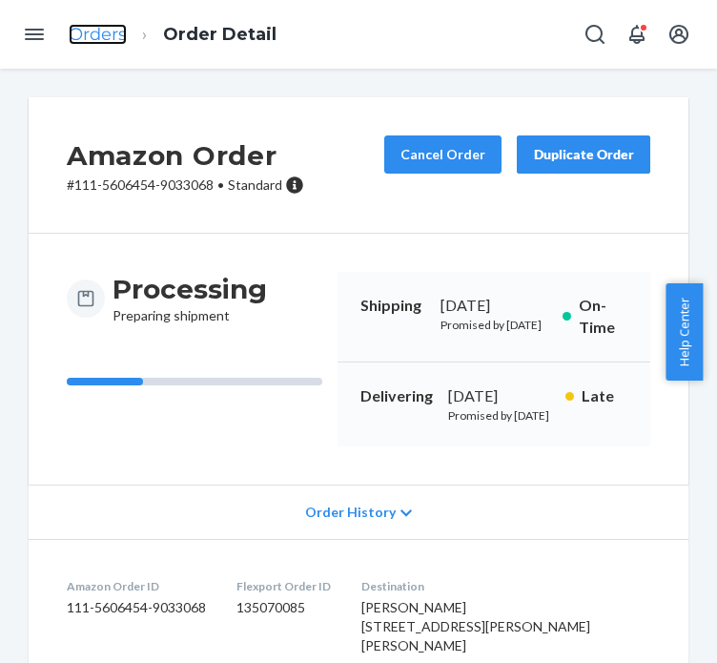
click at [111, 43] on link "Orders" at bounding box center [98, 34] width 58 height 21
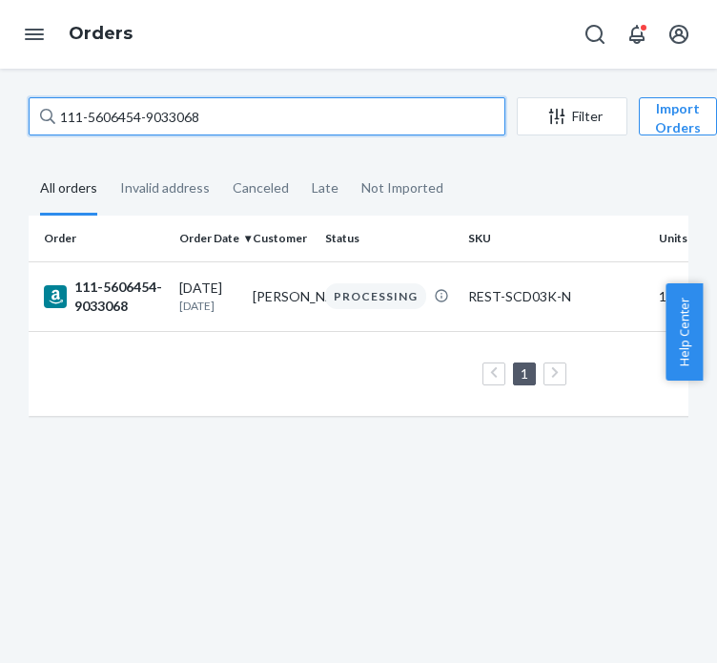
click at [143, 121] on input "111-5606454-9033068" at bounding box center [267, 116] width 477 height 38
paste input "9526074-4578646"
type input "111-9526074-4578646"
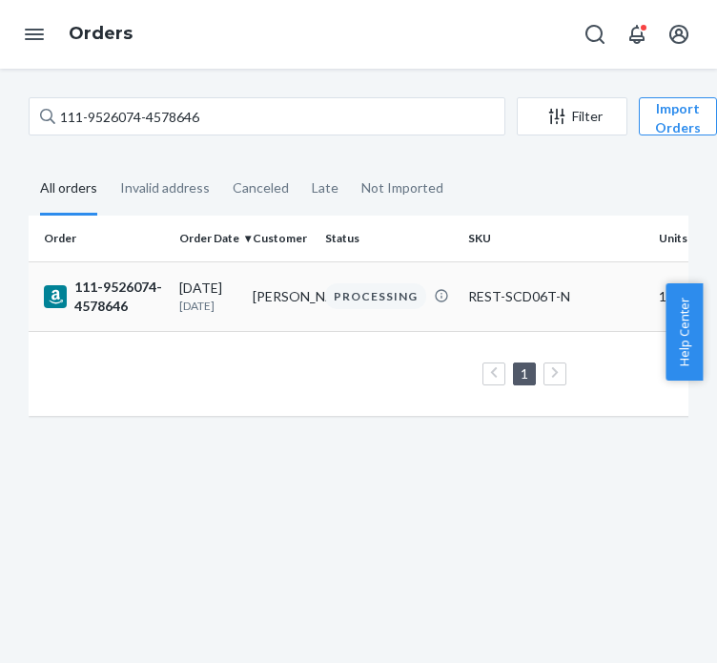
click at [119, 280] on div "111-9526074-4578646" at bounding box center [104, 297] width 120 height 38
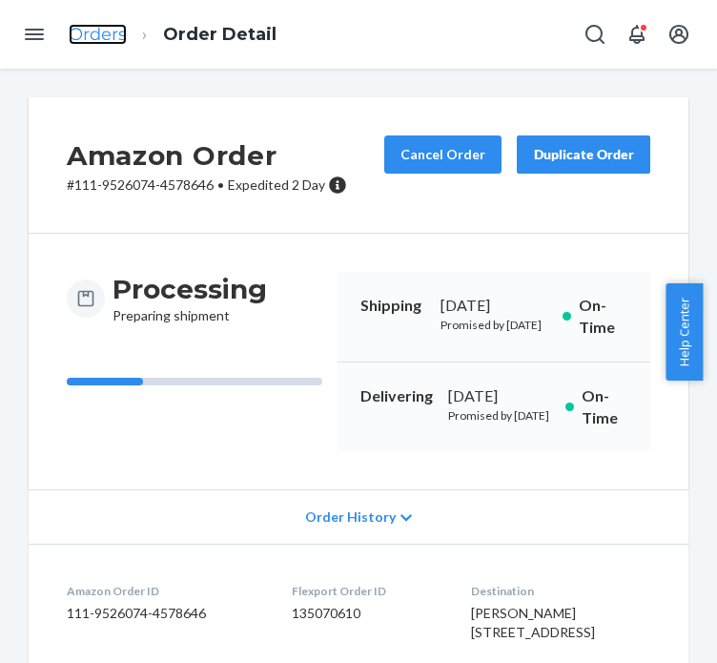
click at [107, 44] on link "Orders" at bounding box center [98, 34] width 58 height 21
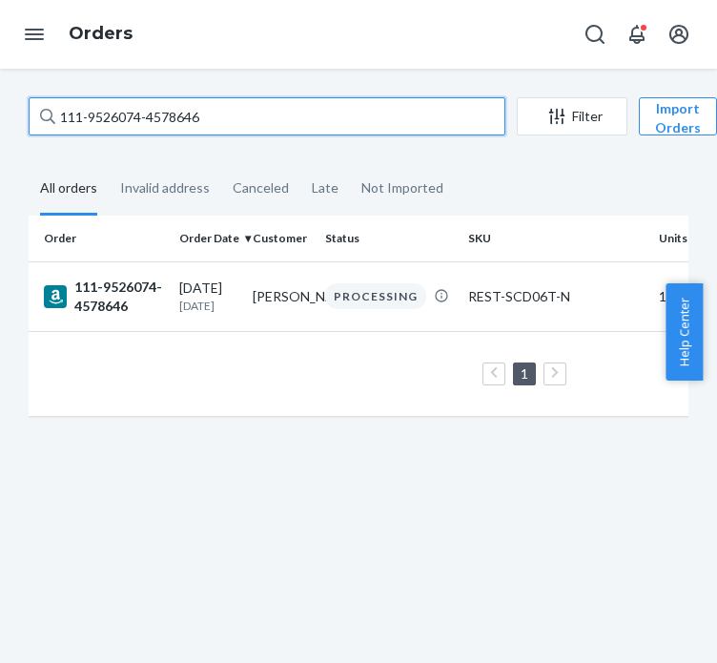
click at [124, 115] on input "111-9526074-4578646" at bounding box center [267, 116] width 477 height 38
paste input "2-8577012-0873000"
type input "112-8577012-0873000"
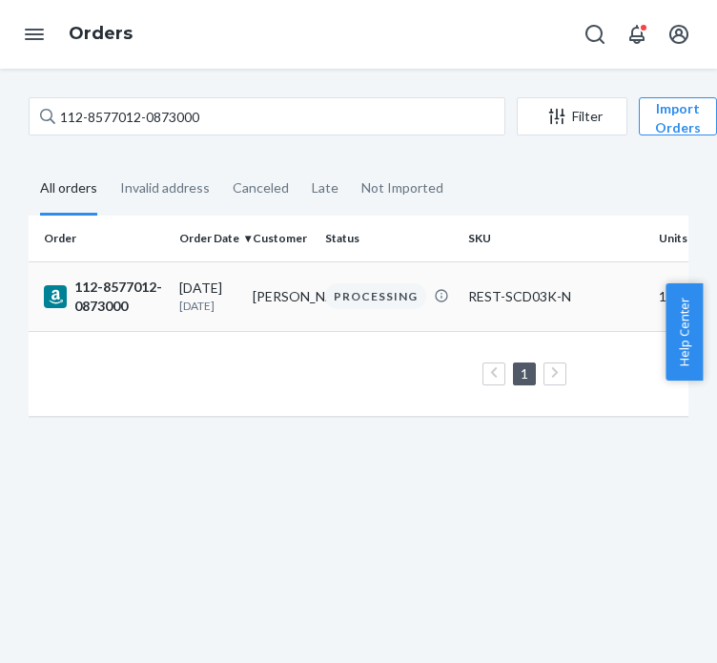
click at [119, 289] on div "112-8577012-0873000" at bounding box center [104, 297] width 120 height 38
